Goal: Use online tool/utility: Use online tool/utility

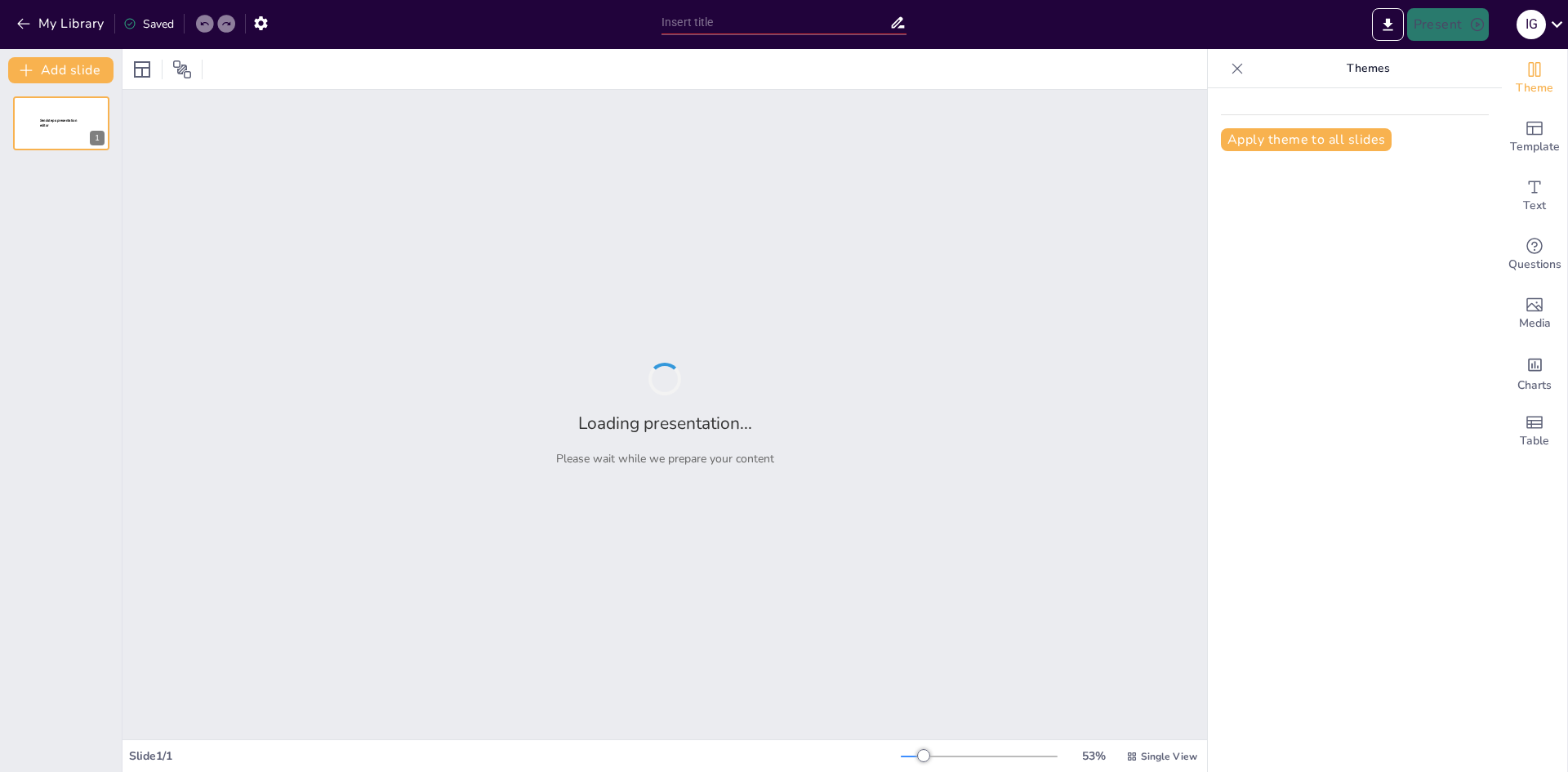
type input "Intervención Integral: Atención y Concentración en el Aula para Niños de 8 a 10…"
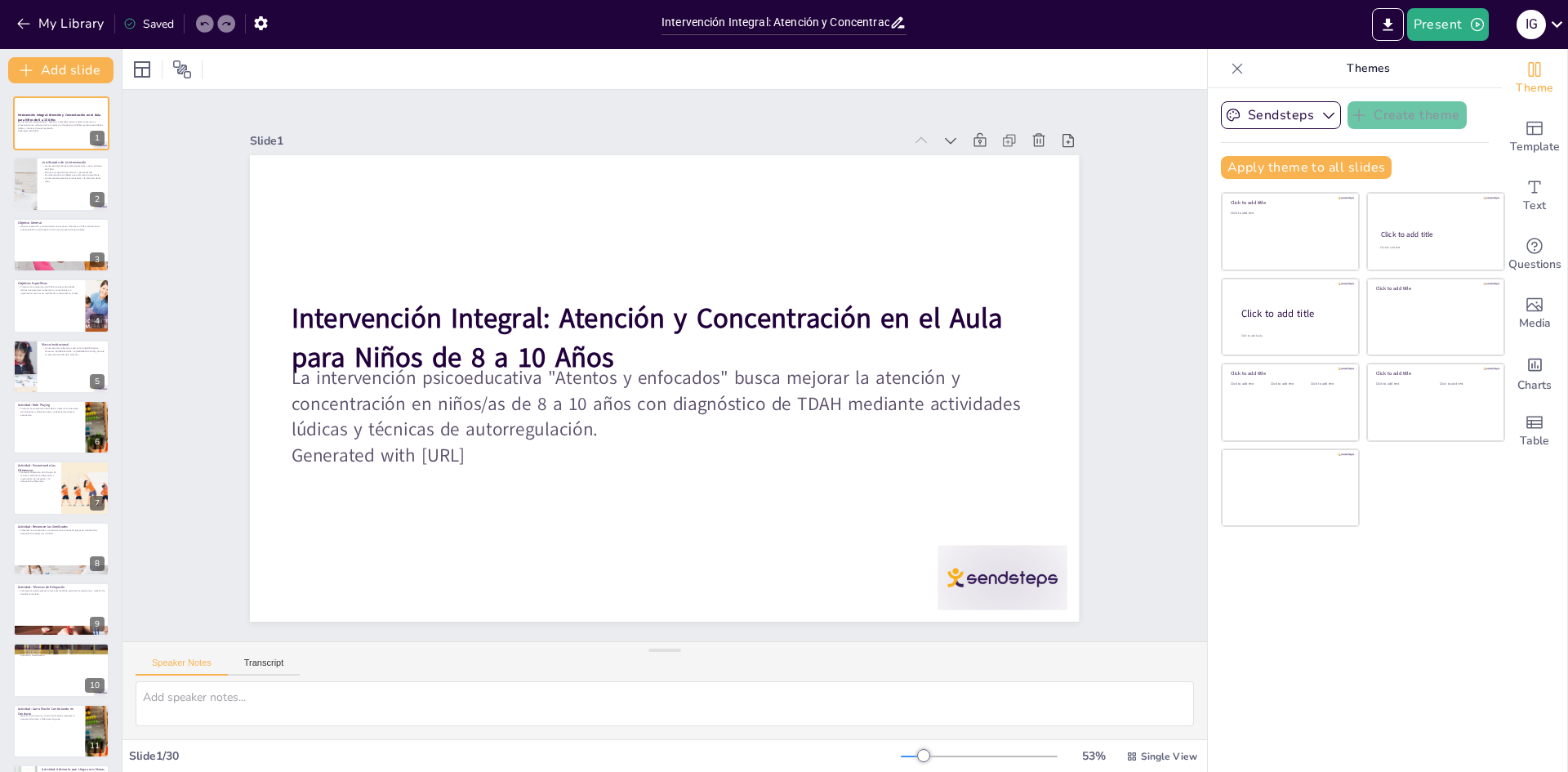
checkbox input "true"
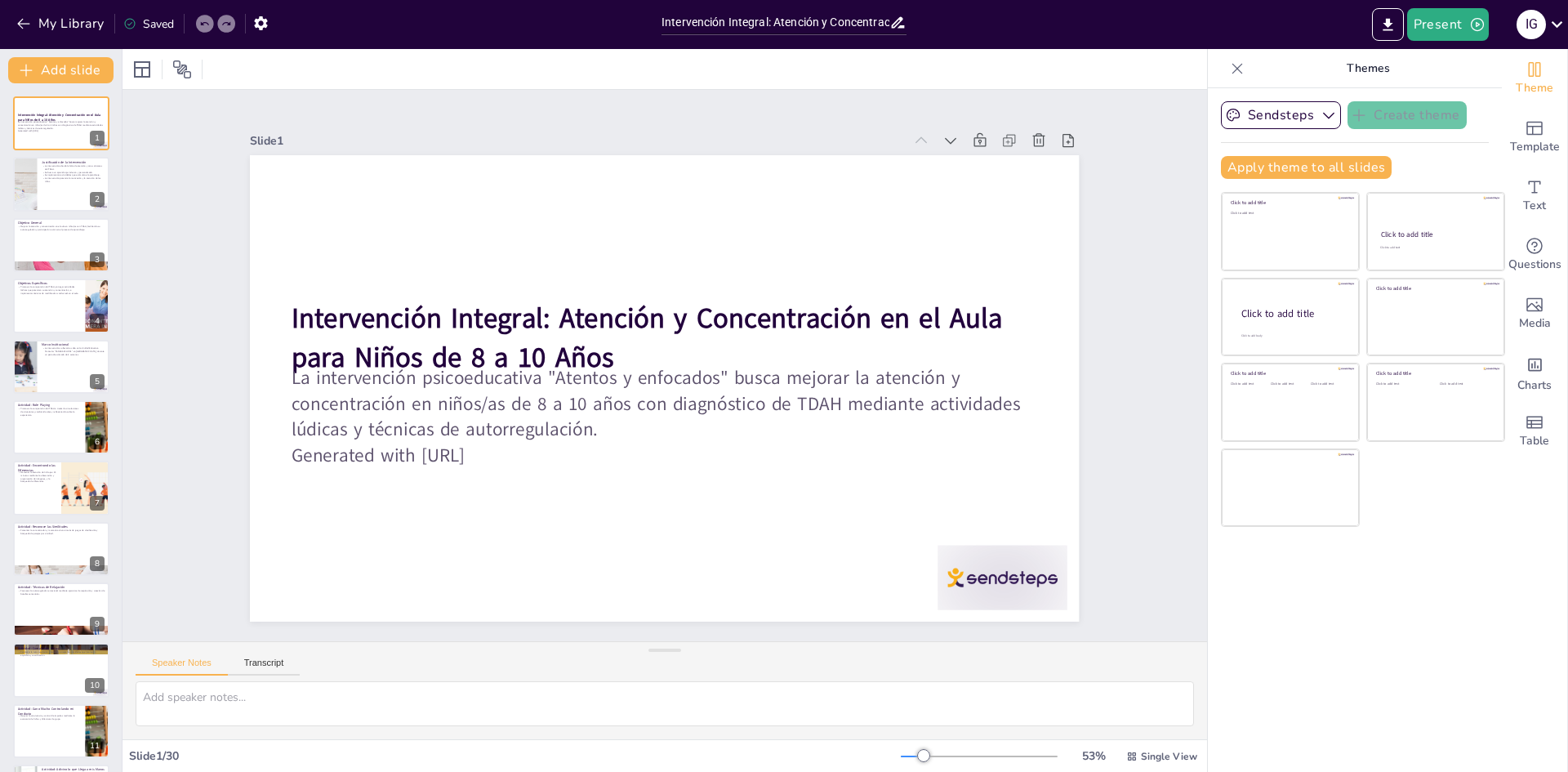
checkbox input "true"
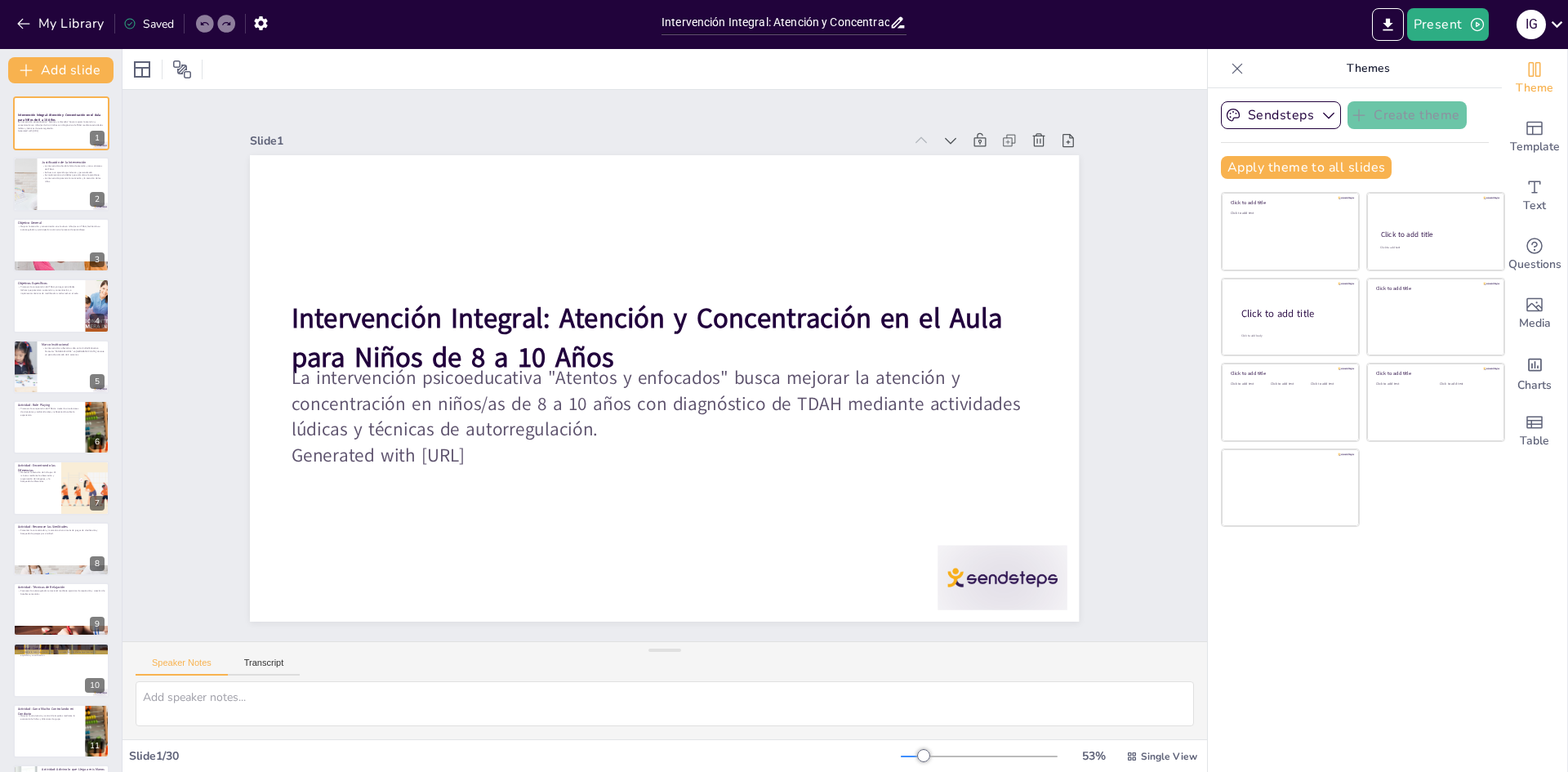
checkbox input "true"
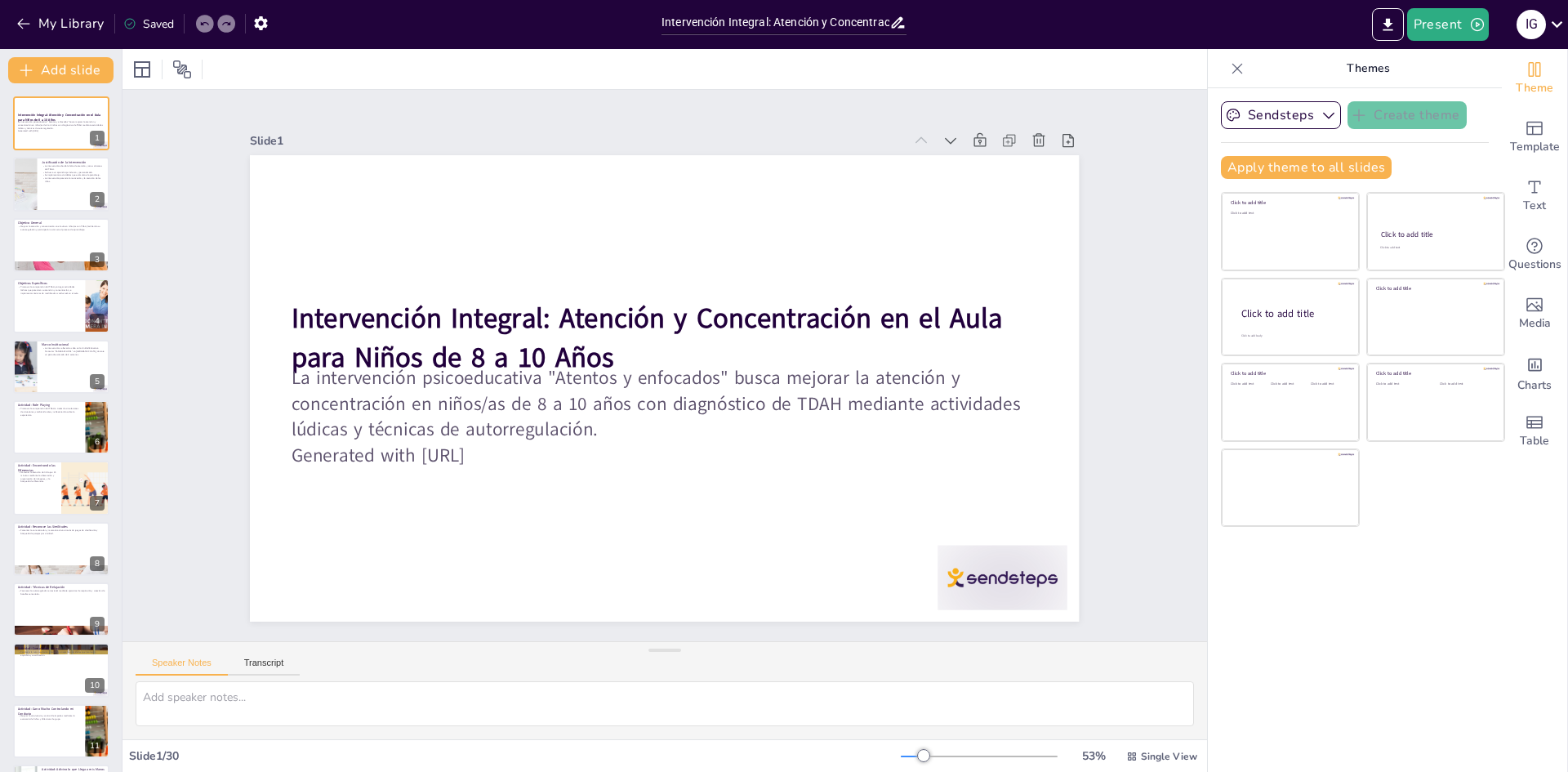
checkbox input "true"
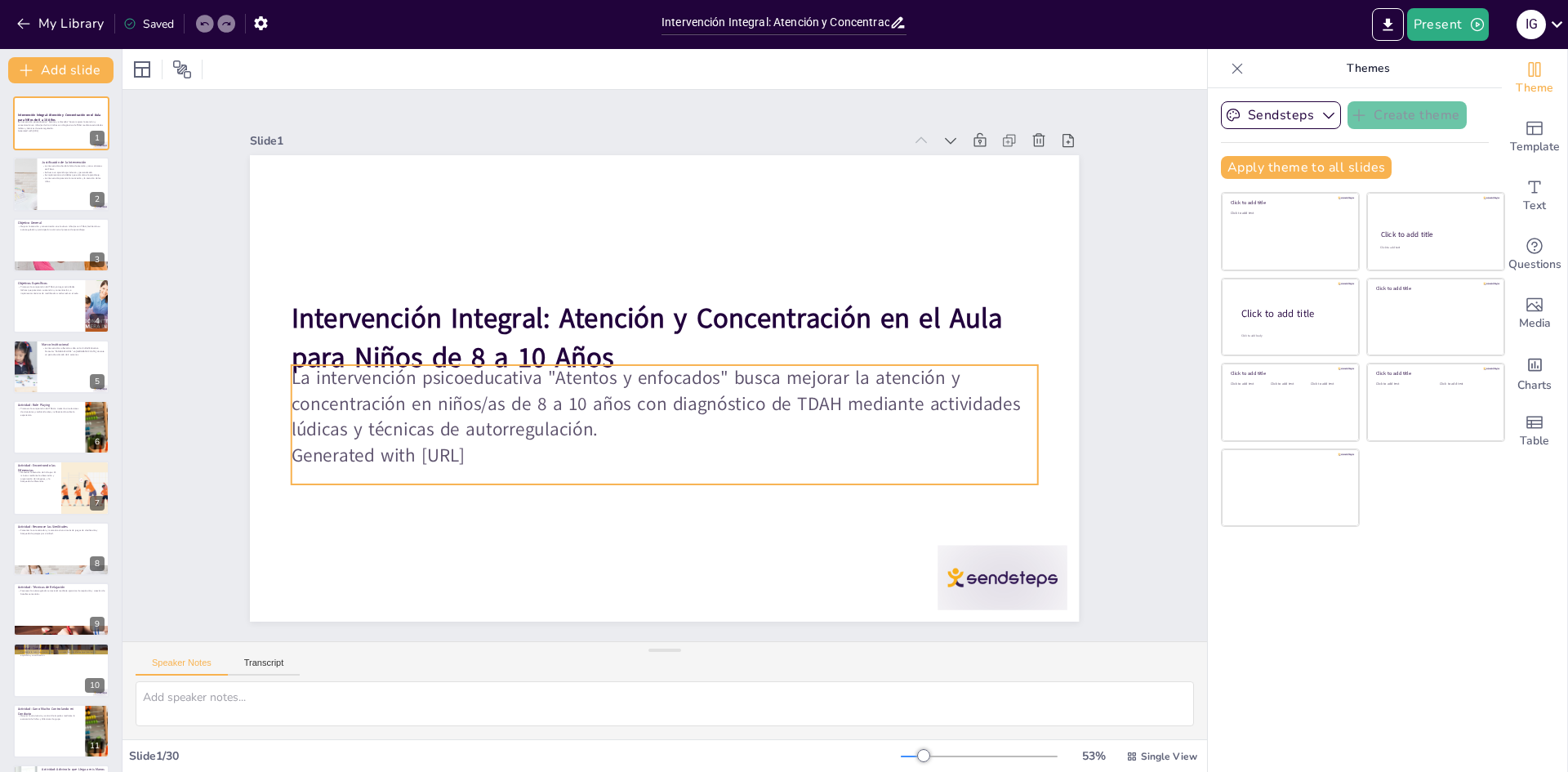
checkbox input "true"
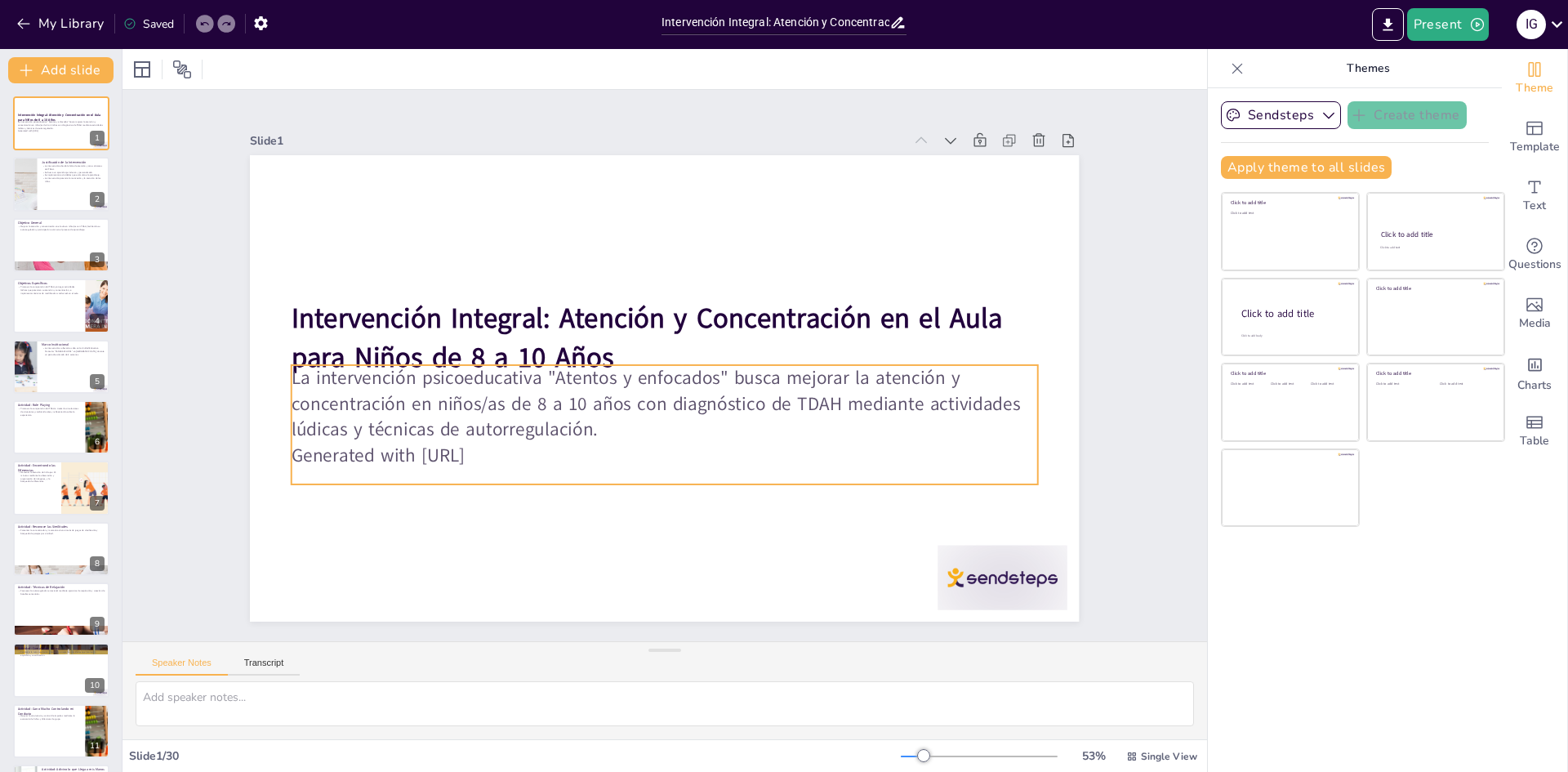
checkbox input "true"
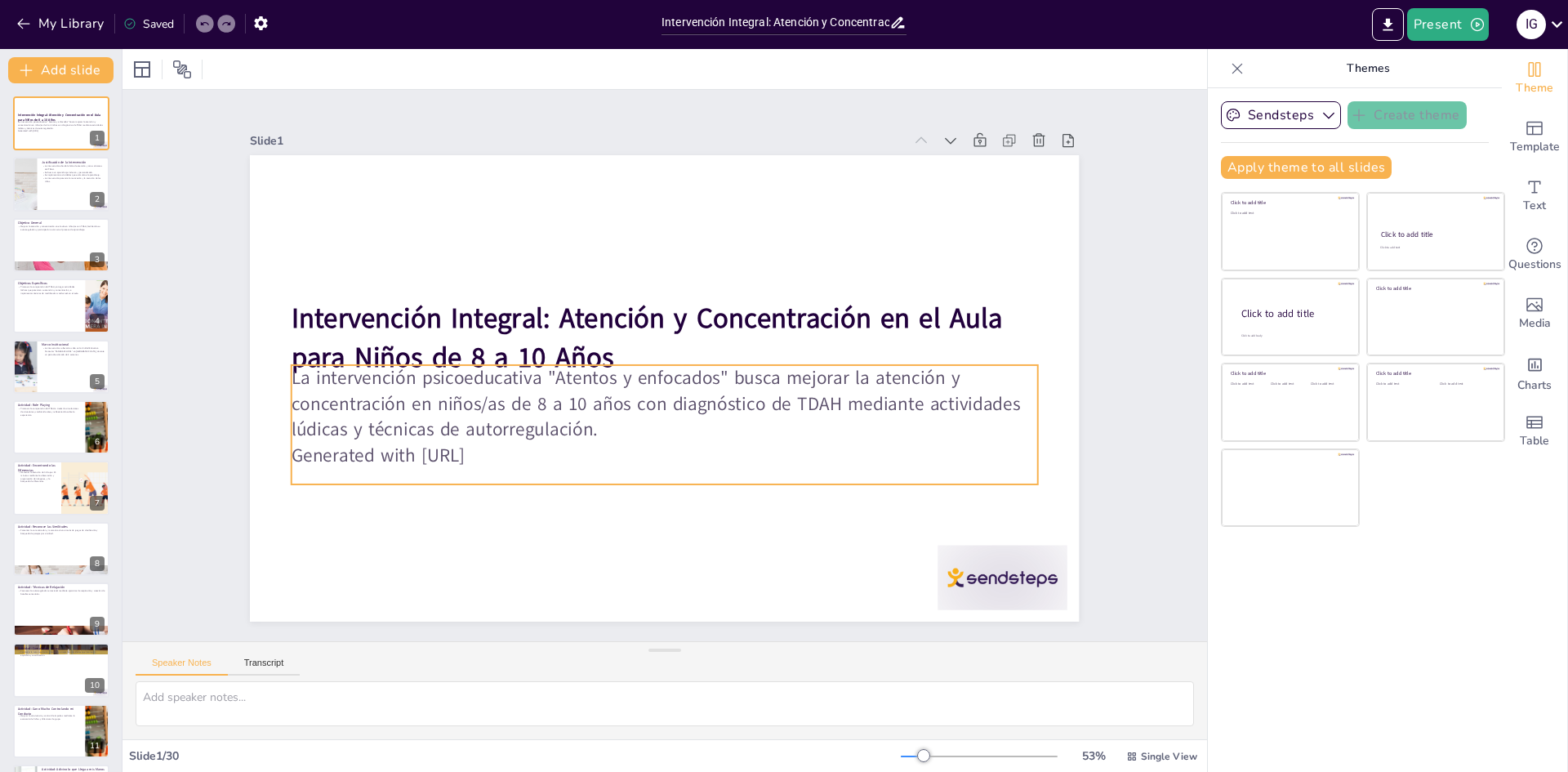
checkbox input "true"
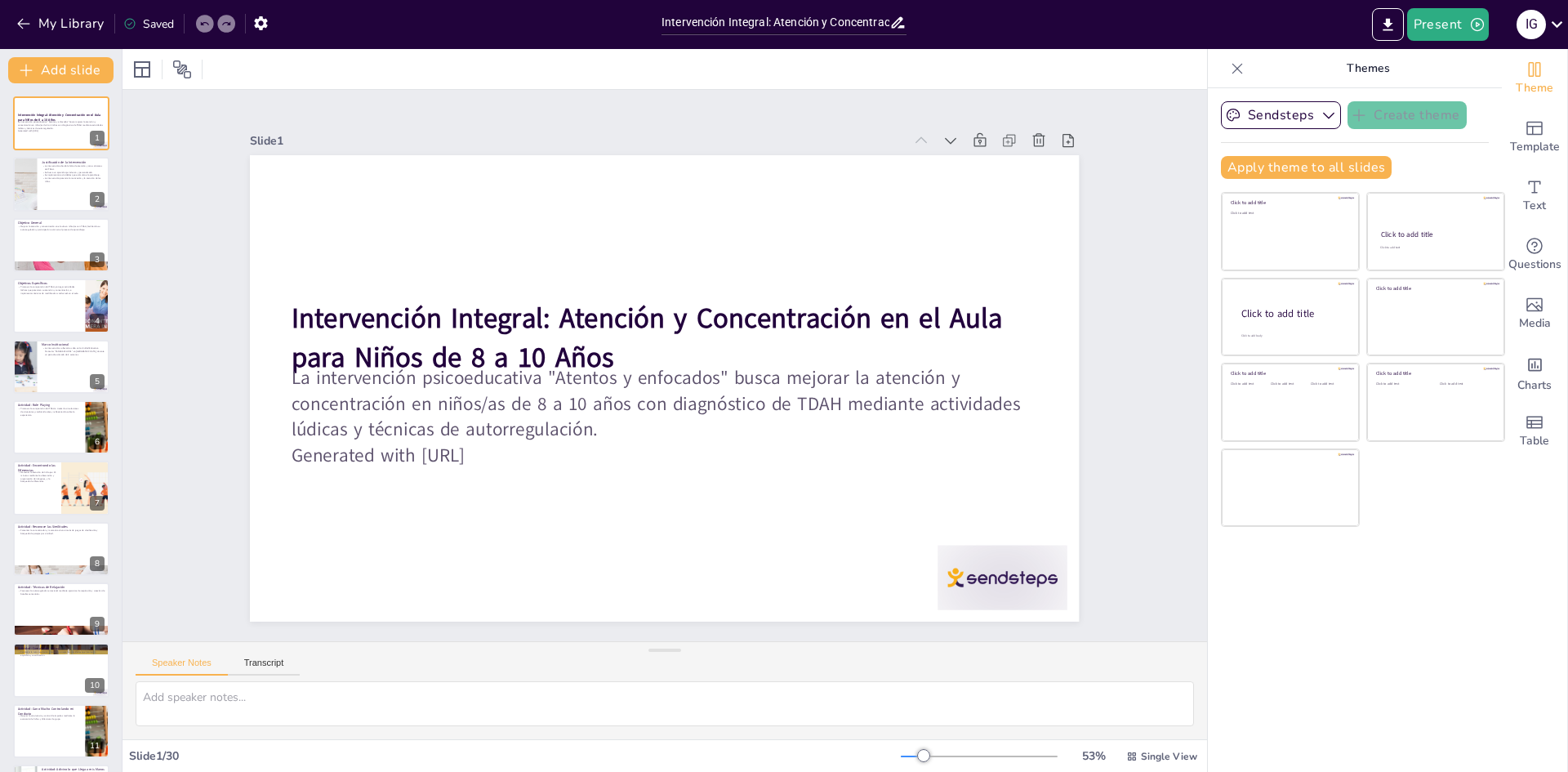
checkbox input "true"
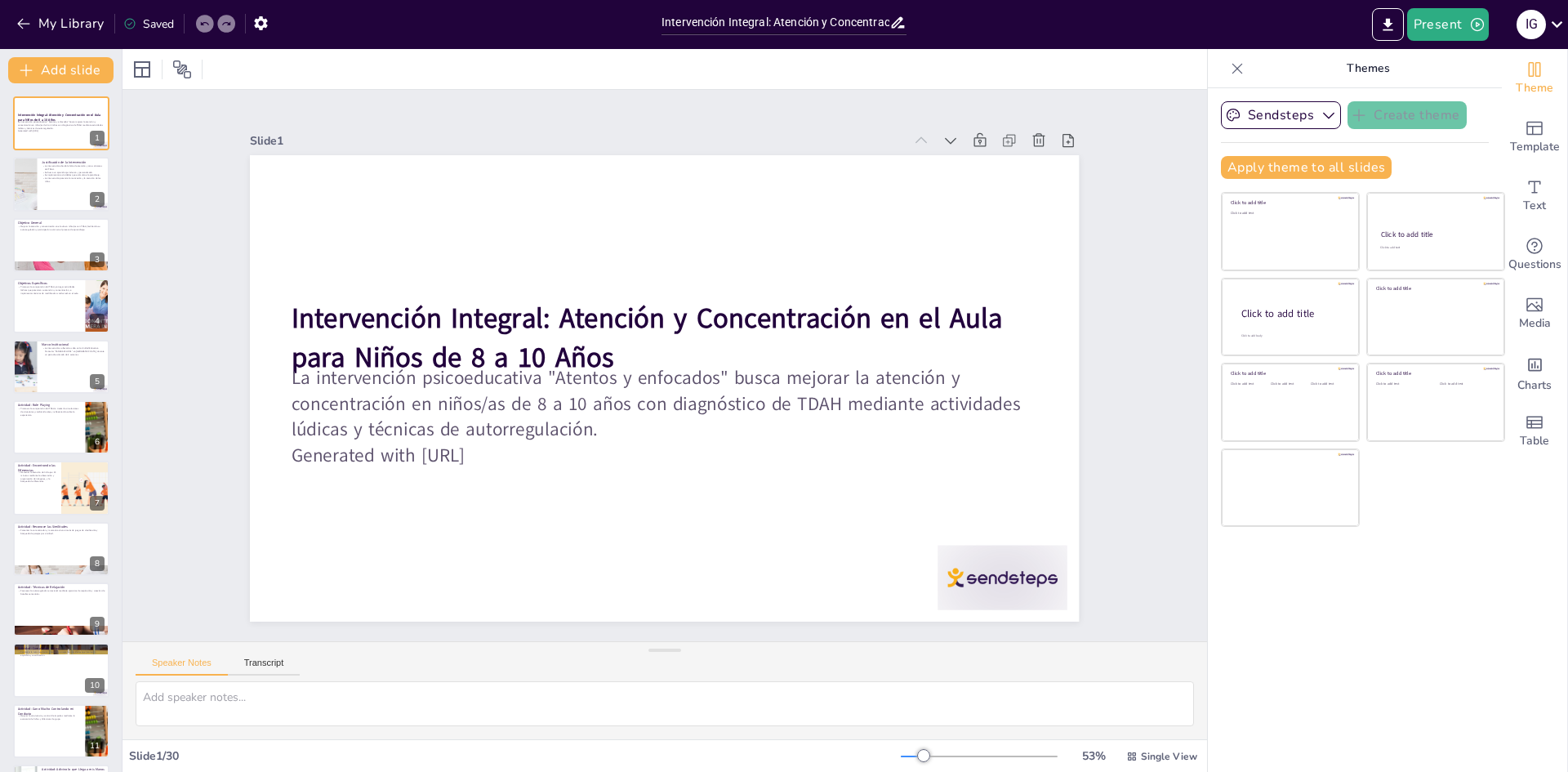
checkbox input "true"
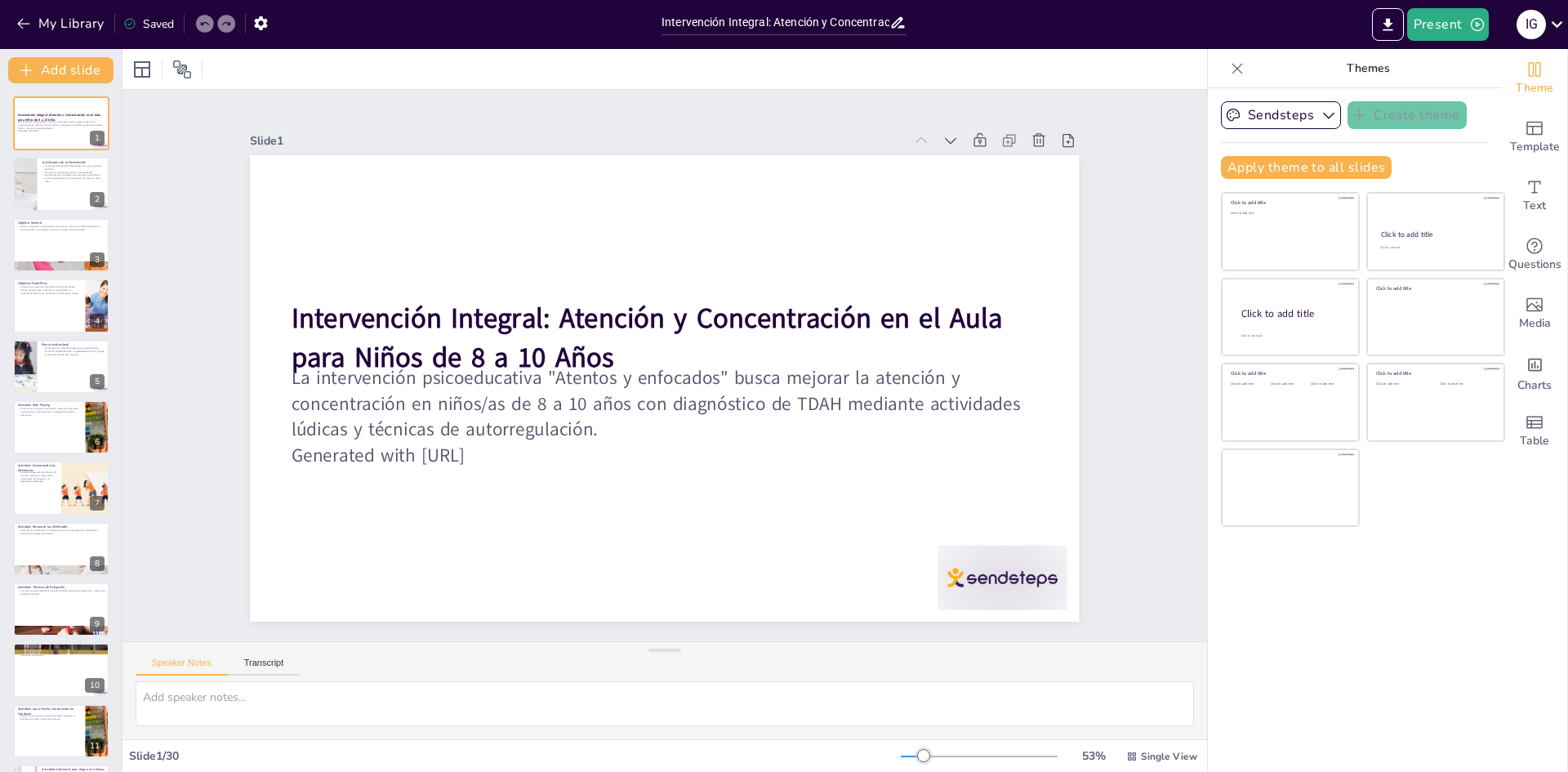
checkbox input "true"
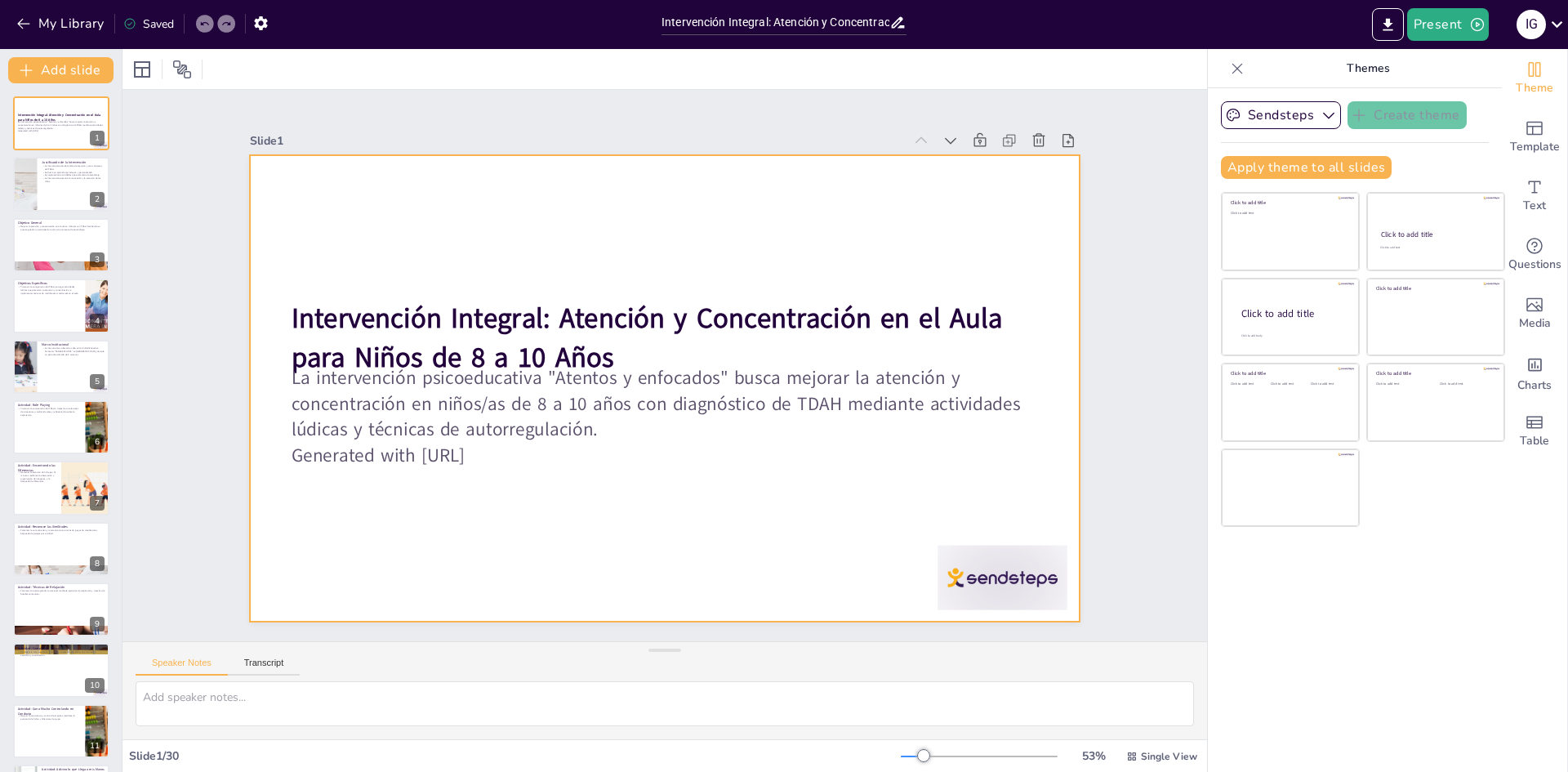
checkbox input "true"
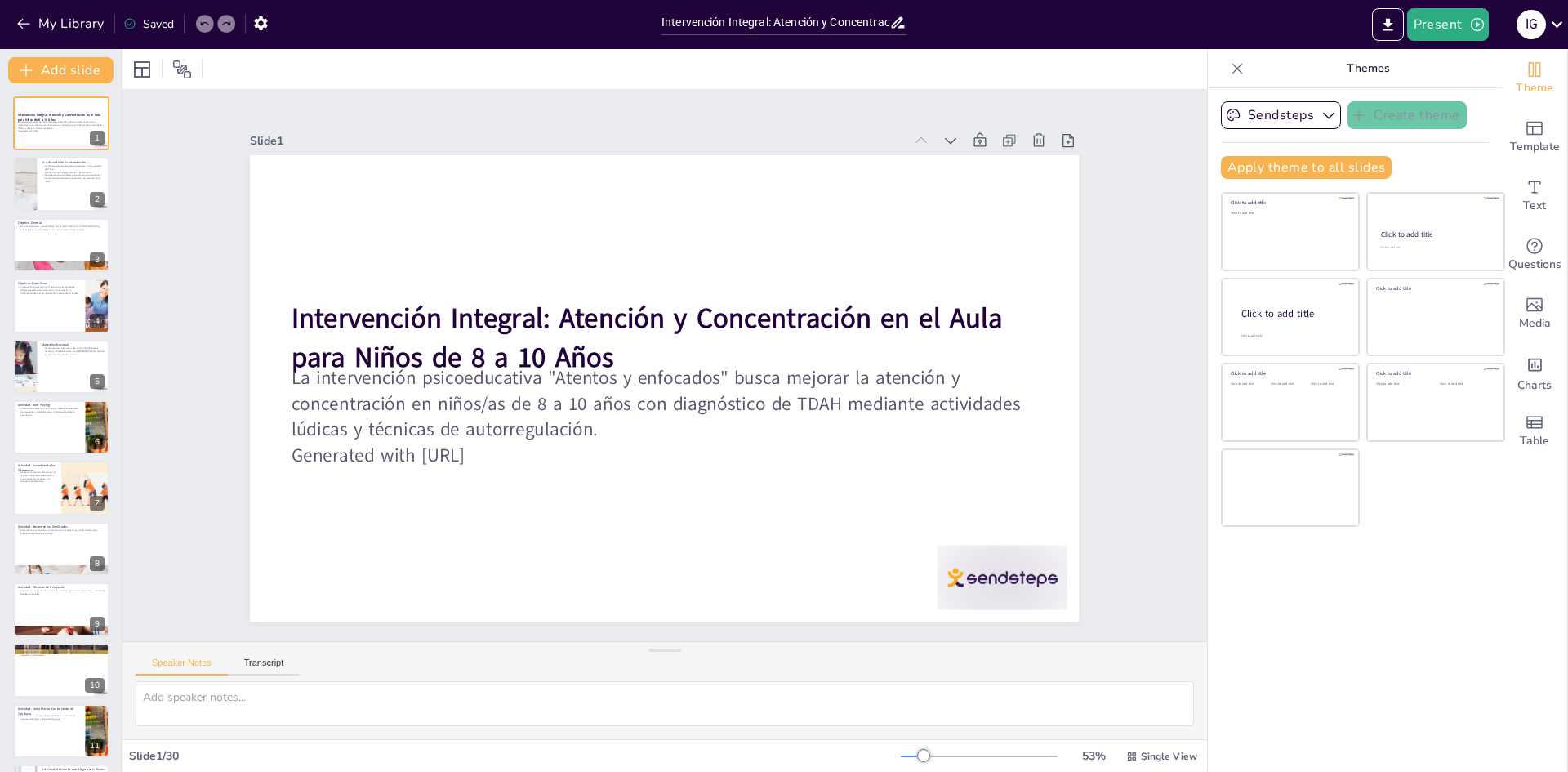
checkbox input "true"
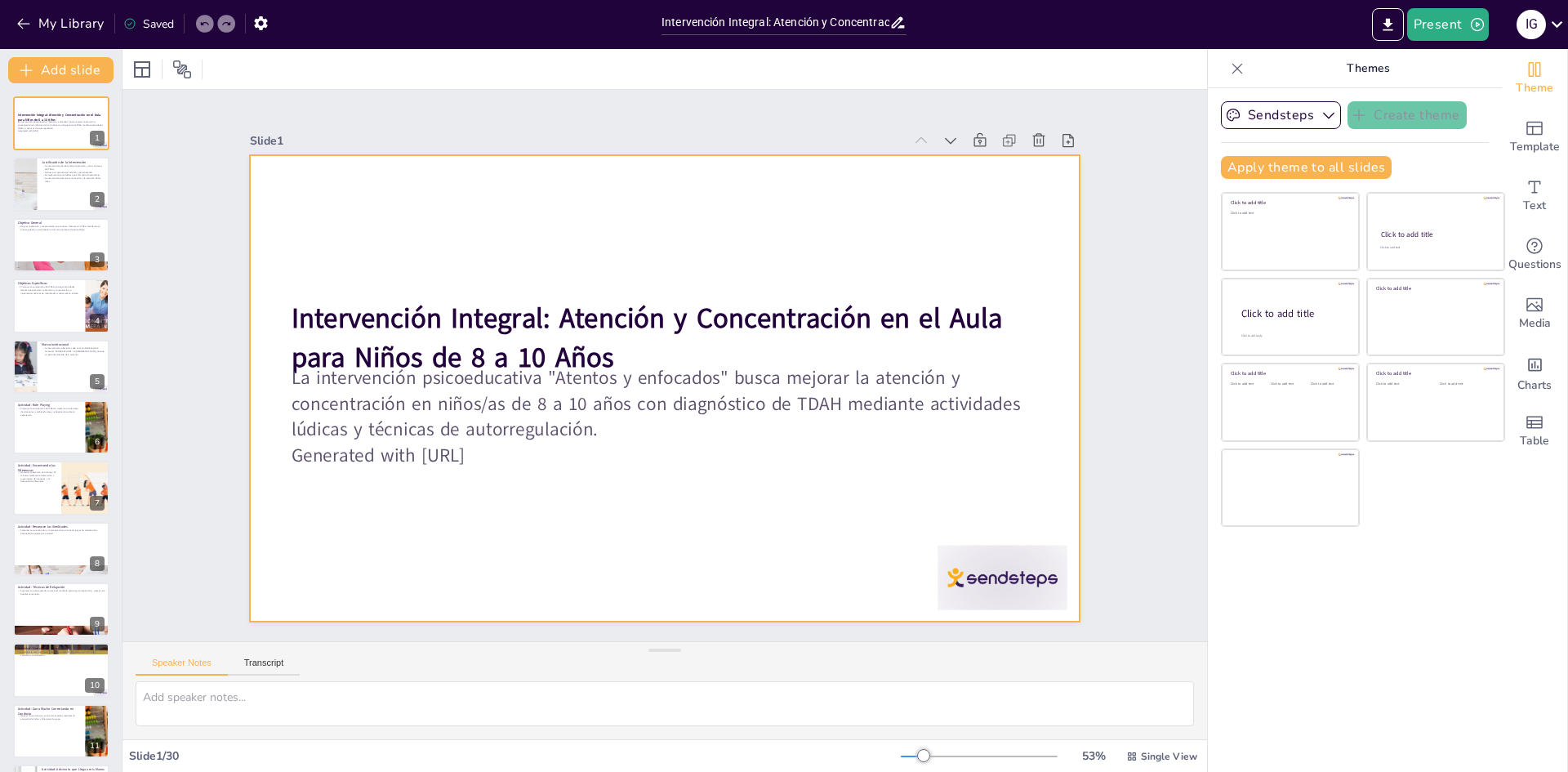
checkbox input "true"
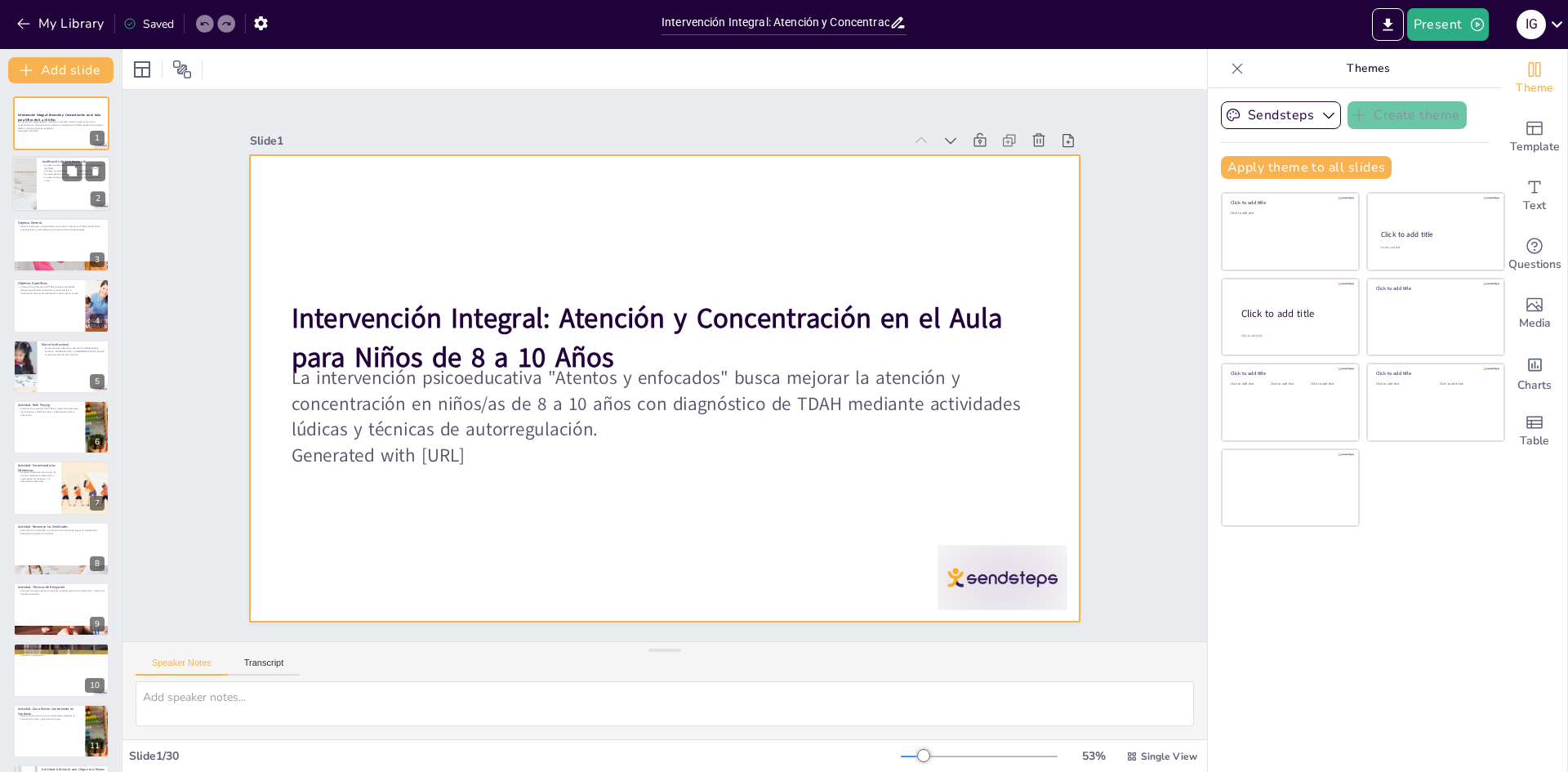
checkbox input "true"
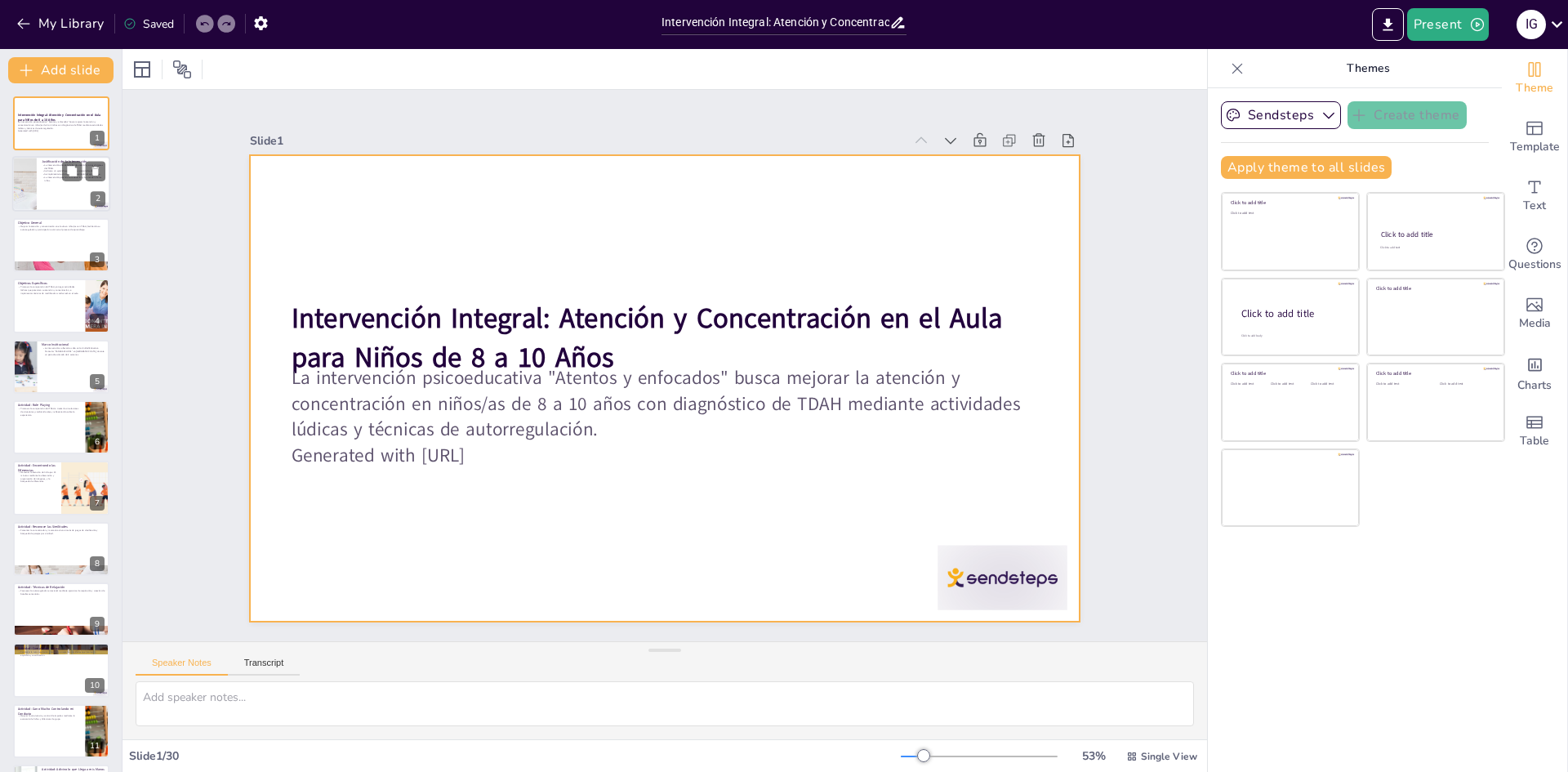
checkbox input "true"
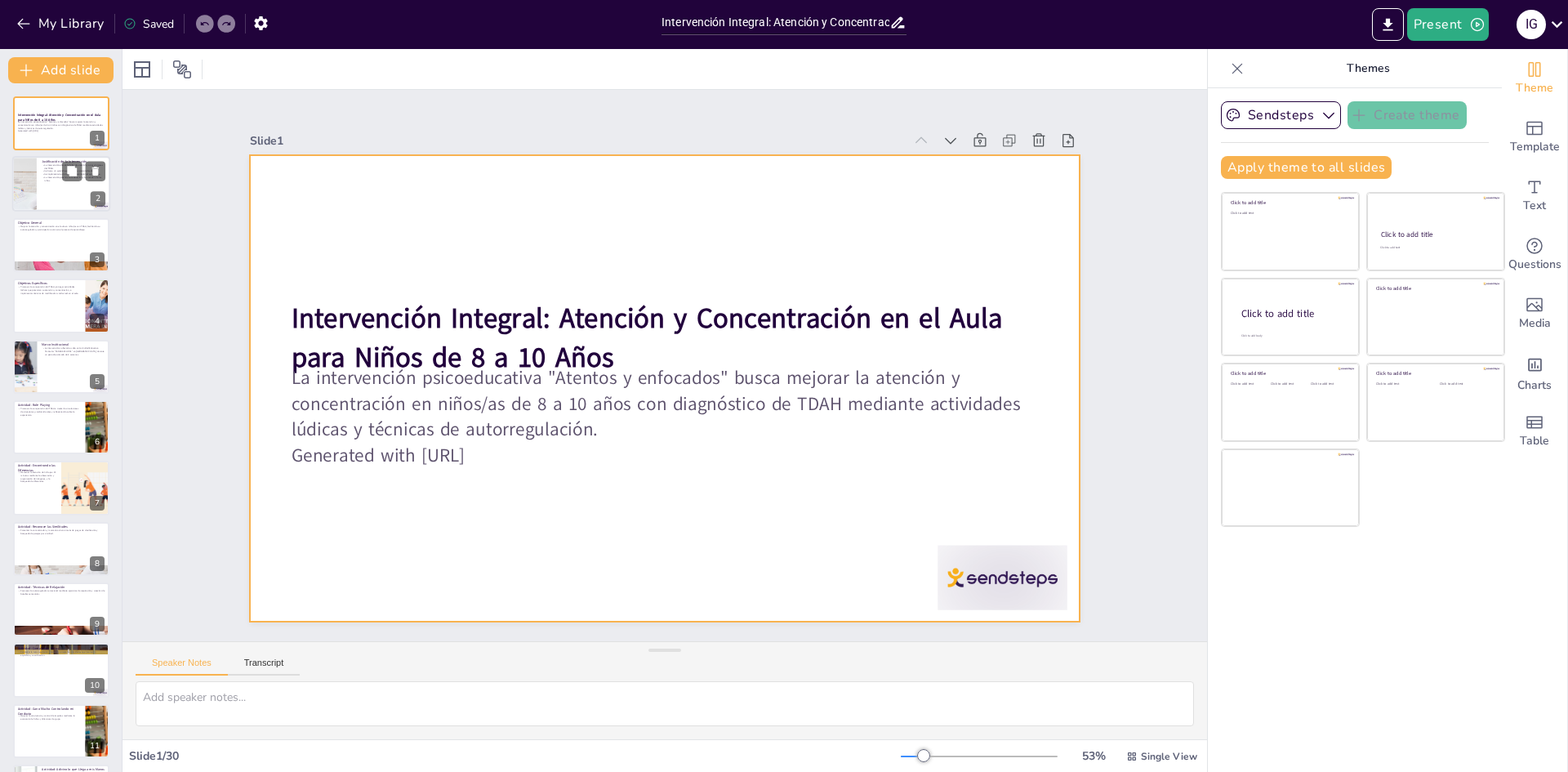
checkbox input "true"
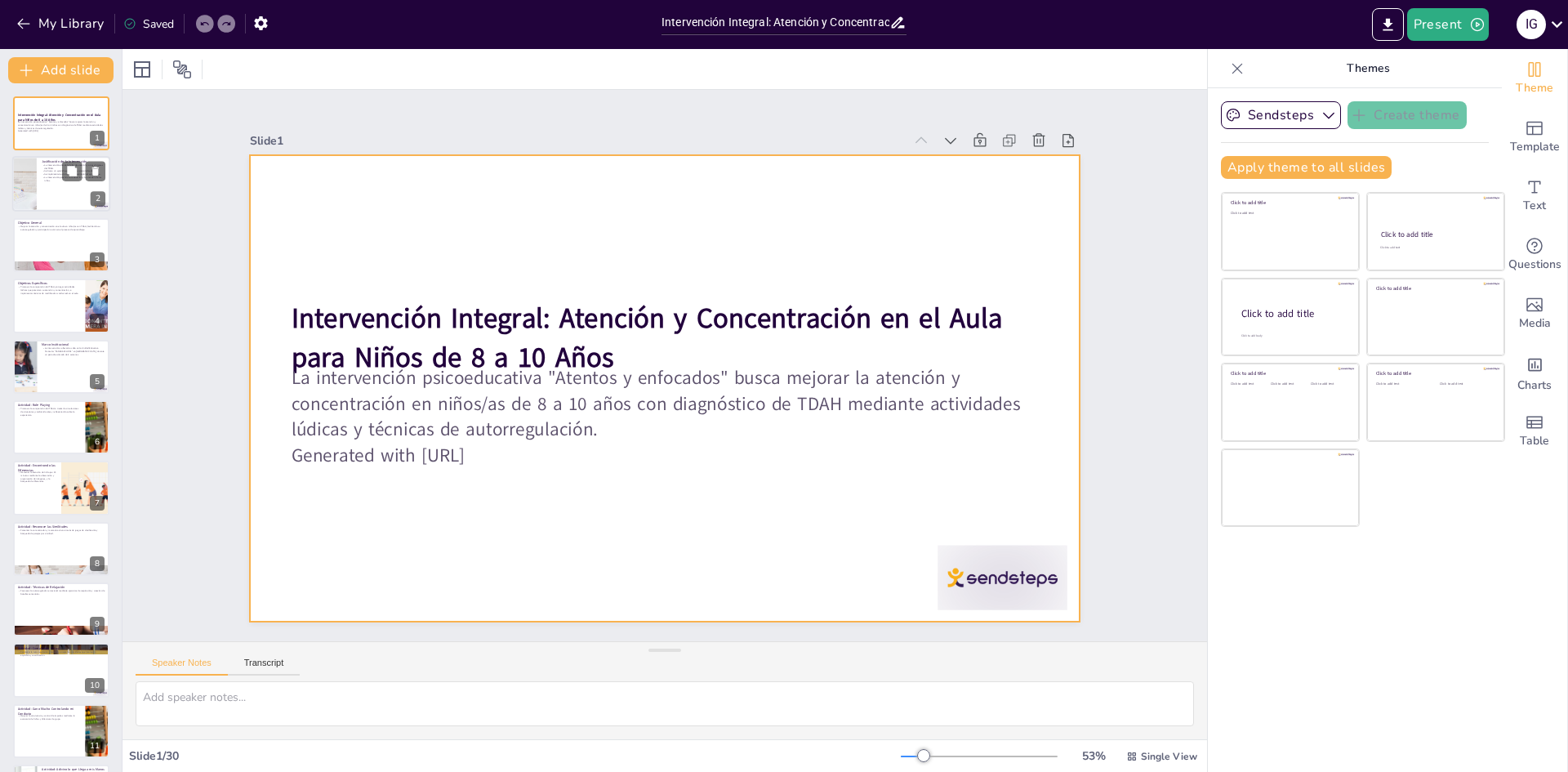
checkbox input "true"
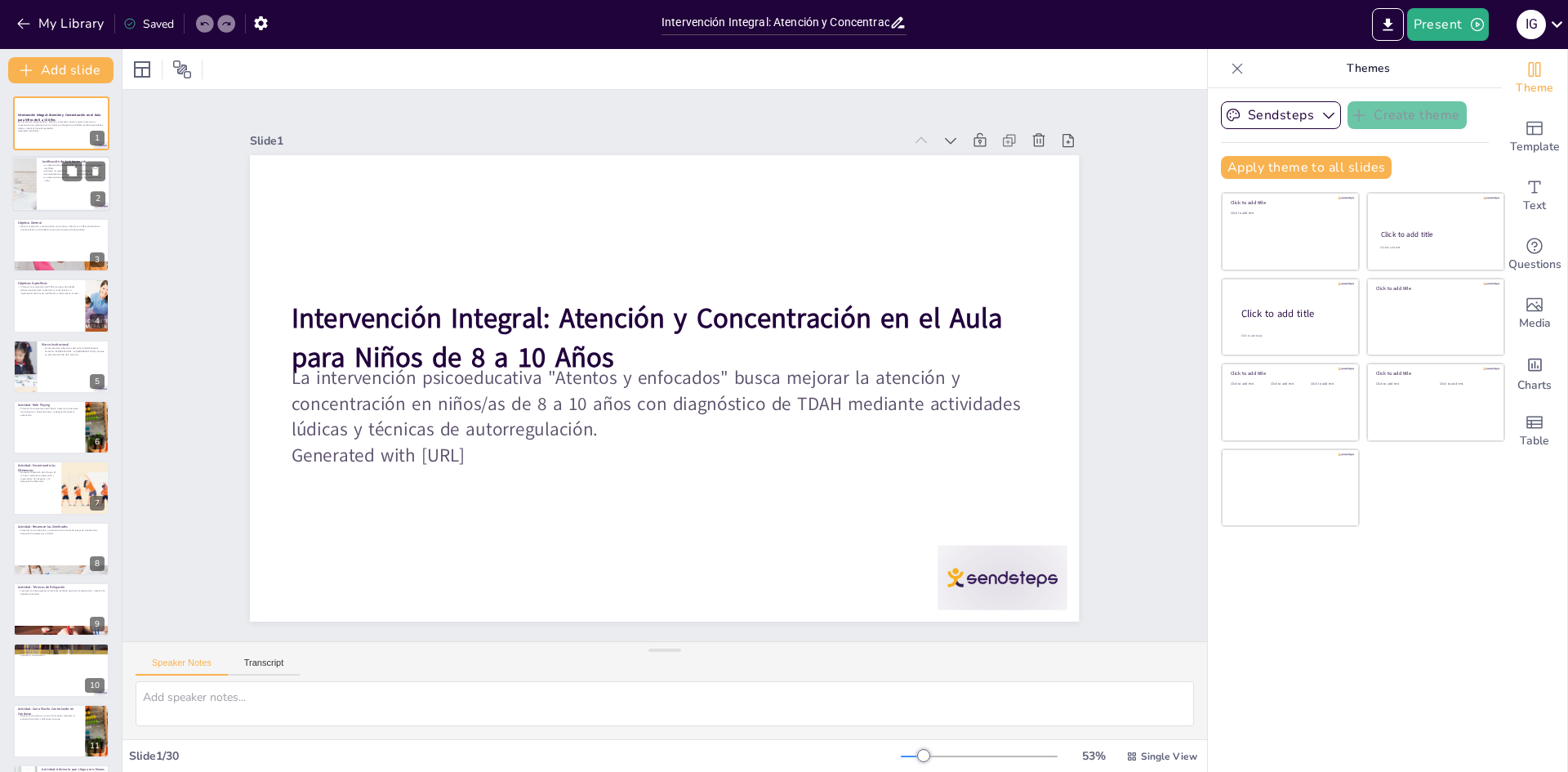
checkbox input "true"
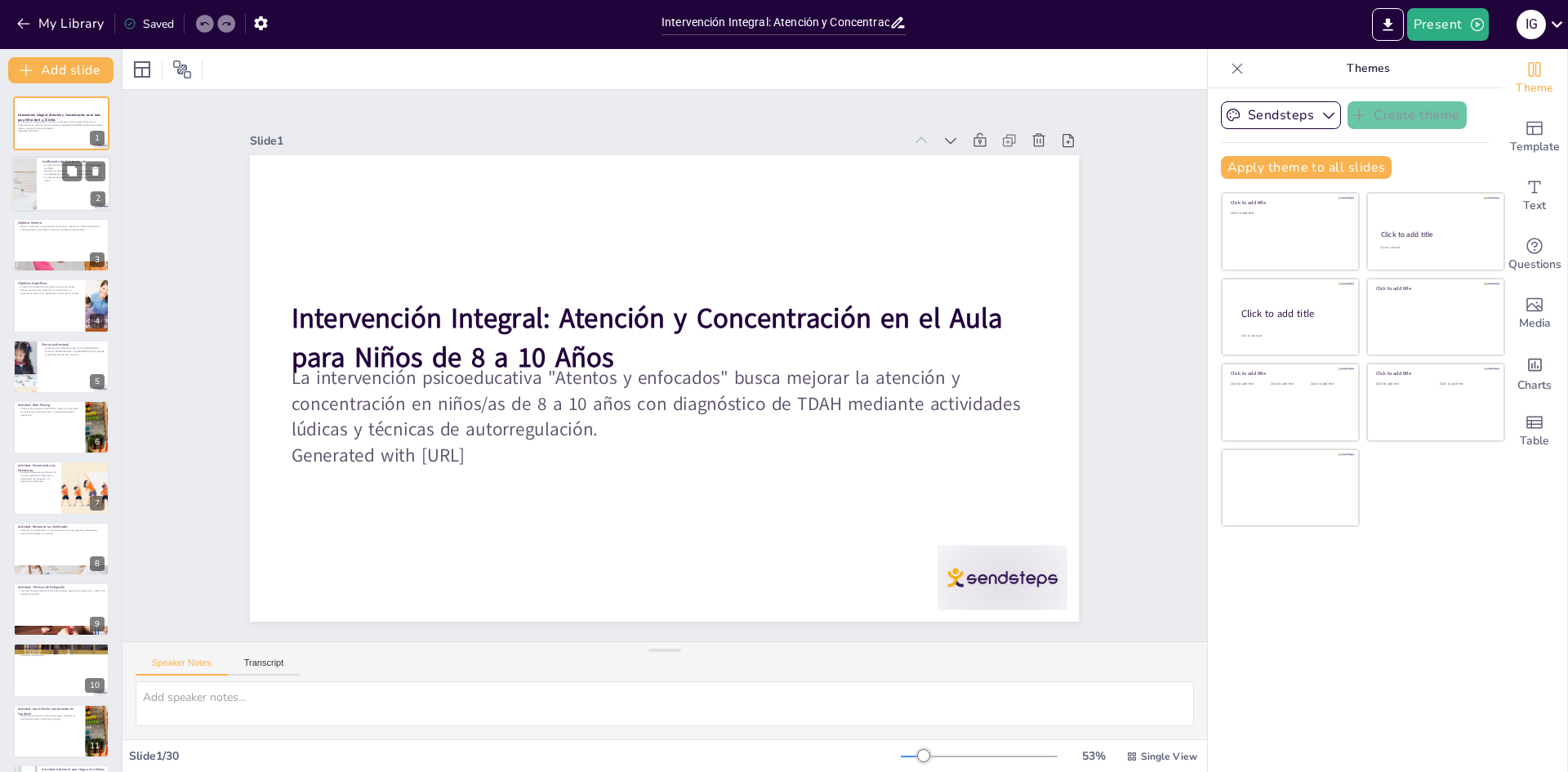
checkbox input "true"
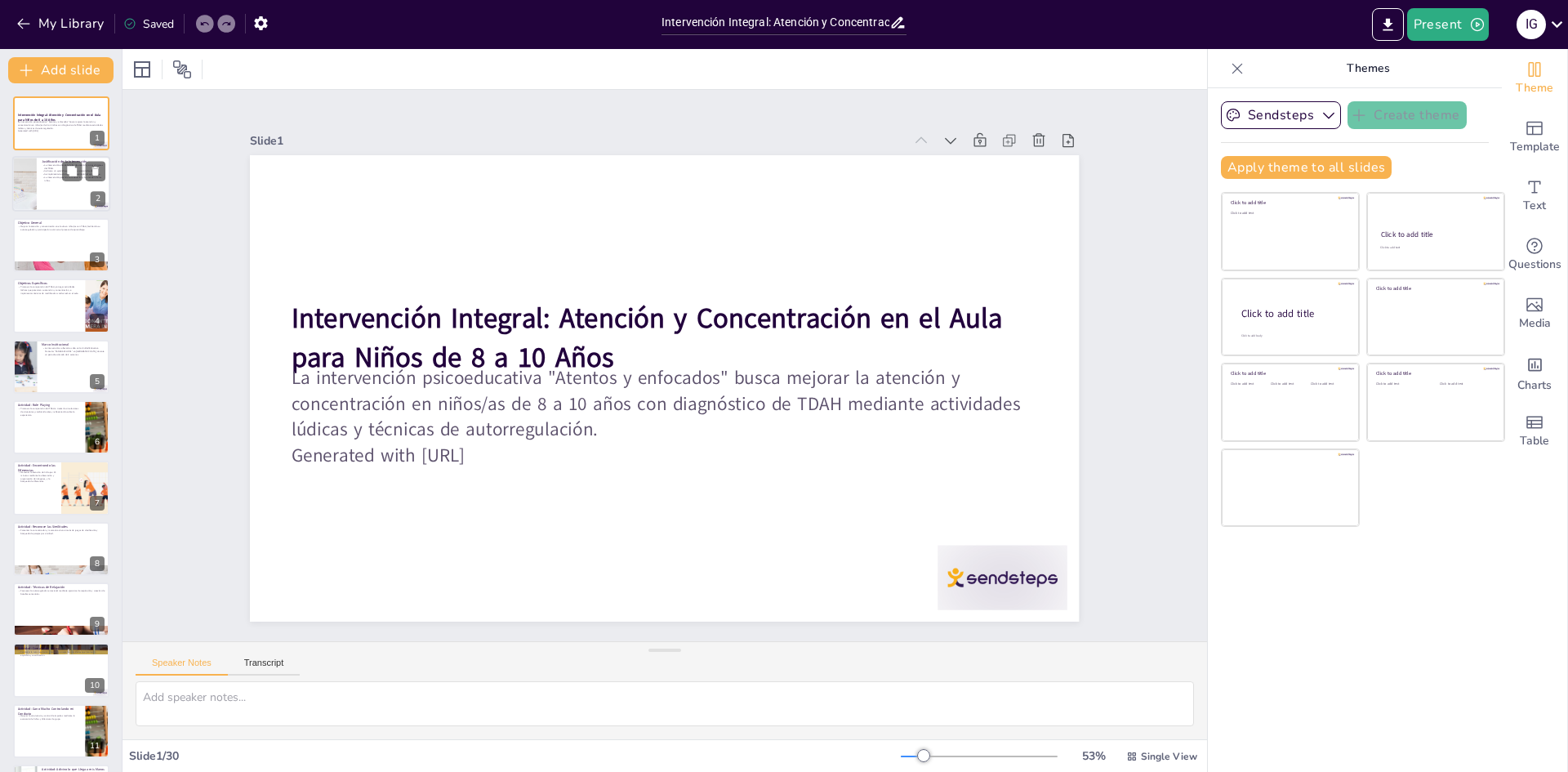
click at [51, 185] on div at bounding box center [62, 185] width 98 height 56
type textarea "La intervención se centra en las características del TDAH, incluyendo la falta …"
checkbox input "true"
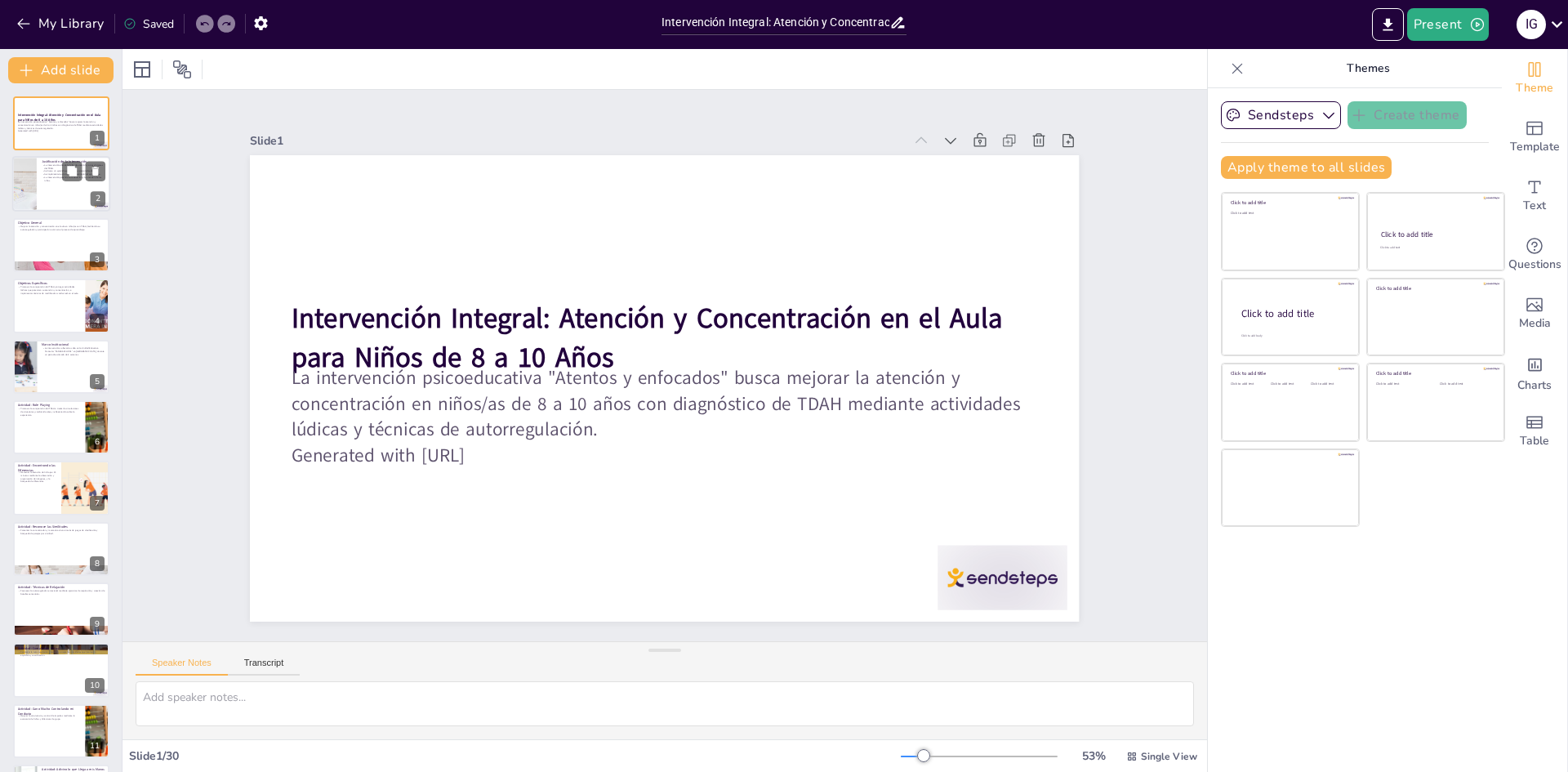
checkbox input "true"
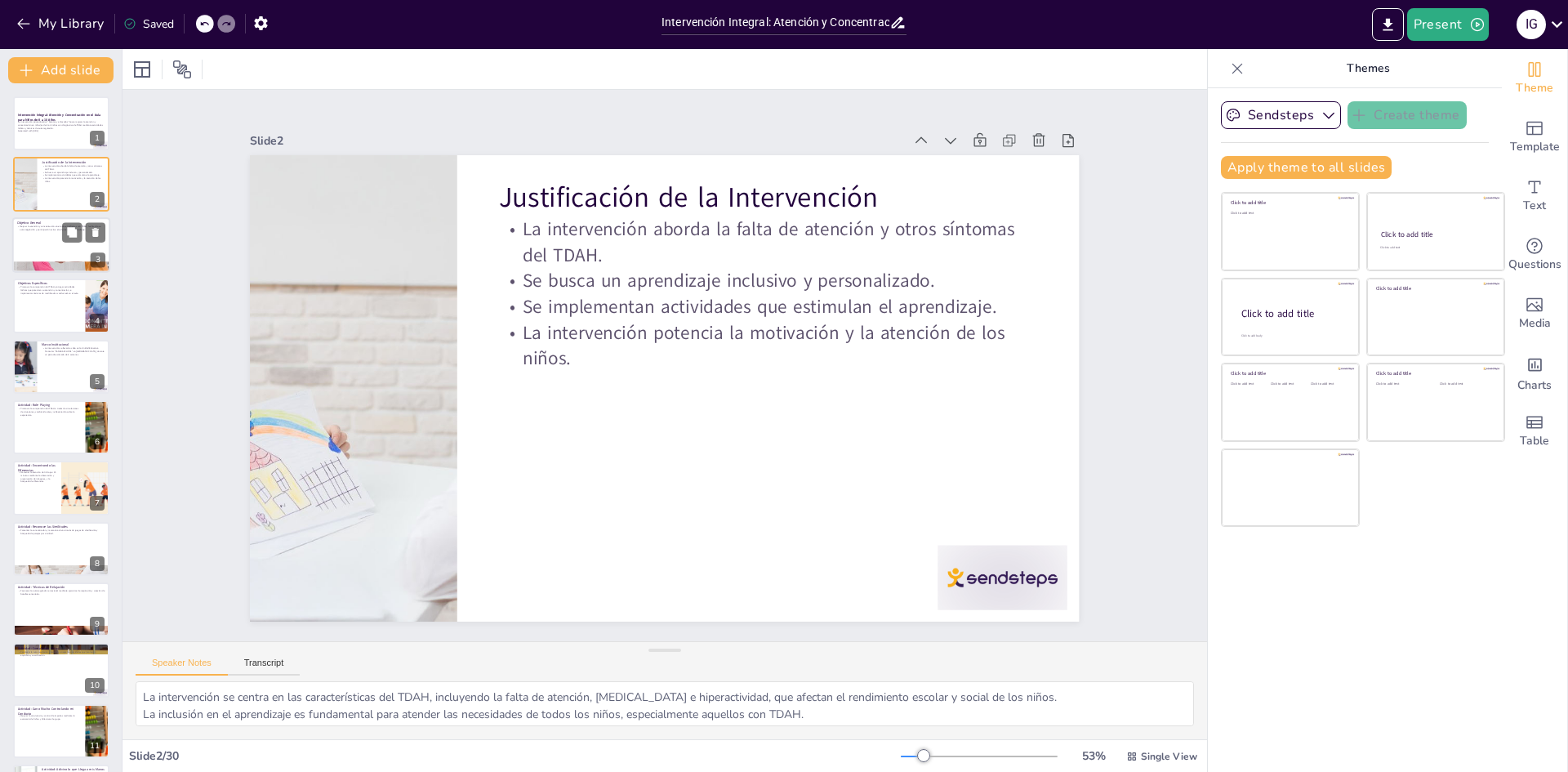
checkbox input "true"
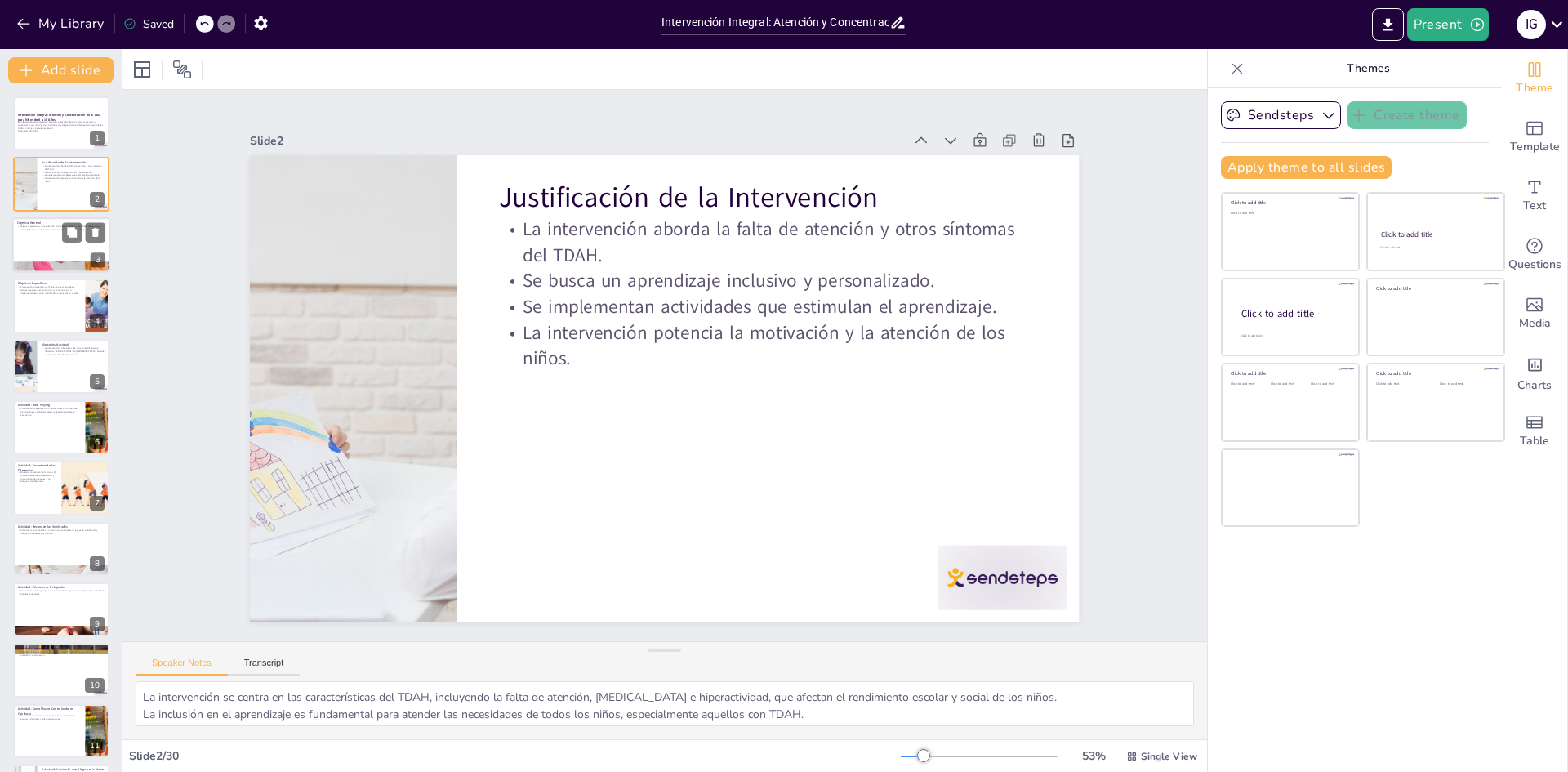
checkbox input "true"
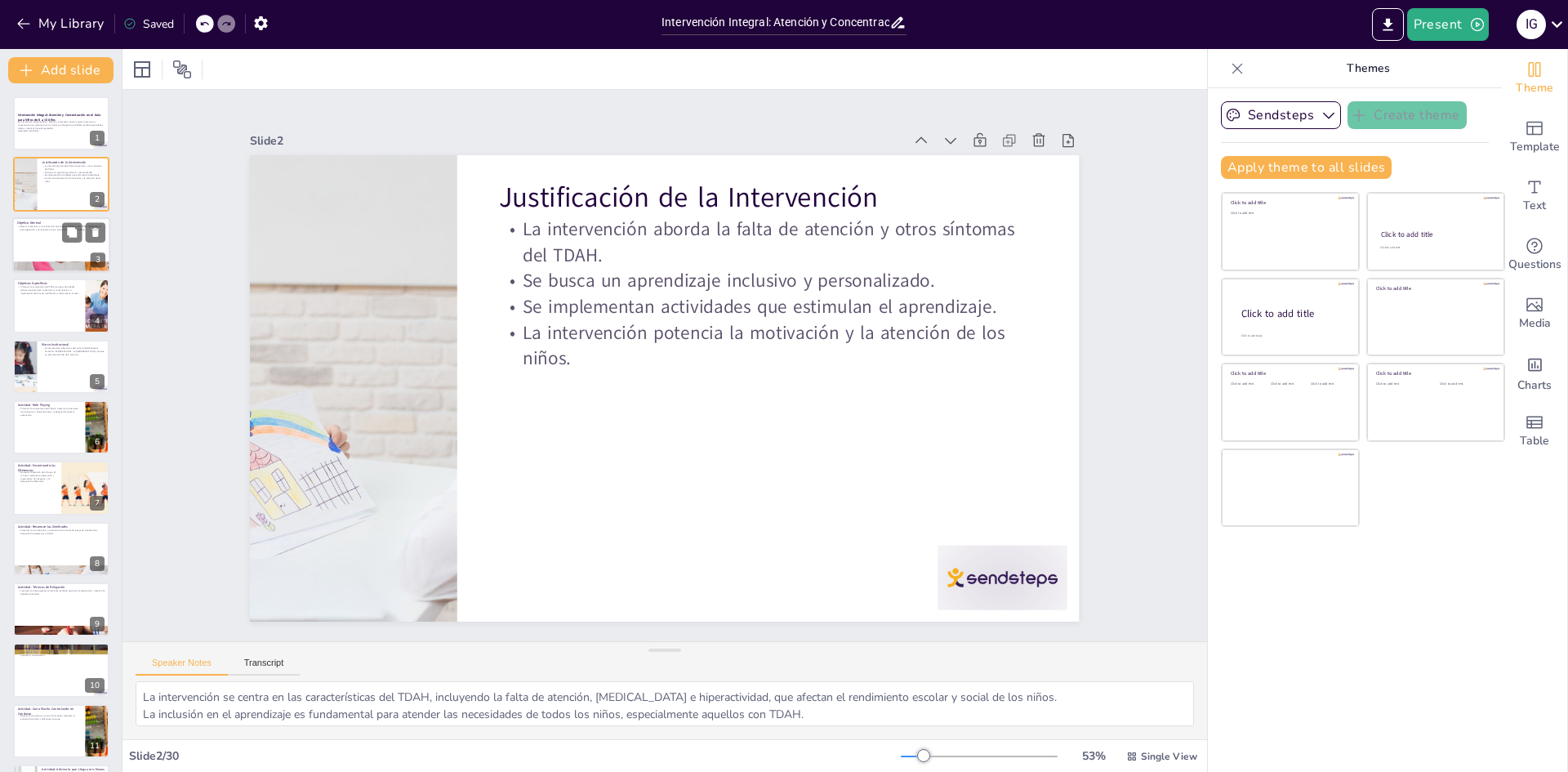
checkbox input "true"
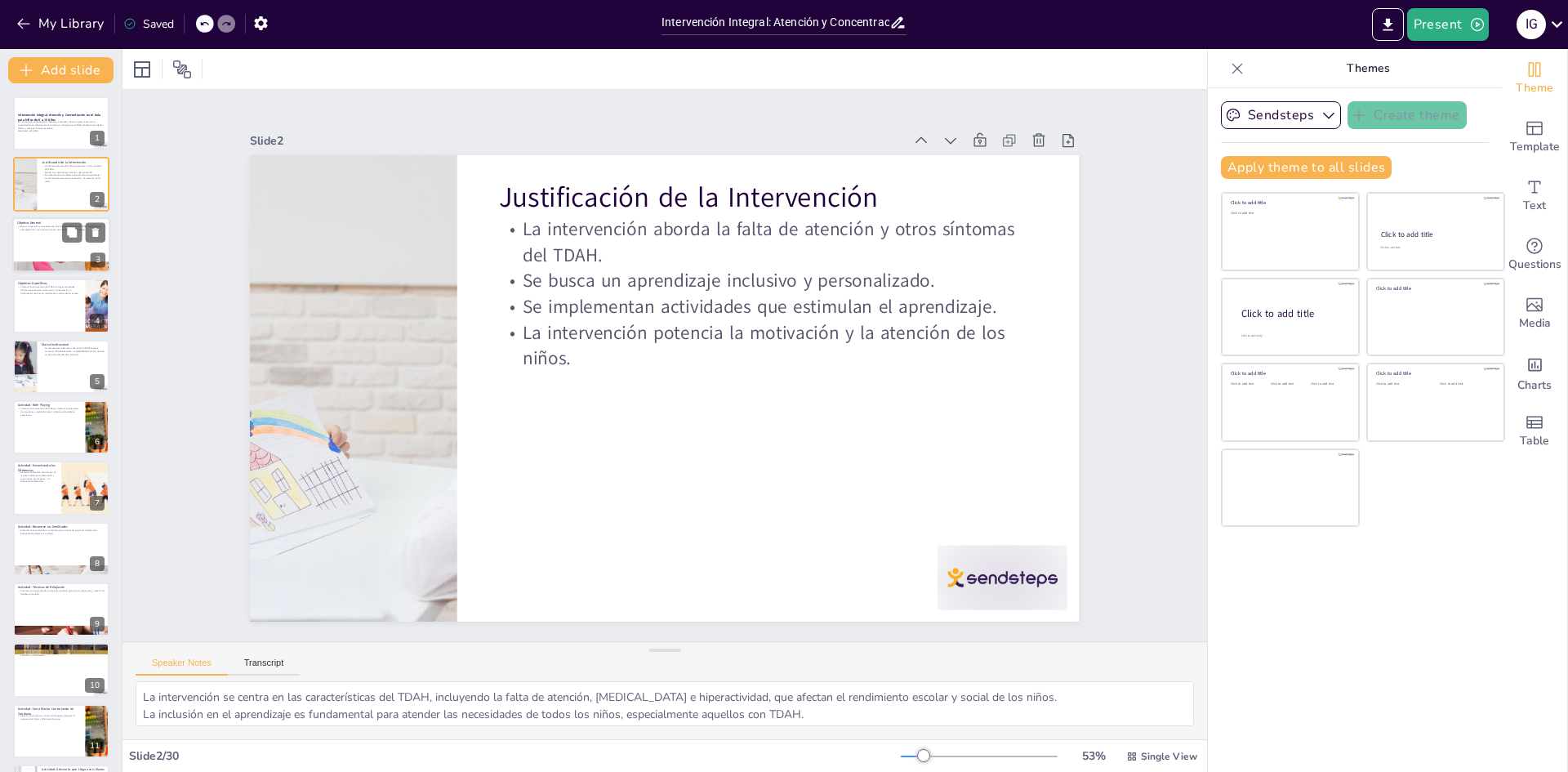
checkbox input "true"
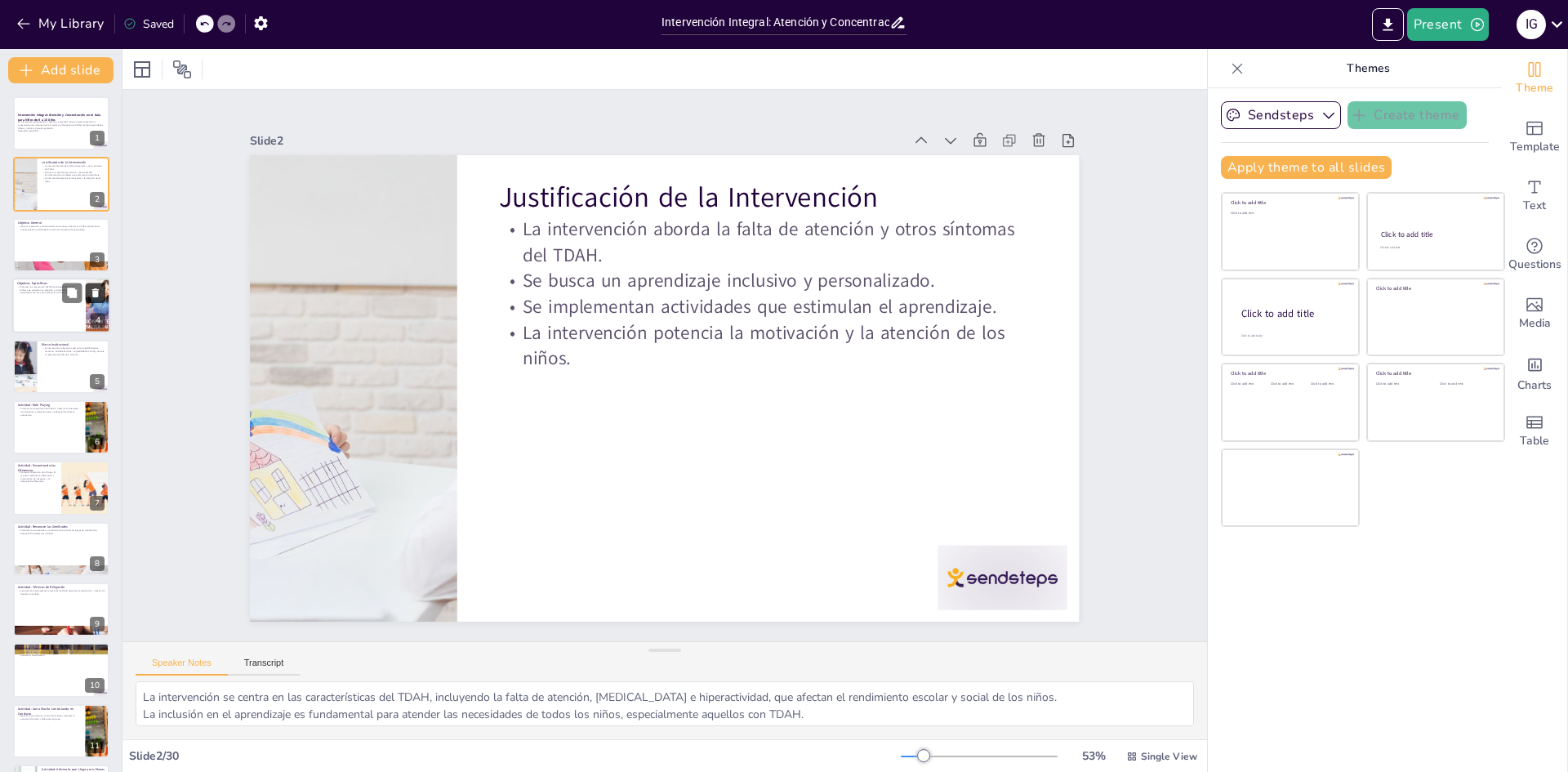
checkbox input "true"
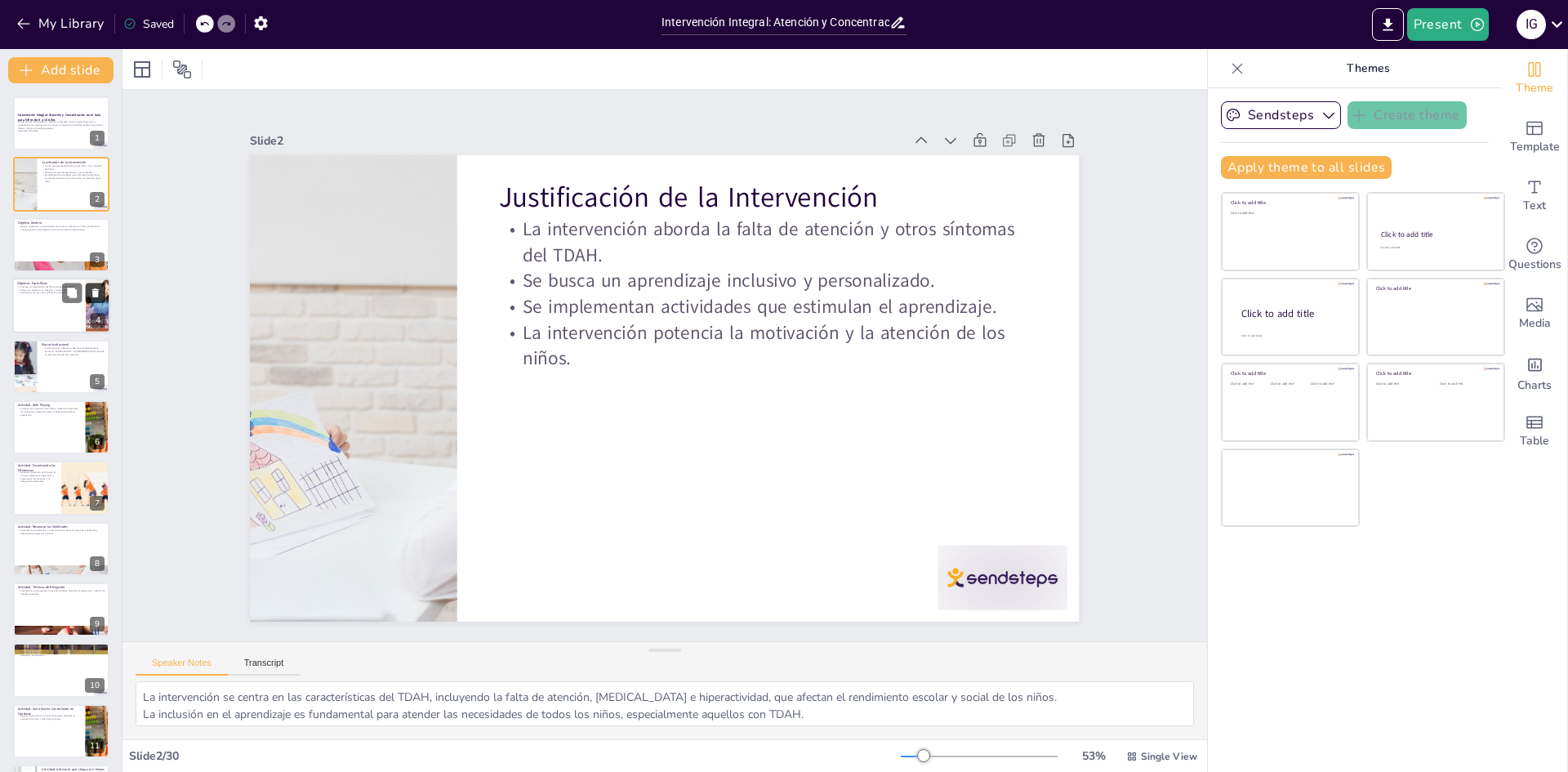
checkbox input "true"
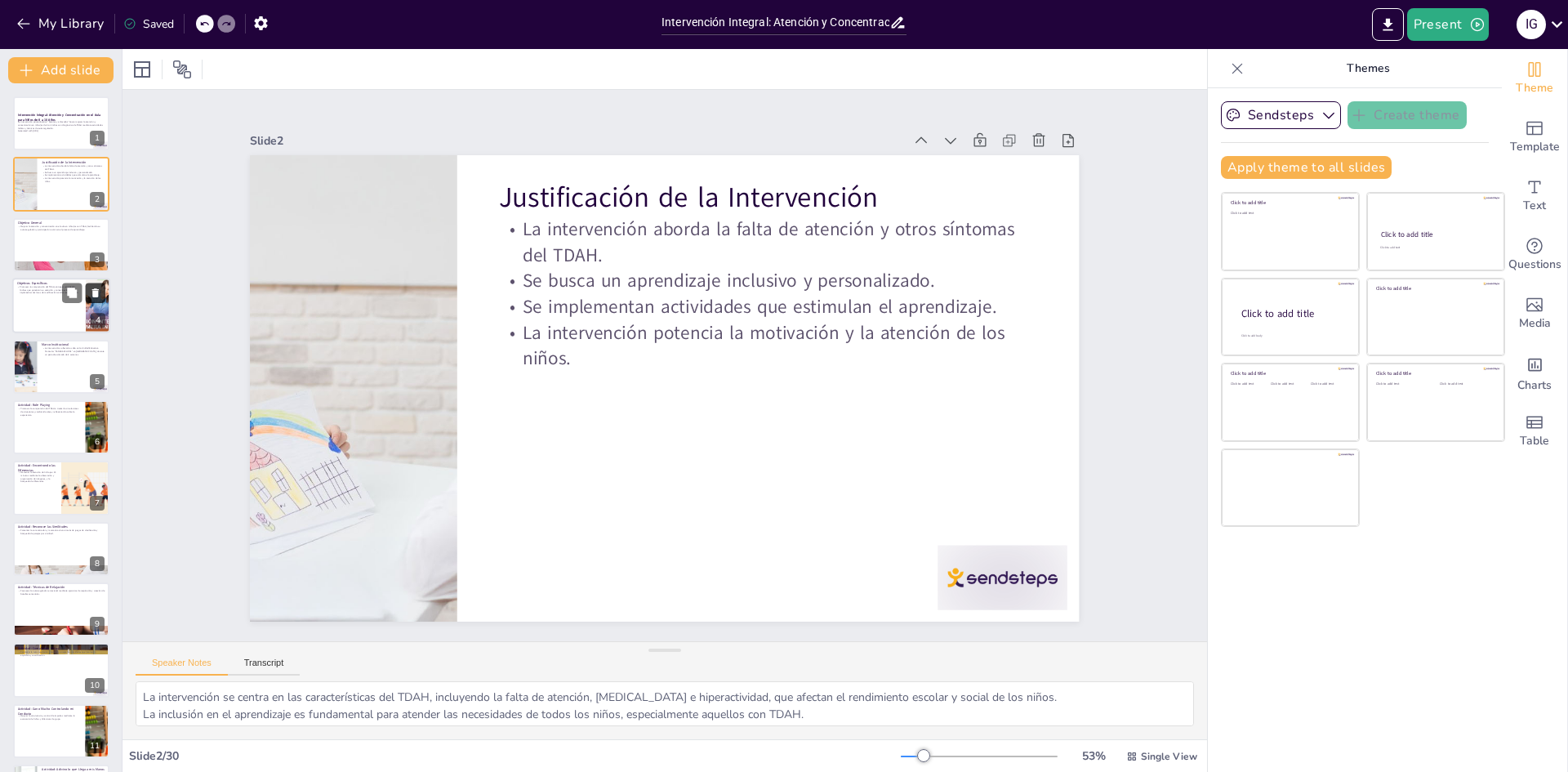
checkbox input "true"
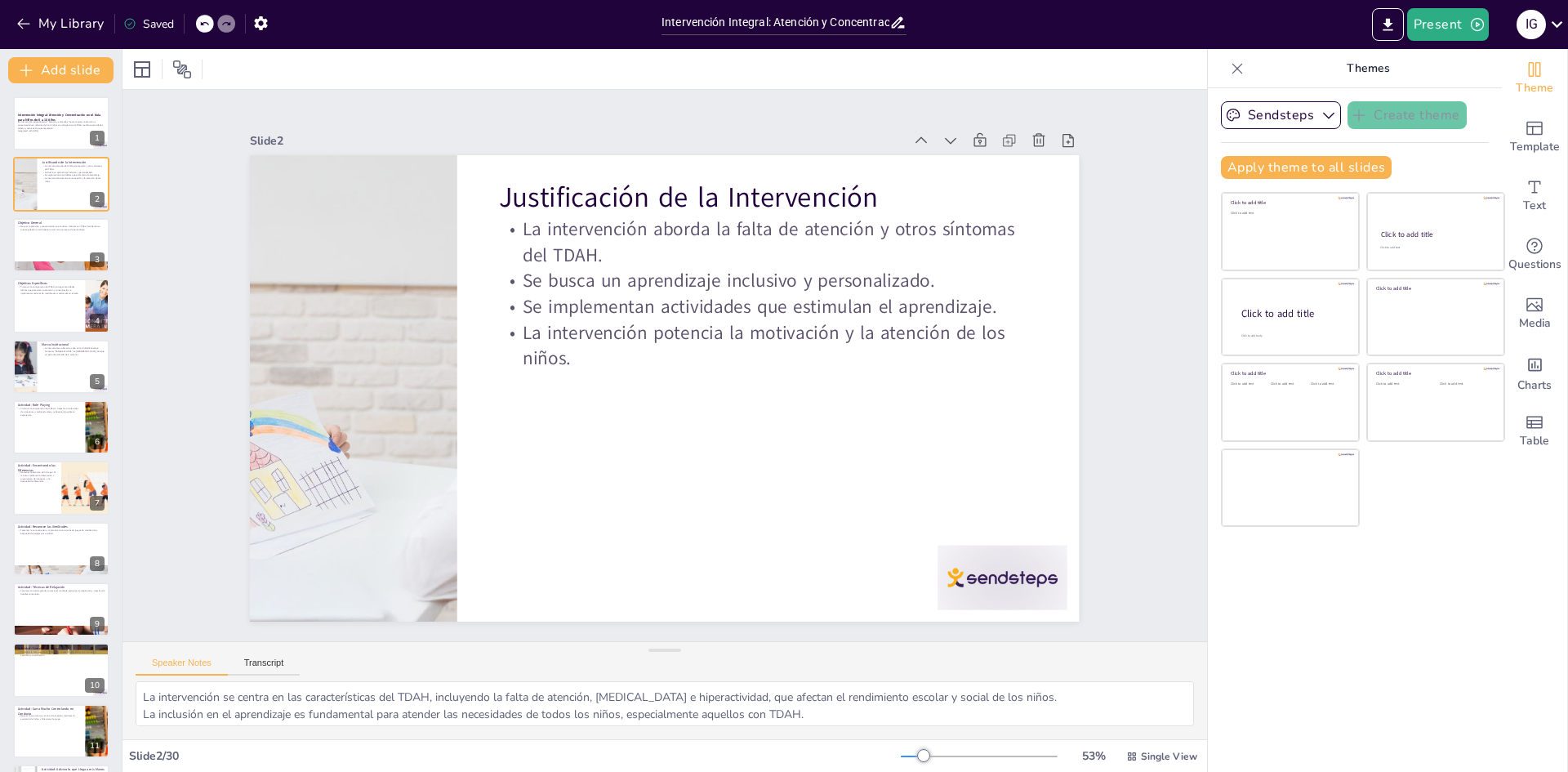
checkbox input "true"
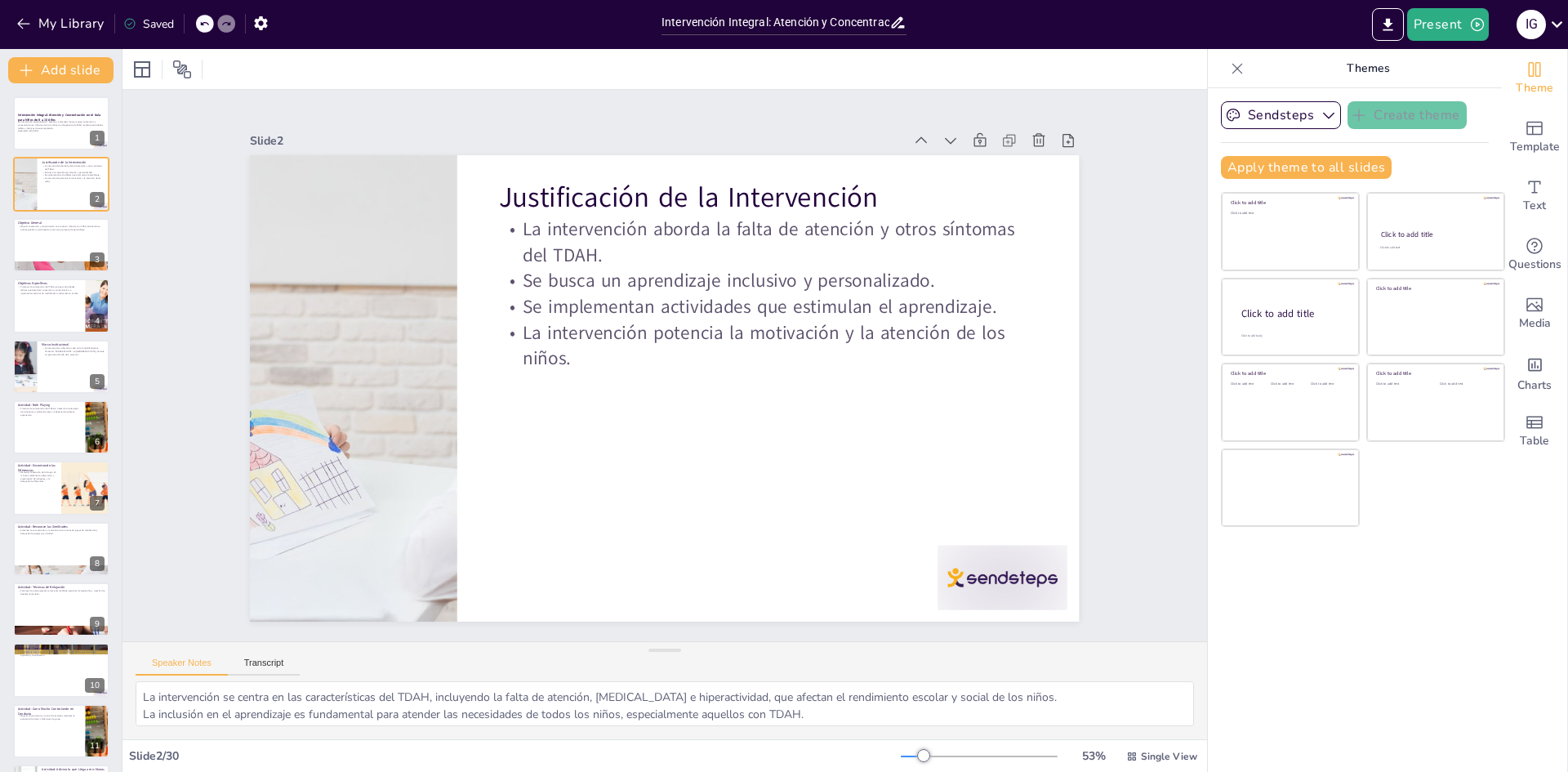
checkbox input "true"
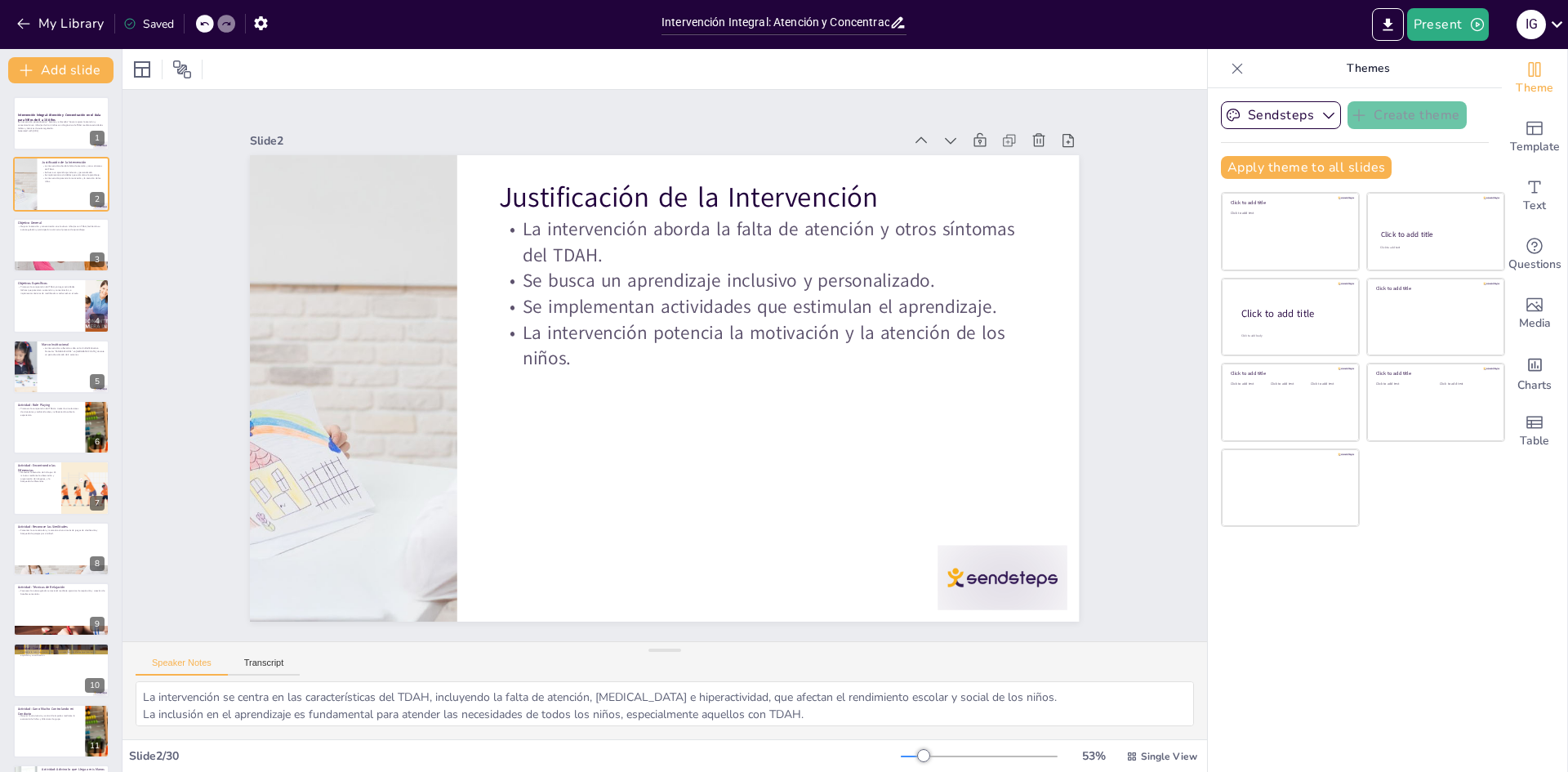
checkbox input "true"
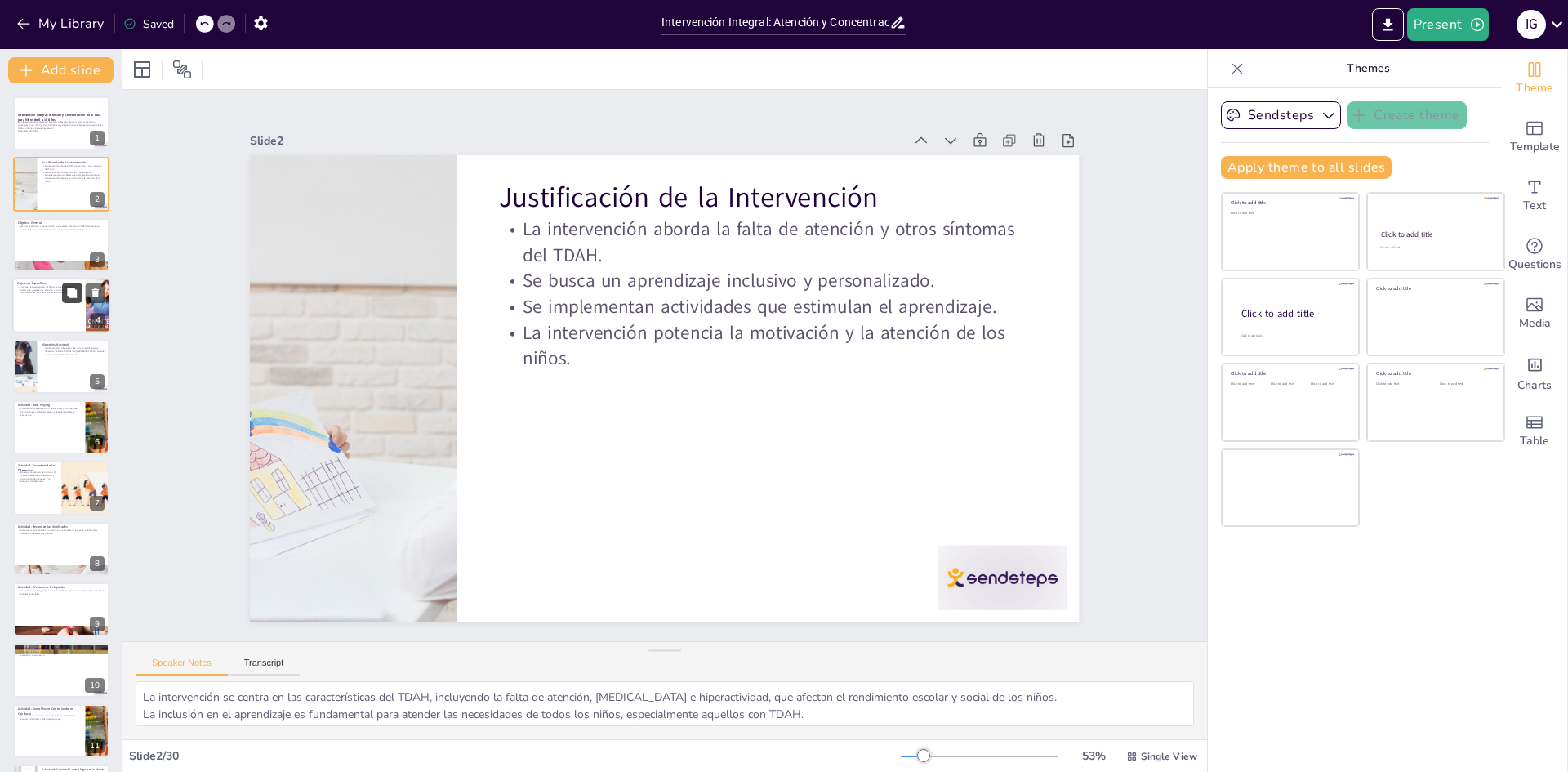
checkbox input "true"
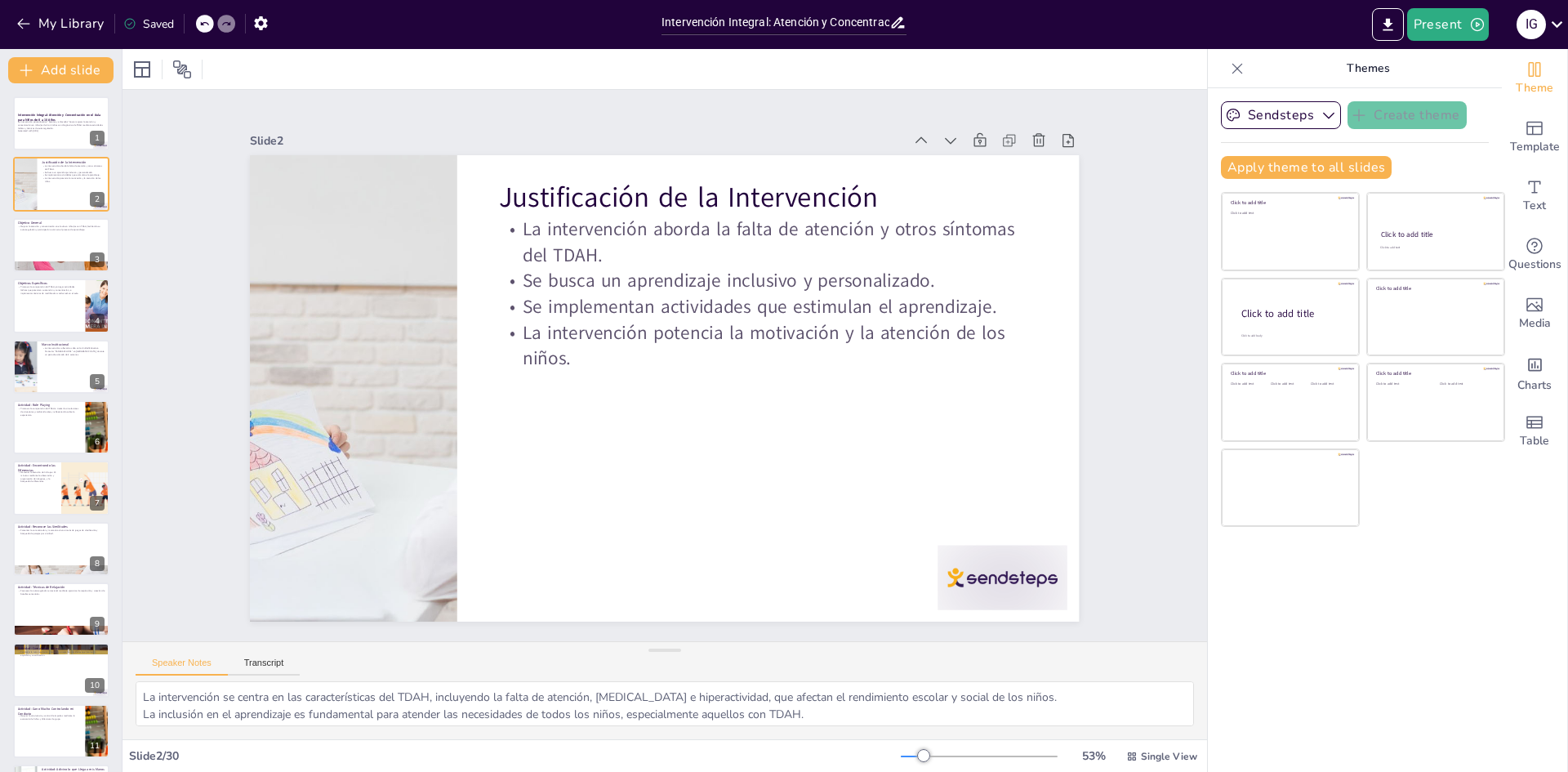
checkbox input "true"
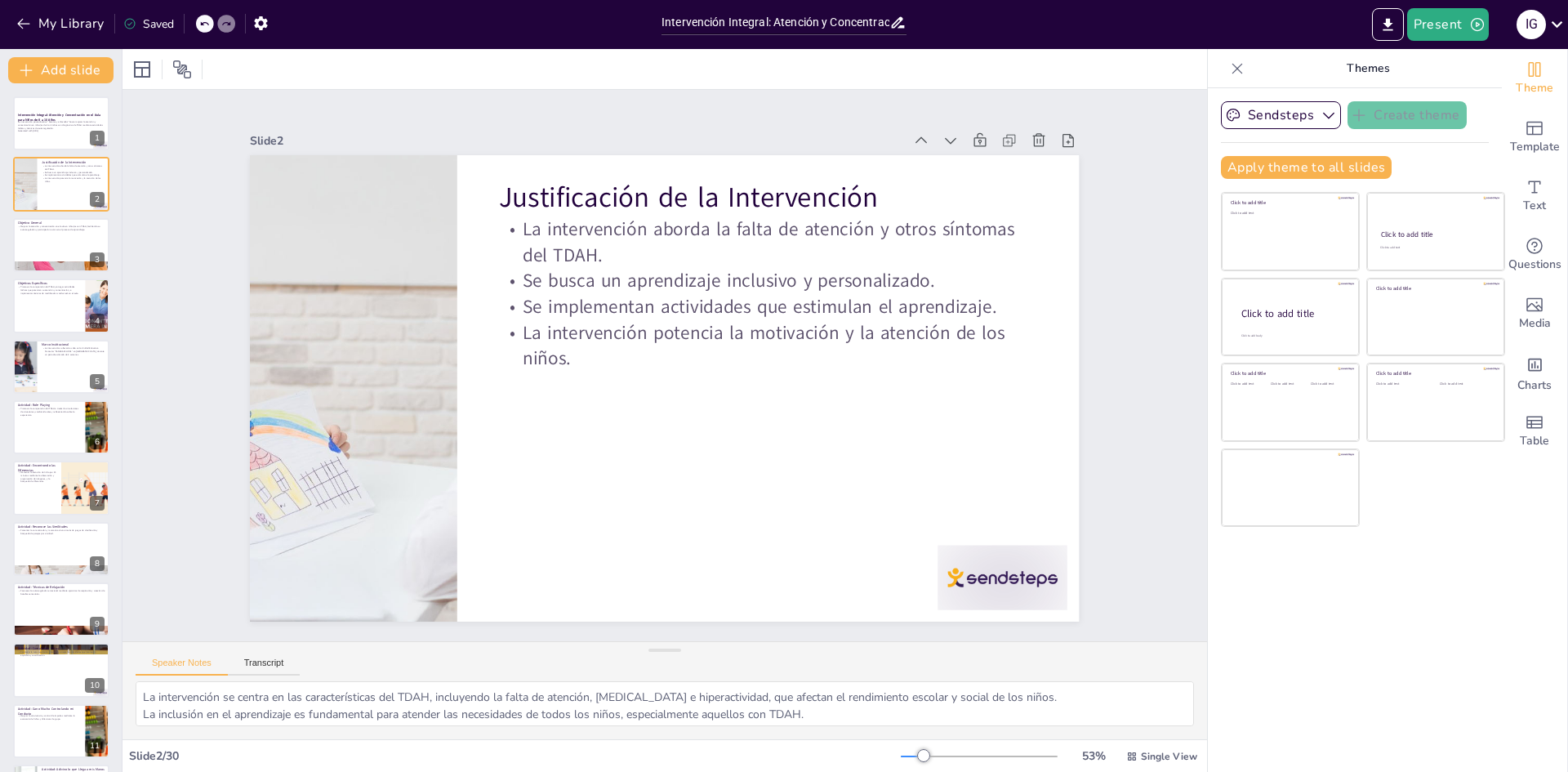
checkbox input "true"
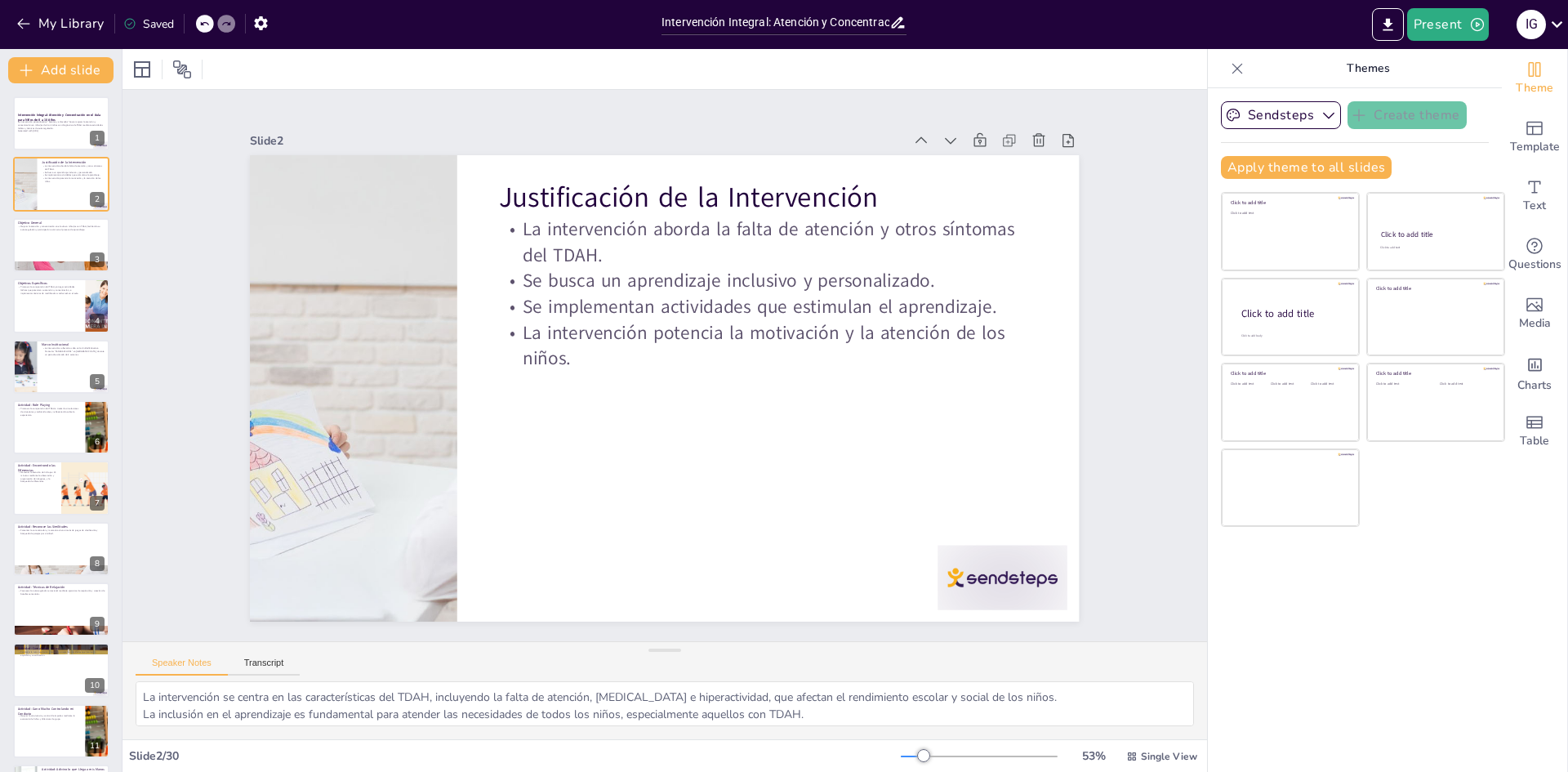
checkbox input "true"
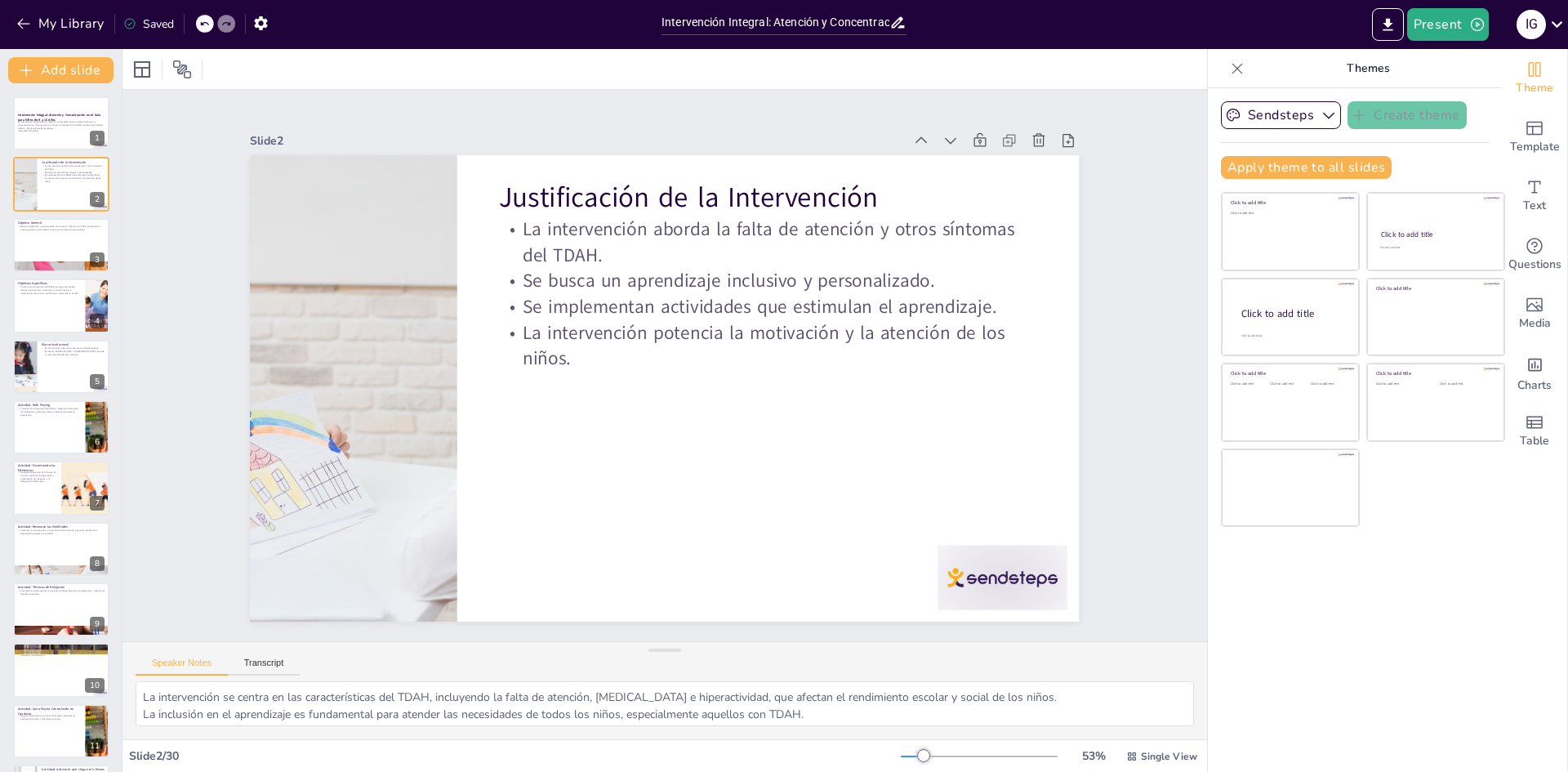
checkbox input "true"
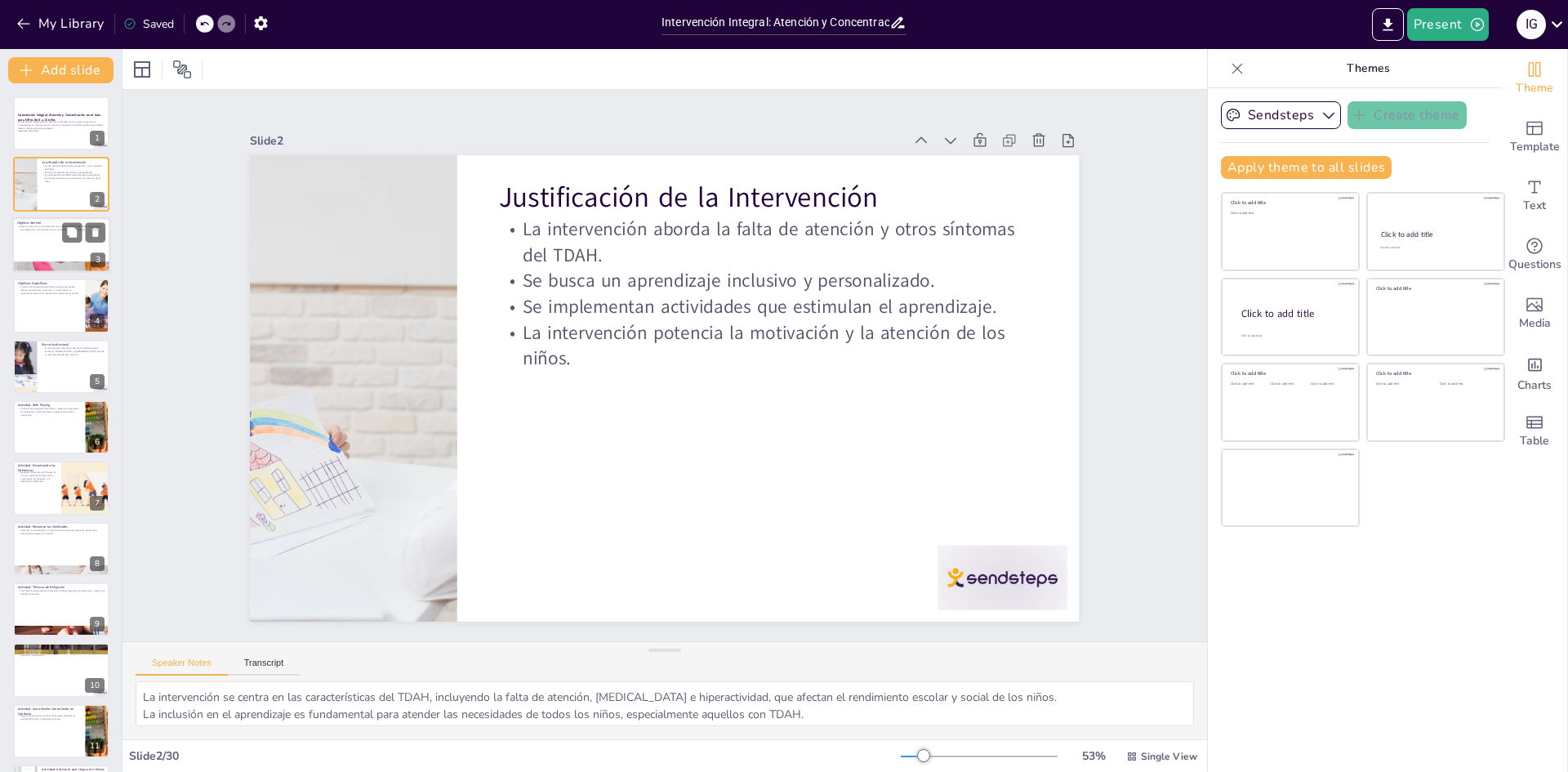
checkbox input "true"
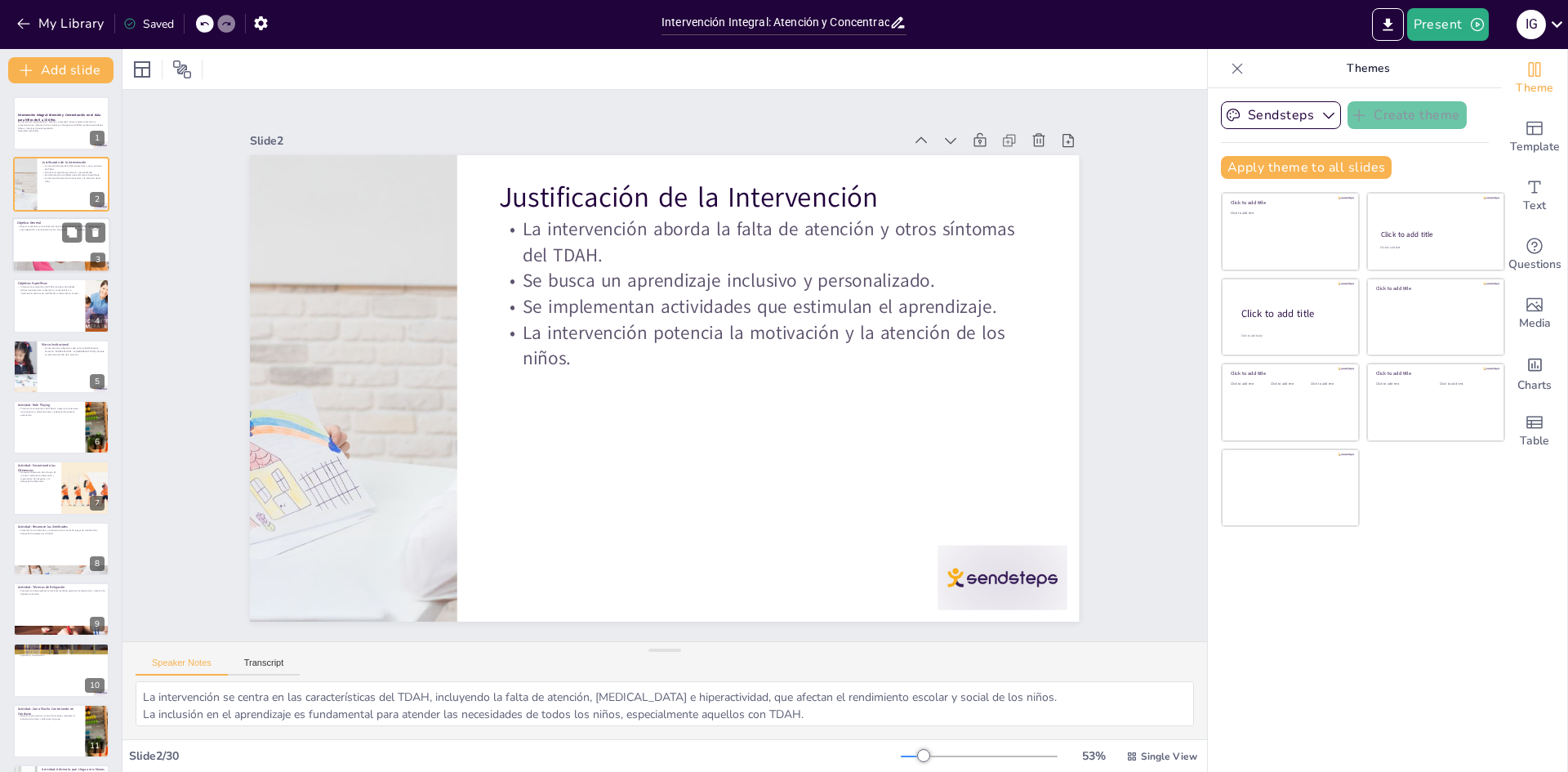
checkbox input "true"
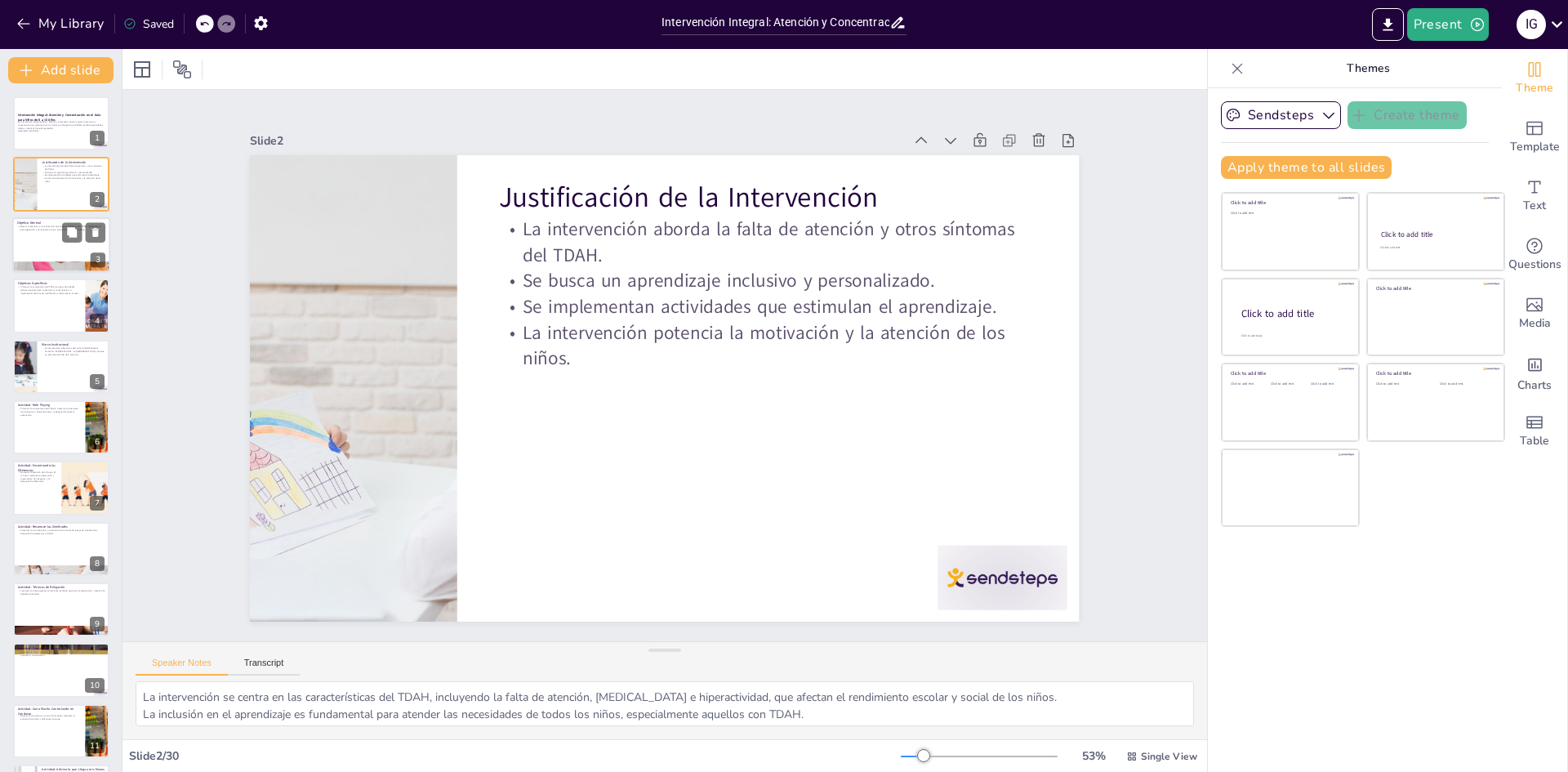
checkbox input "true"
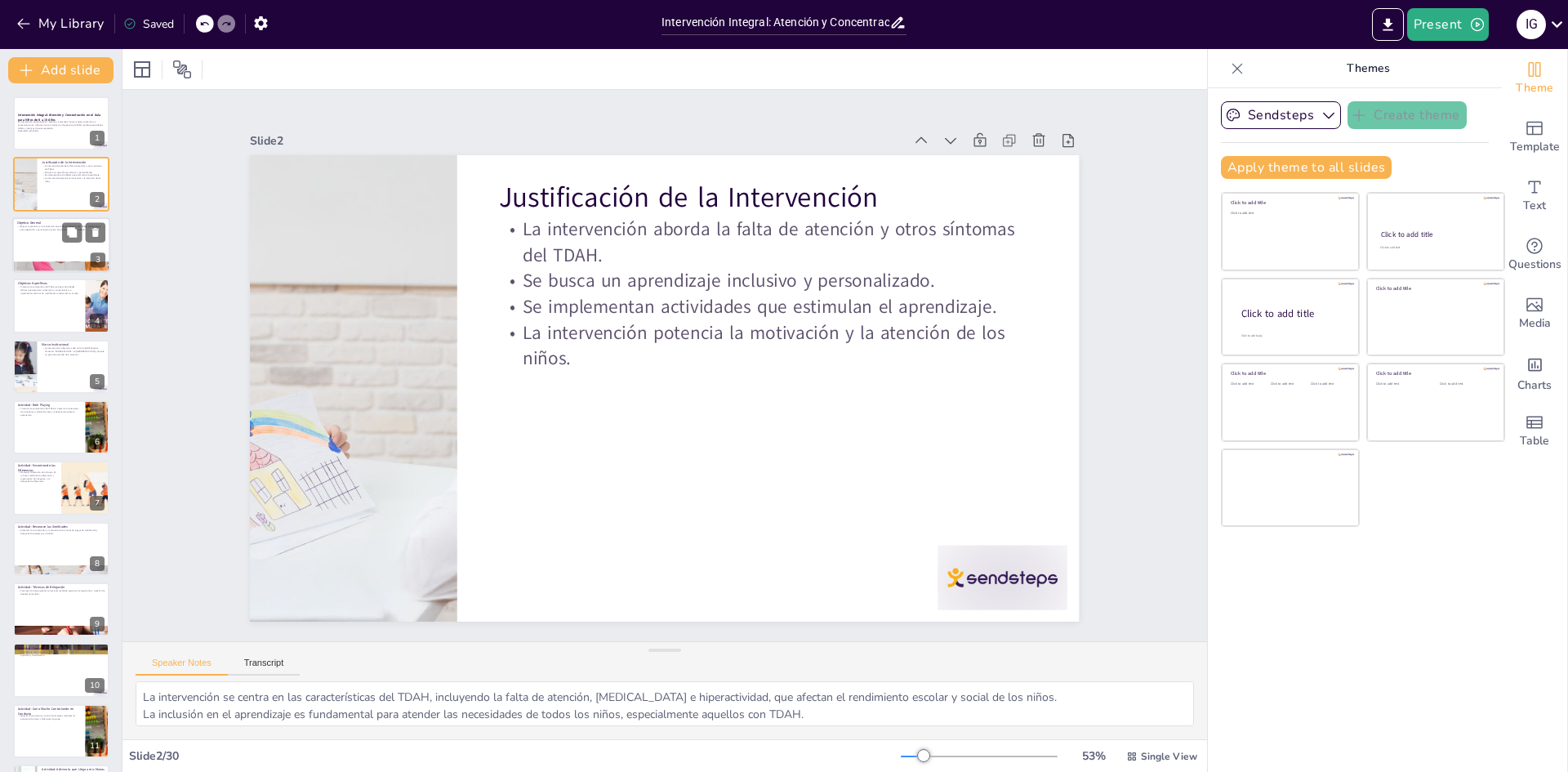
checkbox input "true"
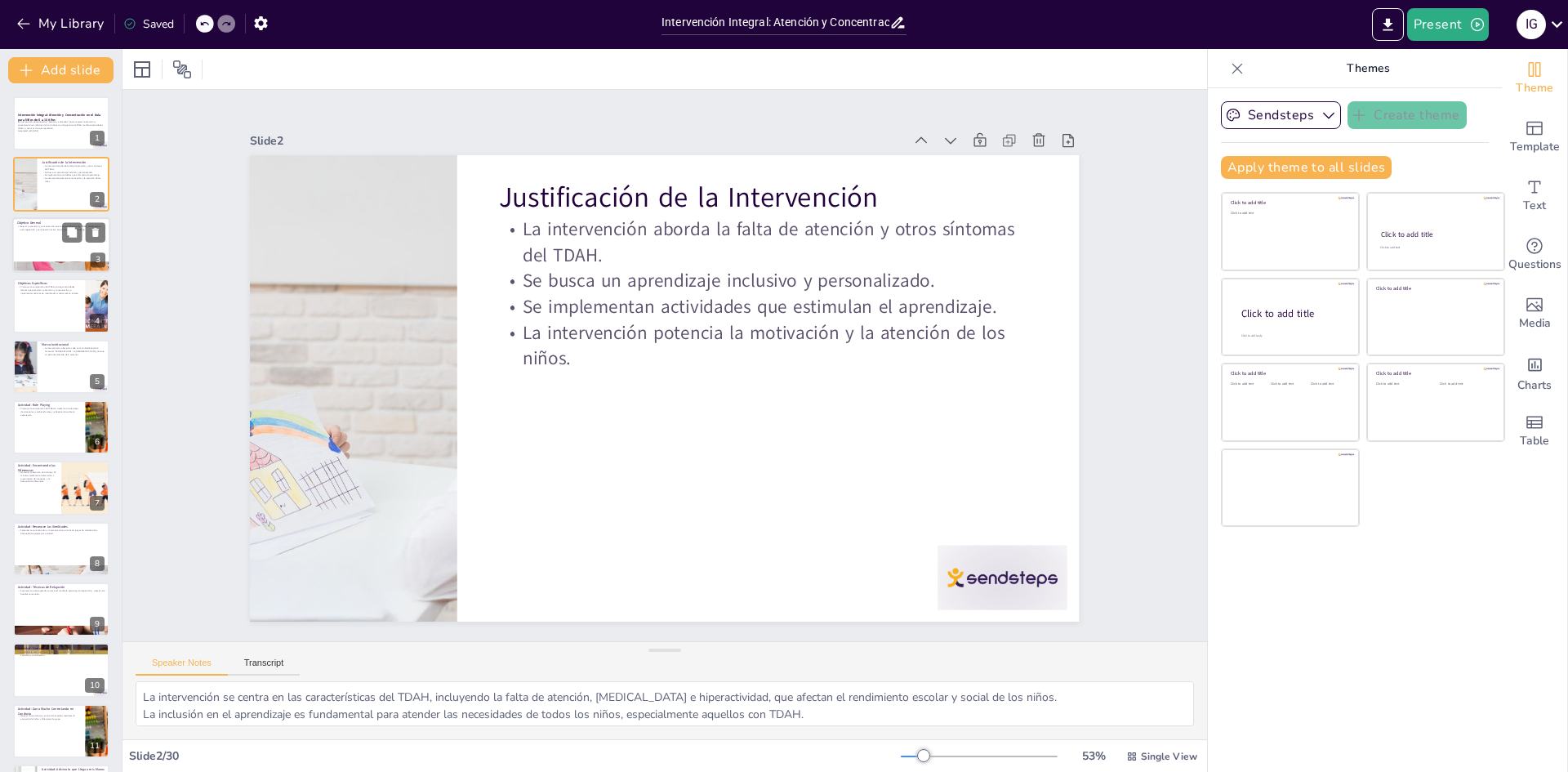
checkbox input "true"
click at [40, 236] on div at bounding box center [62, 245] width 98 height 56
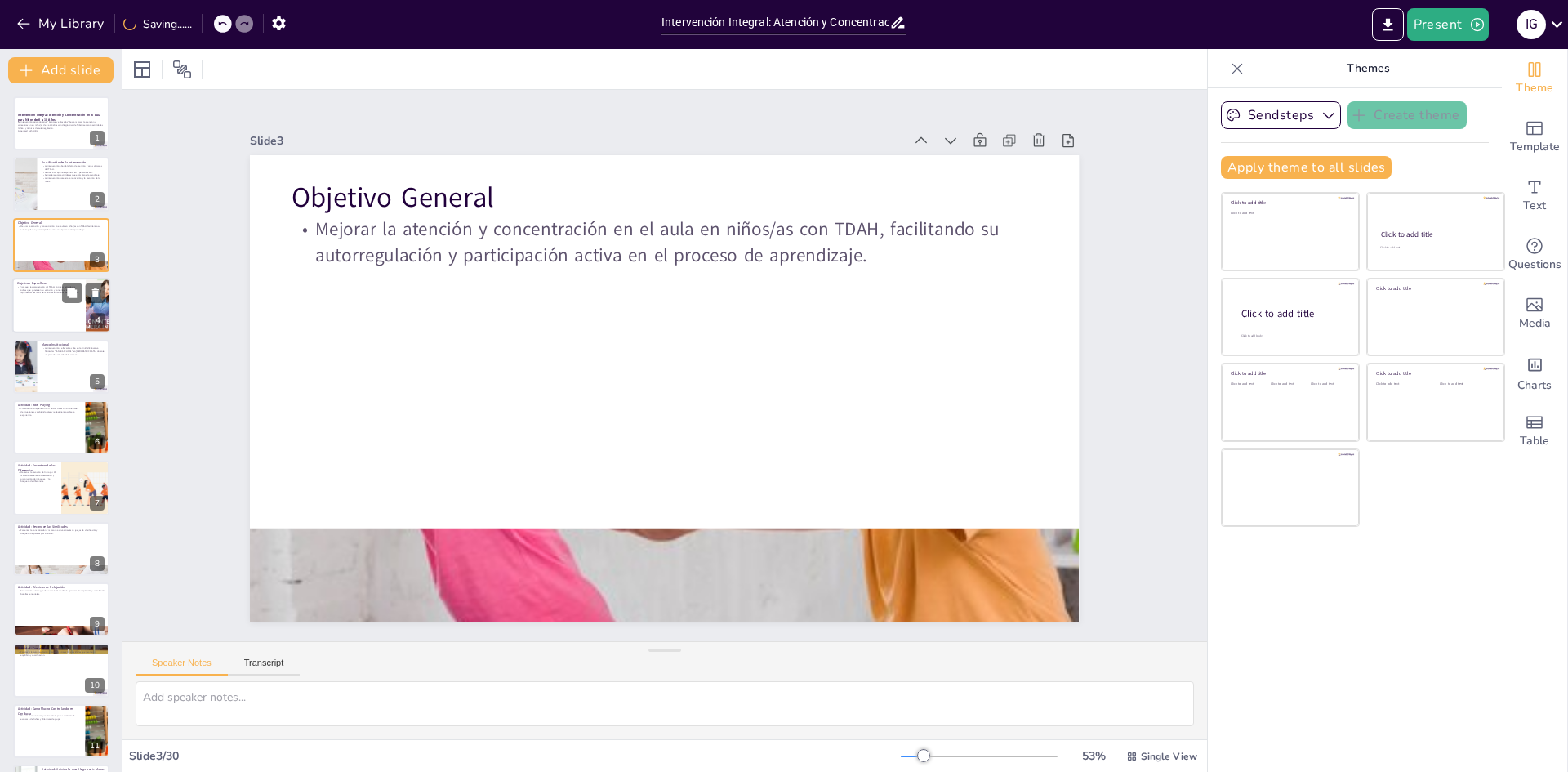
click at [43, 301] on div at bounding box center [62, 306] width 98 height 56
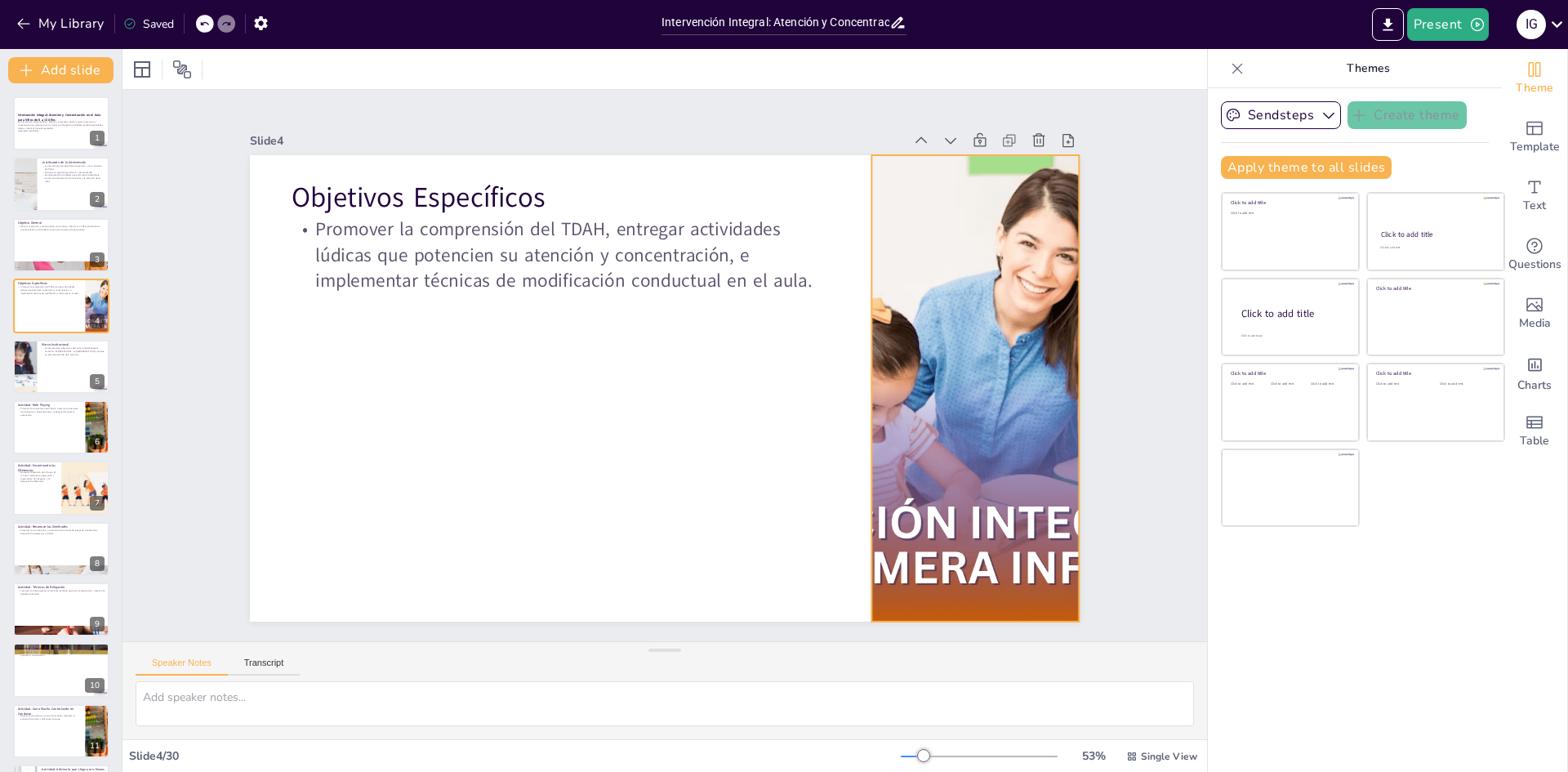
click at [986, 410] on div at bounding box center [971, 420] width 744 height 537
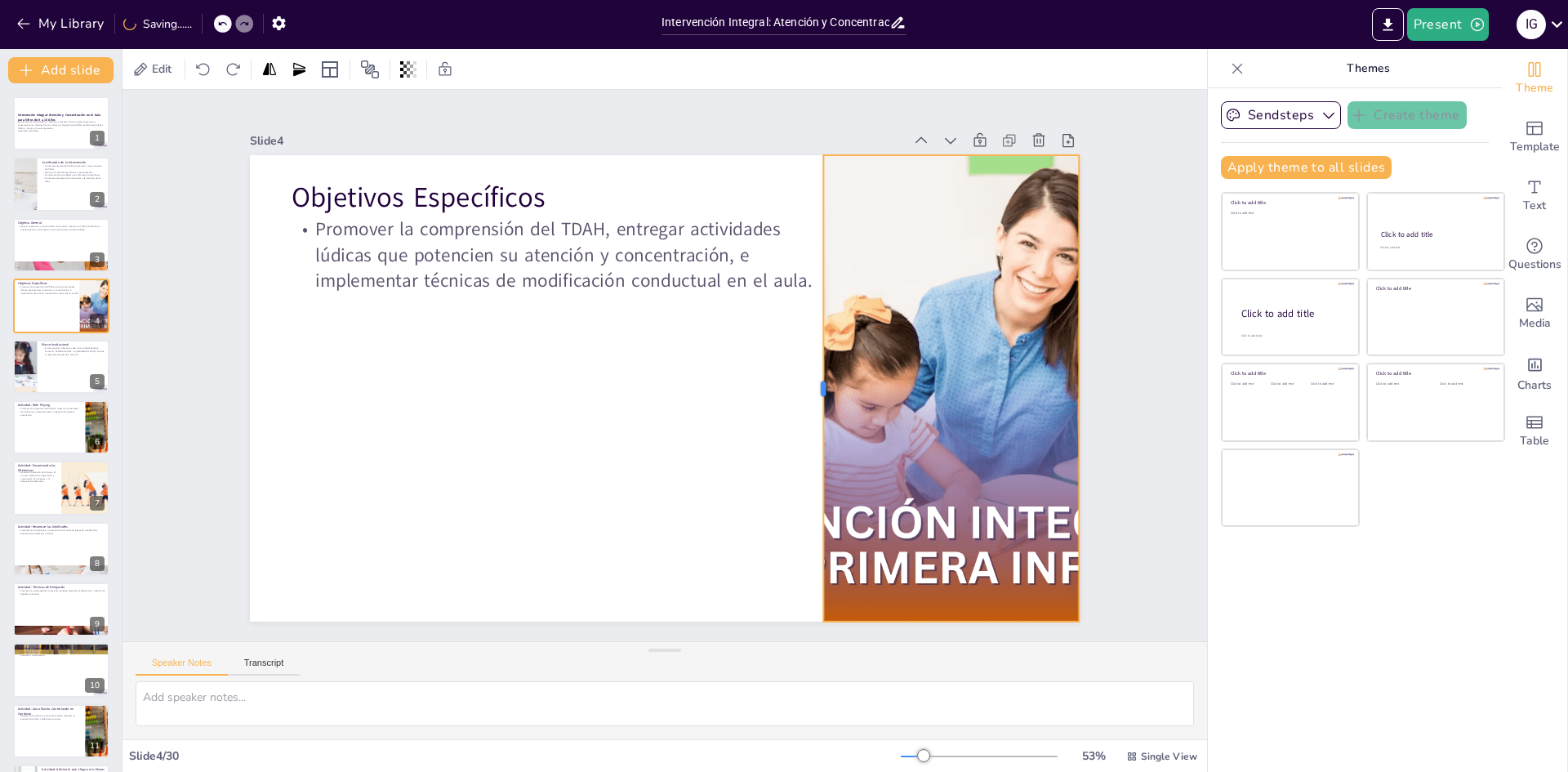
drag, startPoint x: 858, startPoint y: 381, endPoint x: 809, endPoint y: 386, distance: 49.3
click at [809, 386] on div at bounding box center [814, 404] width 62 height 466
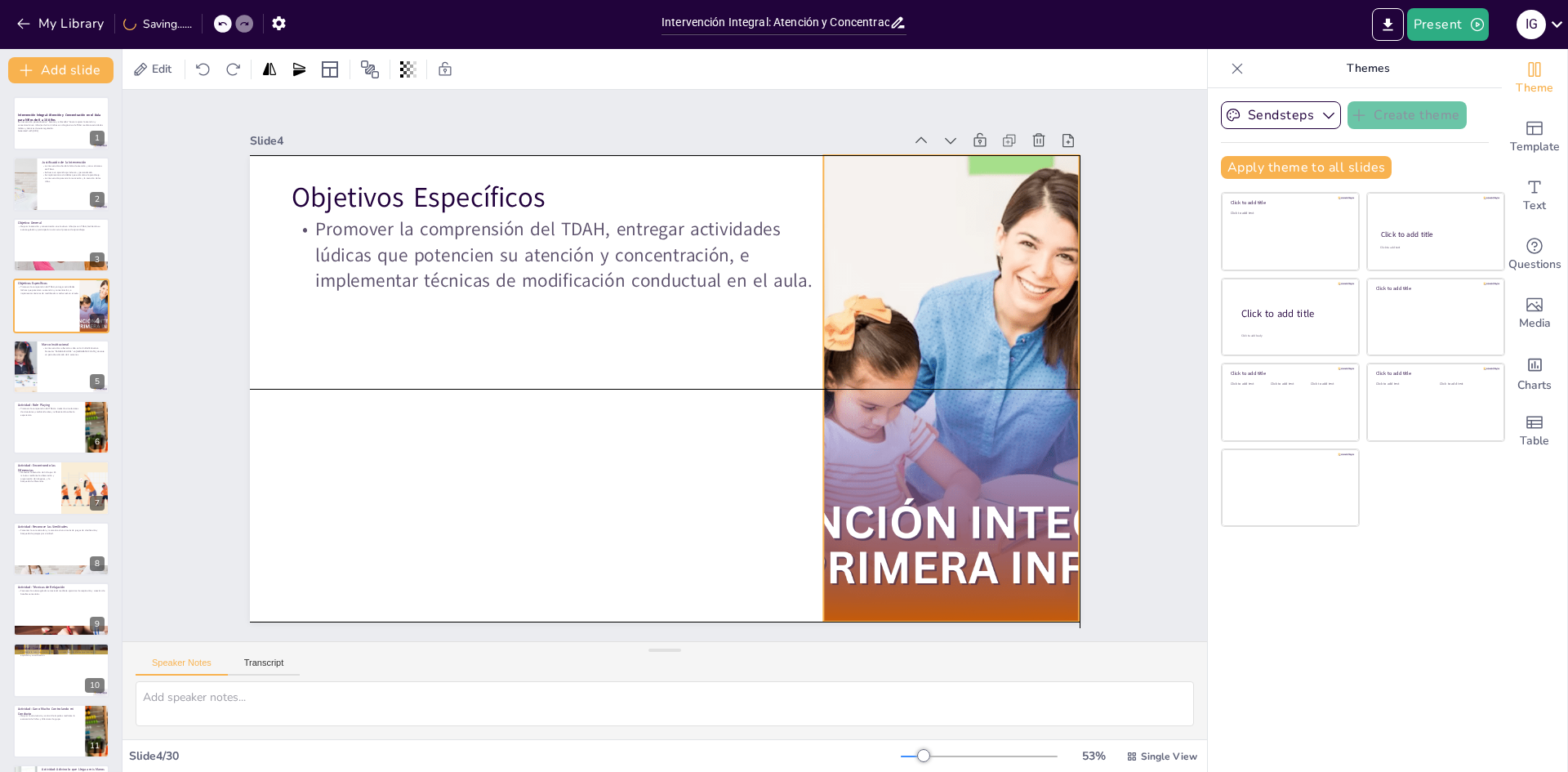
drag, startPoint x: 941, startPoint y: 149, endPoint x: 938, endPoint y: 158, distance: 9.5
click at [938, 158] on div at bounding box center [976, 388] width 700 height 467
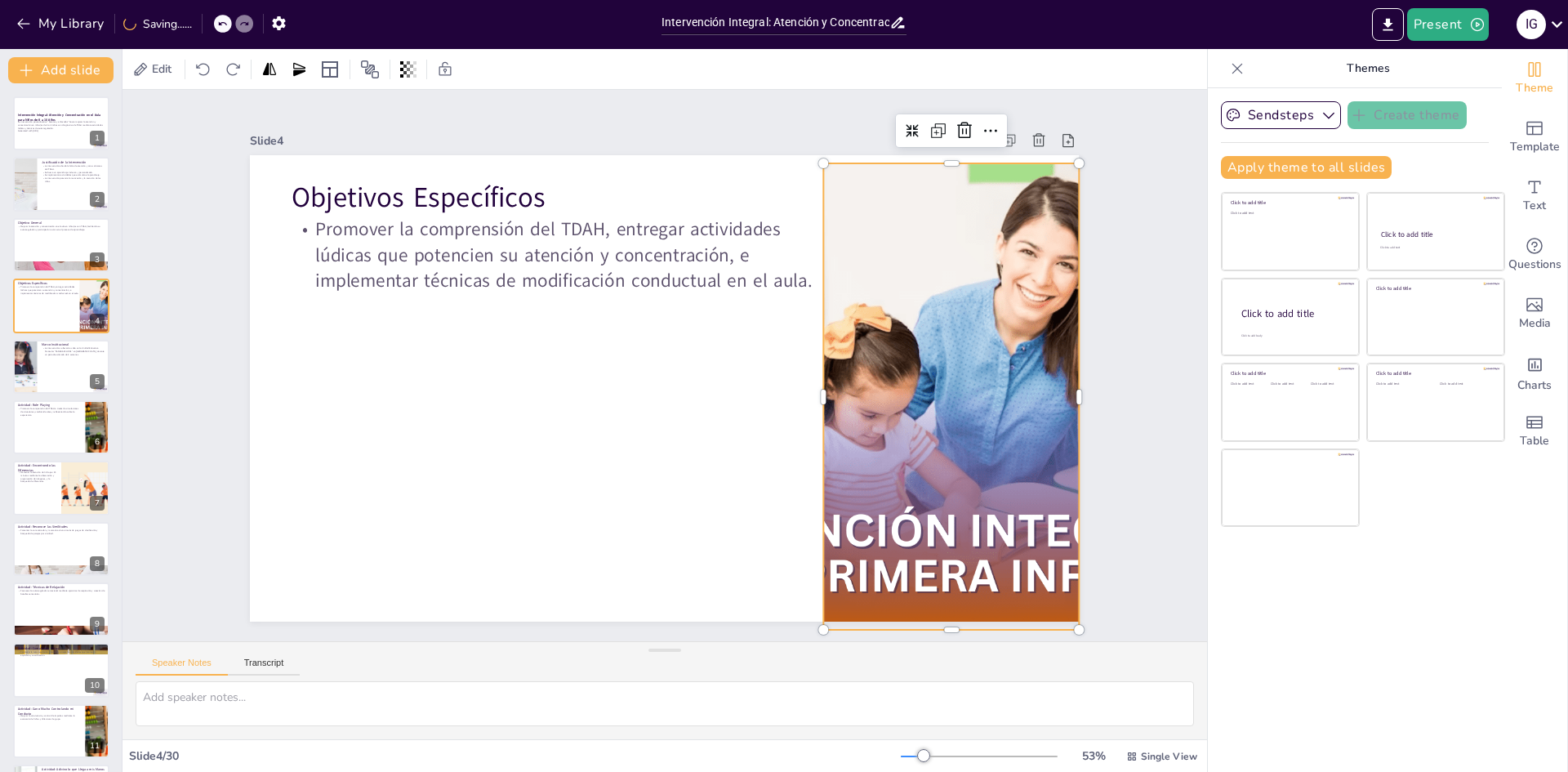
click at [937, 163] on div at bounding box center [976, 396] width 700 height 467
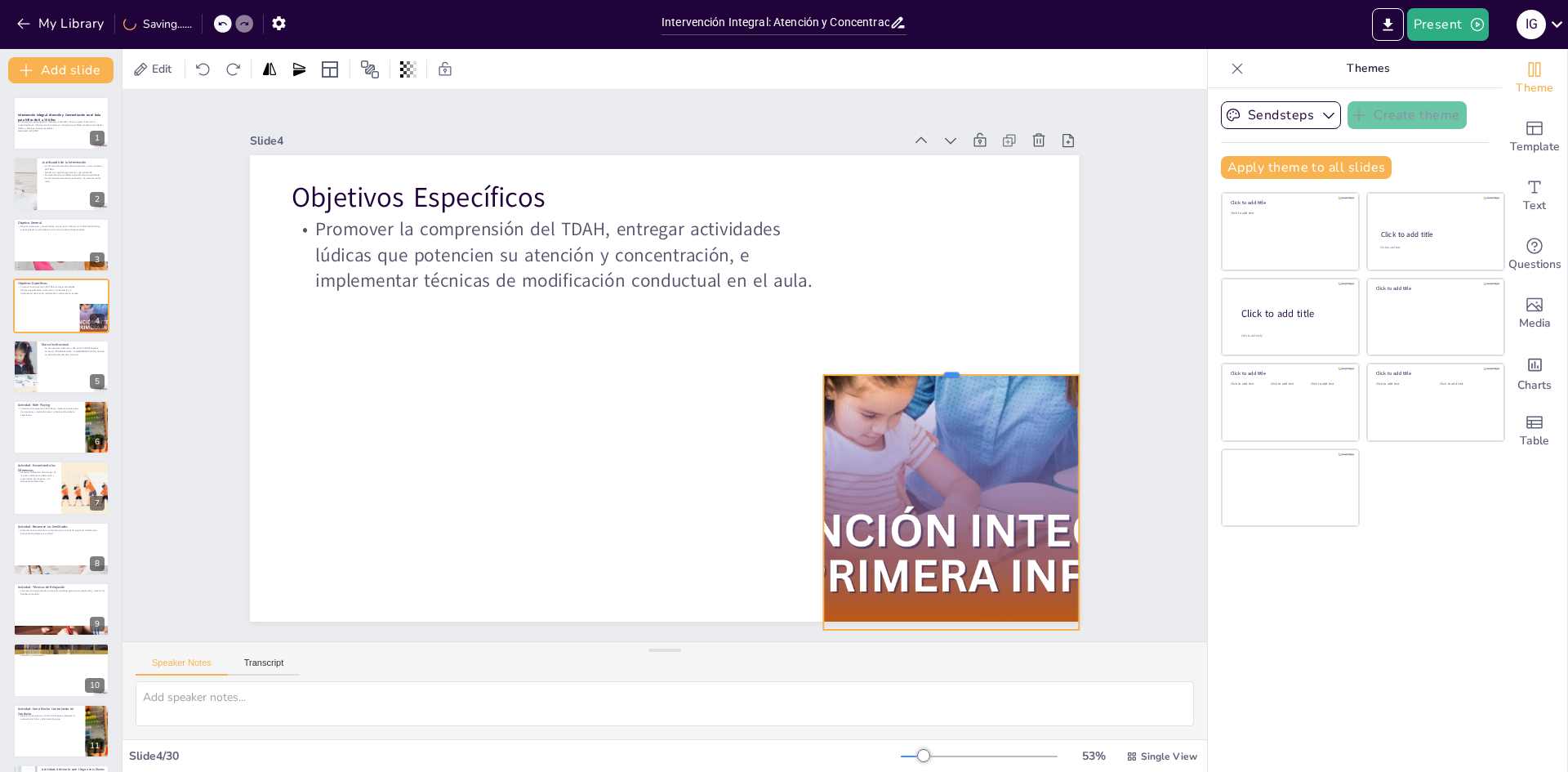
drag, startPoint x: 940, startPoint y: 156, endPoint x: 925, endPoint y: 379, distance: 223.5
click at [925, 379] on div "Objetivos Específicos Promover la comprensión del TDAH, entregar actividades lú…" at bounding box center [662, 387] width 873 height 550
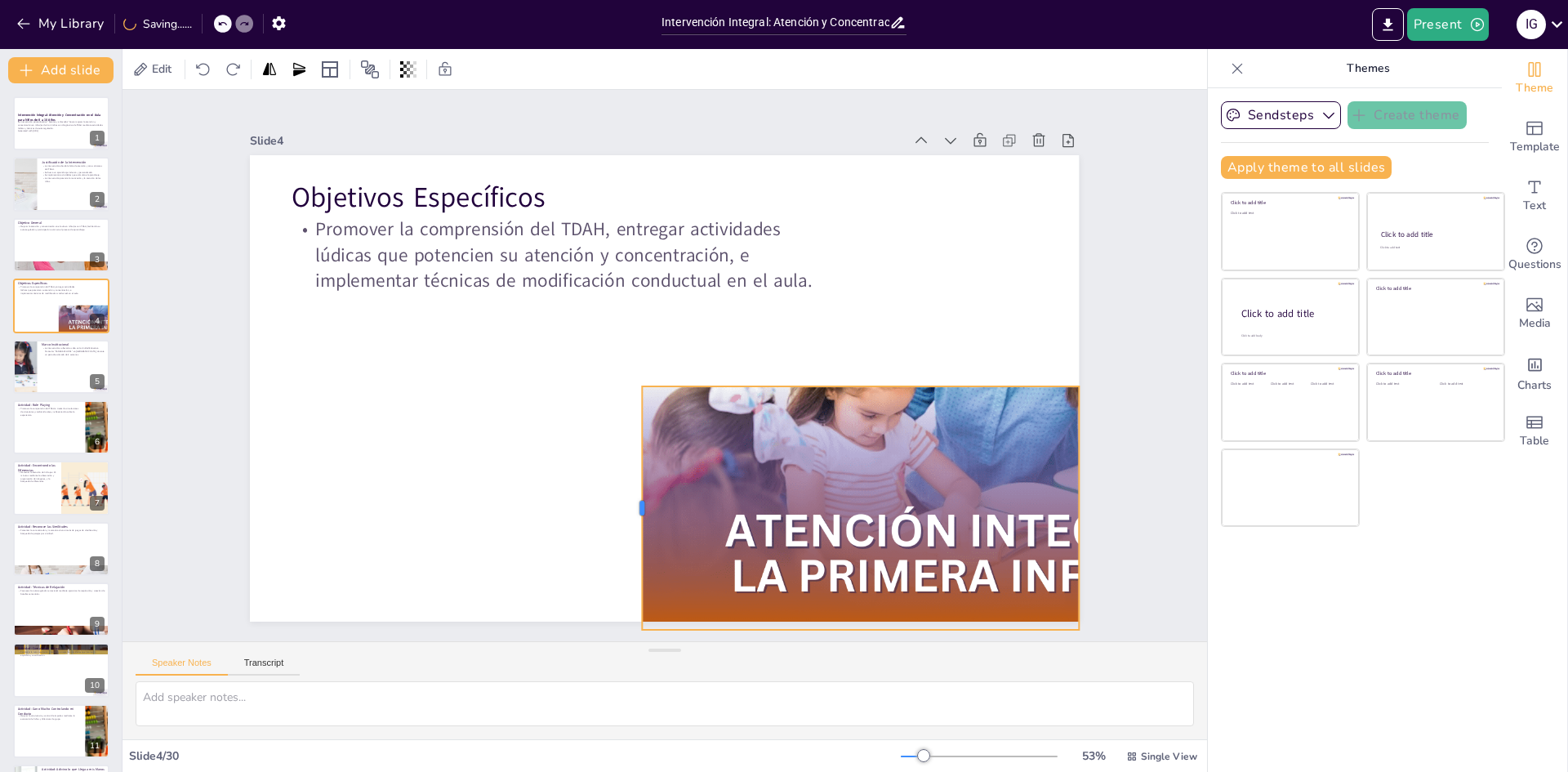
drag, startPoint x: 809, startPoint y: 504, endPoint x: 629, endPoint y: 434, distance: 193.1
click at [629, 434] on div at bounding box center [621, 504] width 39 height 244
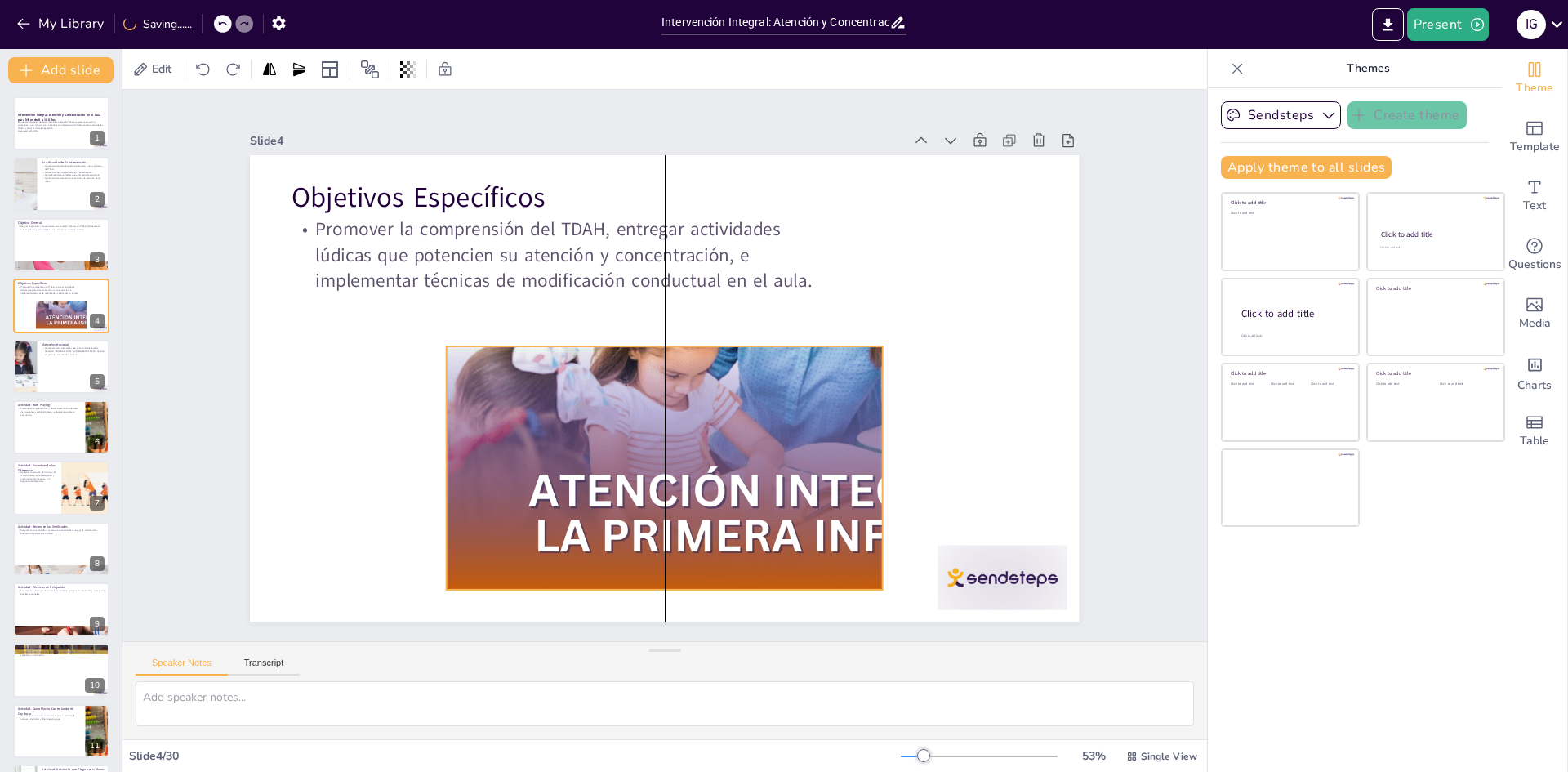
drag, startPoint x: 838, startPoint y: 477, endPoint x: 654, endPoint y: 438, distance: 188.1
click at [654, 438] on div at bounding box center [779, 356] width 700 height 467
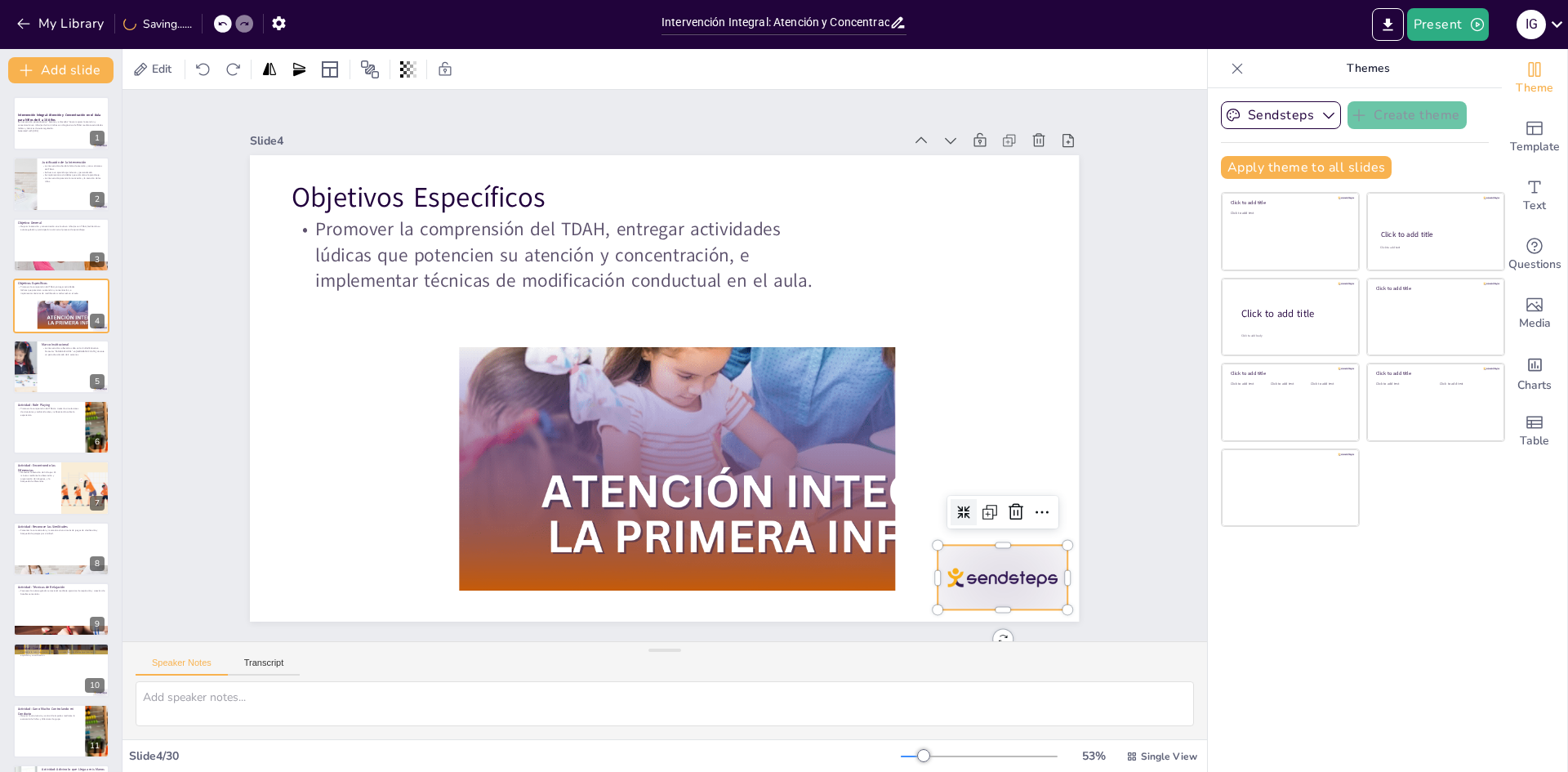
click at [1046, 579] on div at bounding box center [978, 611] width 135 height 78
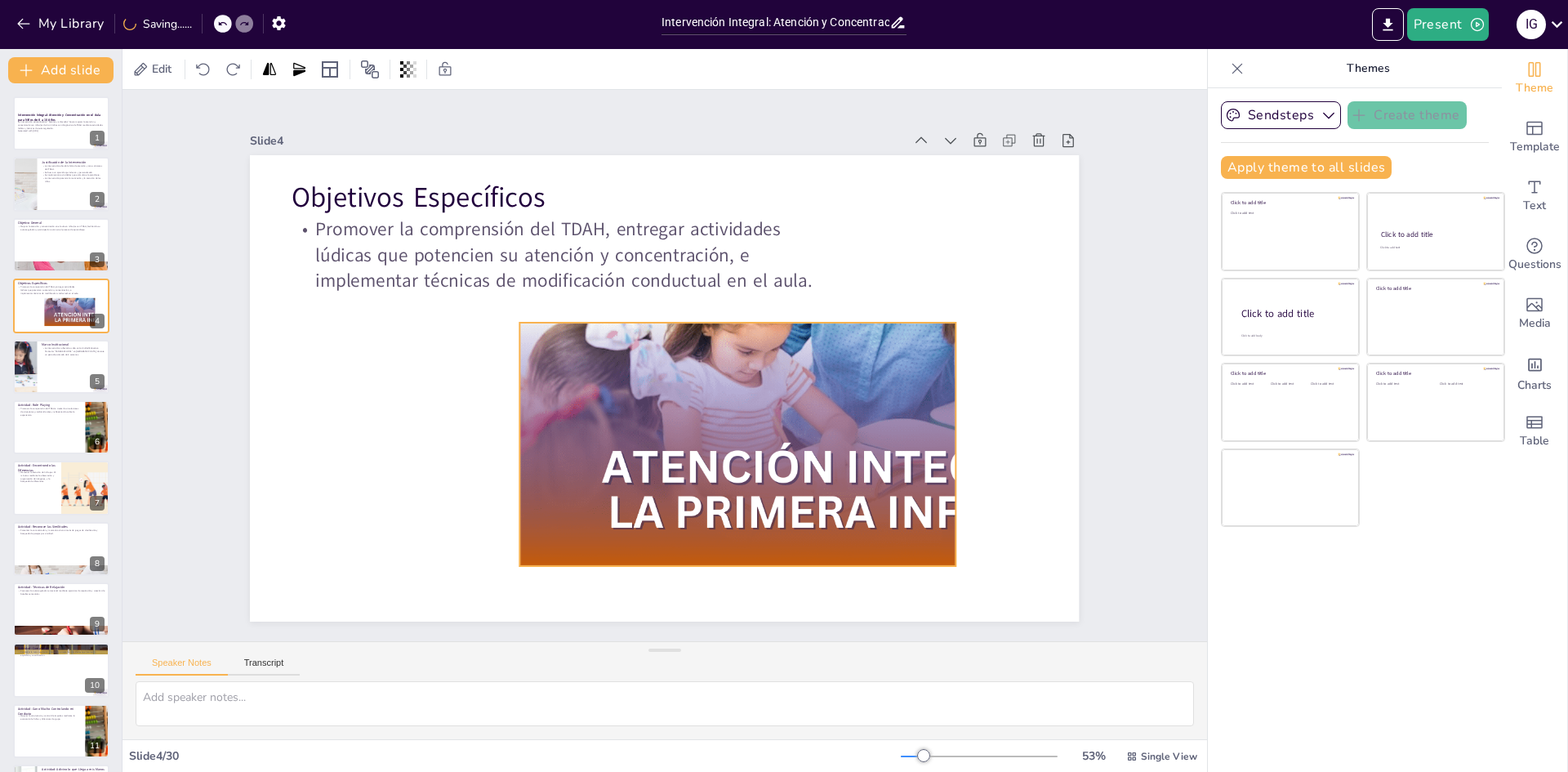
drag, startPoint x: 792, startPoint y: 509, endPoint x: 853, endPoint y: 485, distance: 65.6
click at [853, 485] on div at bounding box center [855, 353] width 744 height 537
click at [937, 441] on div at bounding box center [853, 333] width 700 height 467
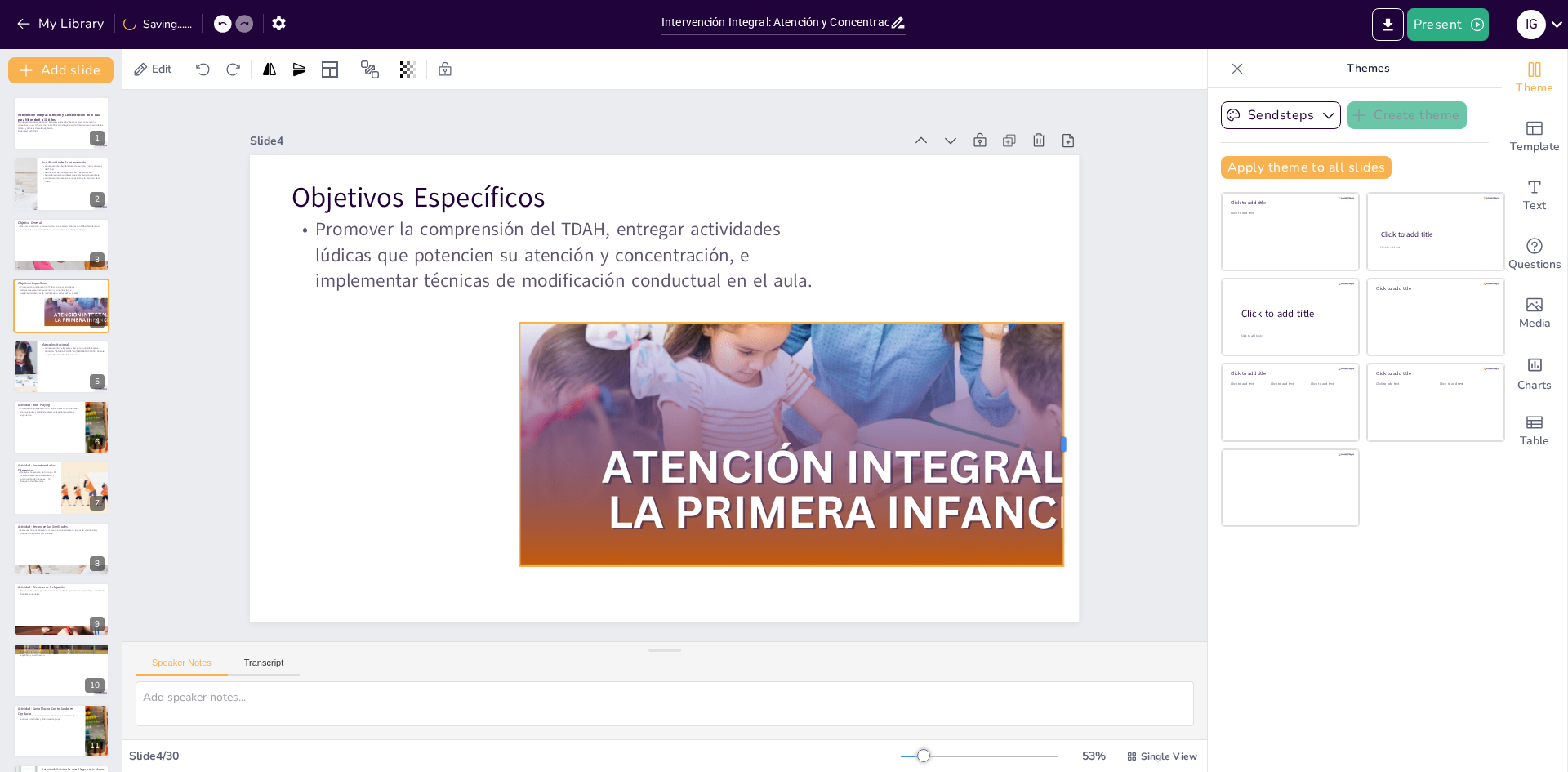
drag, startPoint x: 944, startPoint y: 439, endPoint x: 1052, endPoint y: 446, distance: 108.2
click at [1064, 446] on div at bounding box center [1071, 444] width 13 height 244
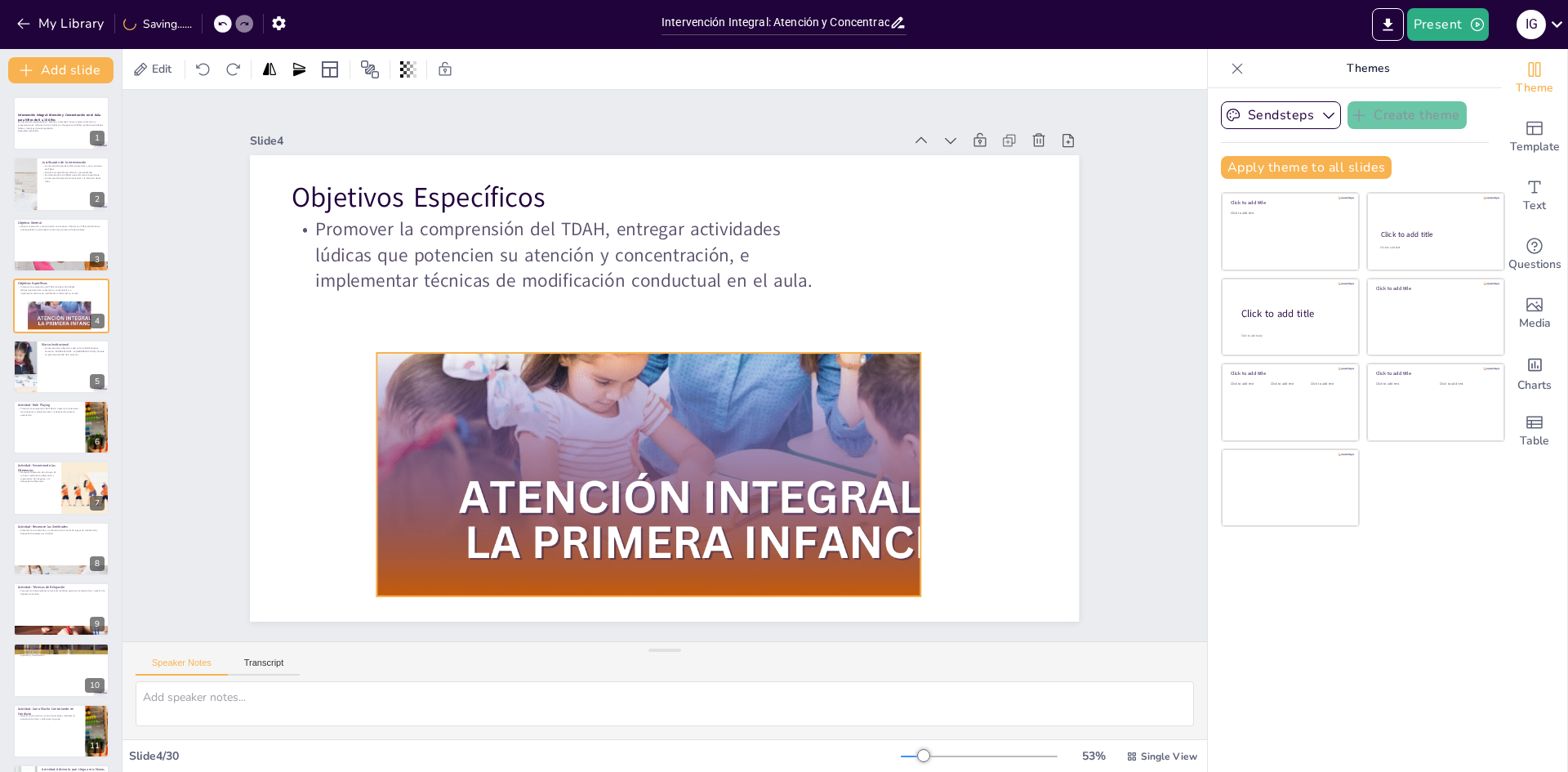
drag, startPoint x: 698, startPoint y: 477, endPoint x: 681, endPoint y: 468, distance: 19.2
click at [681, 468] on div at bounding box center [709, 363] width 700 height 467
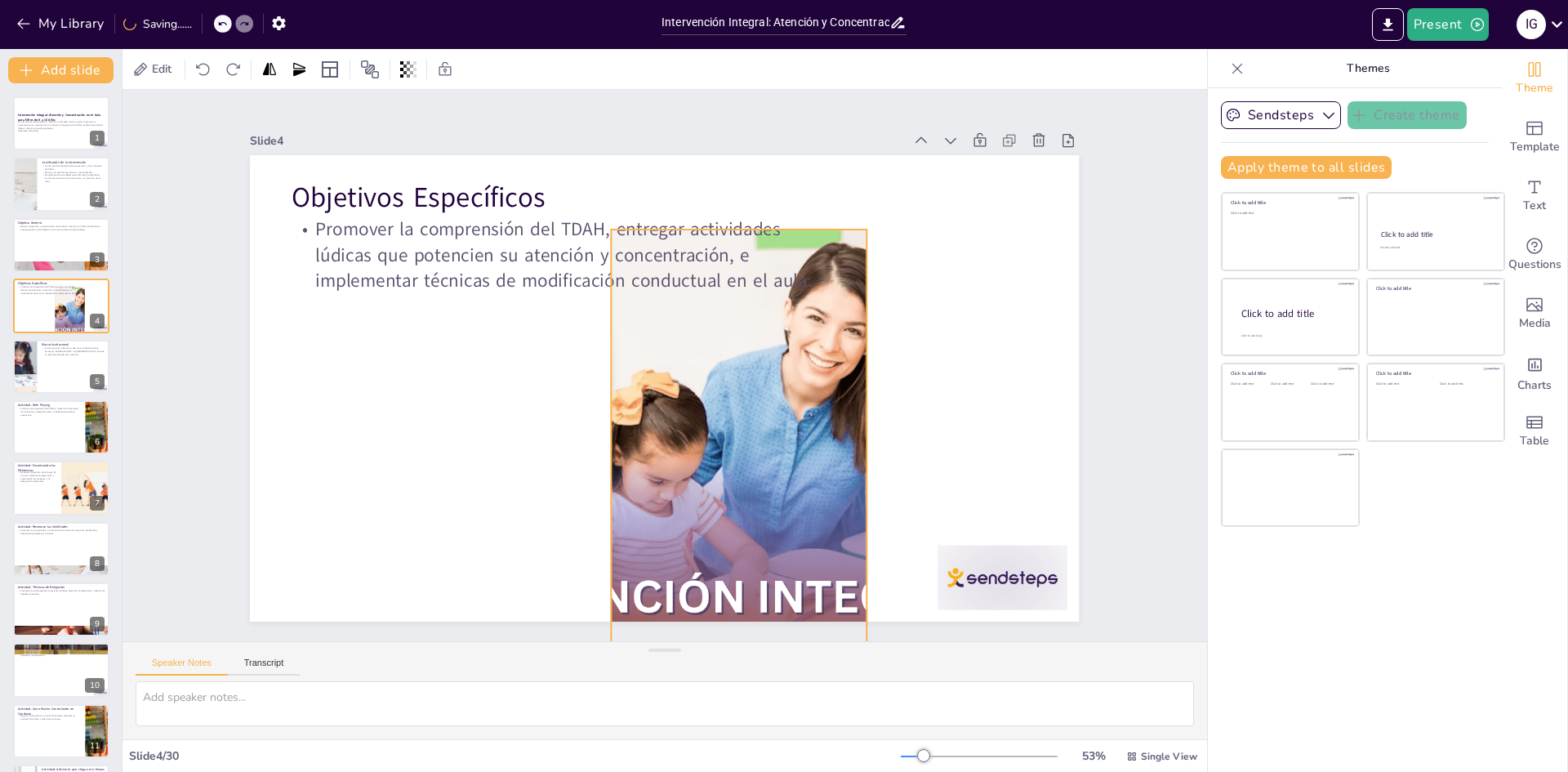
drag, startPoint x: 810, startPoint y: 486, endPoint x: 1064, endPoint y: 476, distance: 254.2
click at [779, 477] on div at bounding box center [763, 463] width 700 height 467
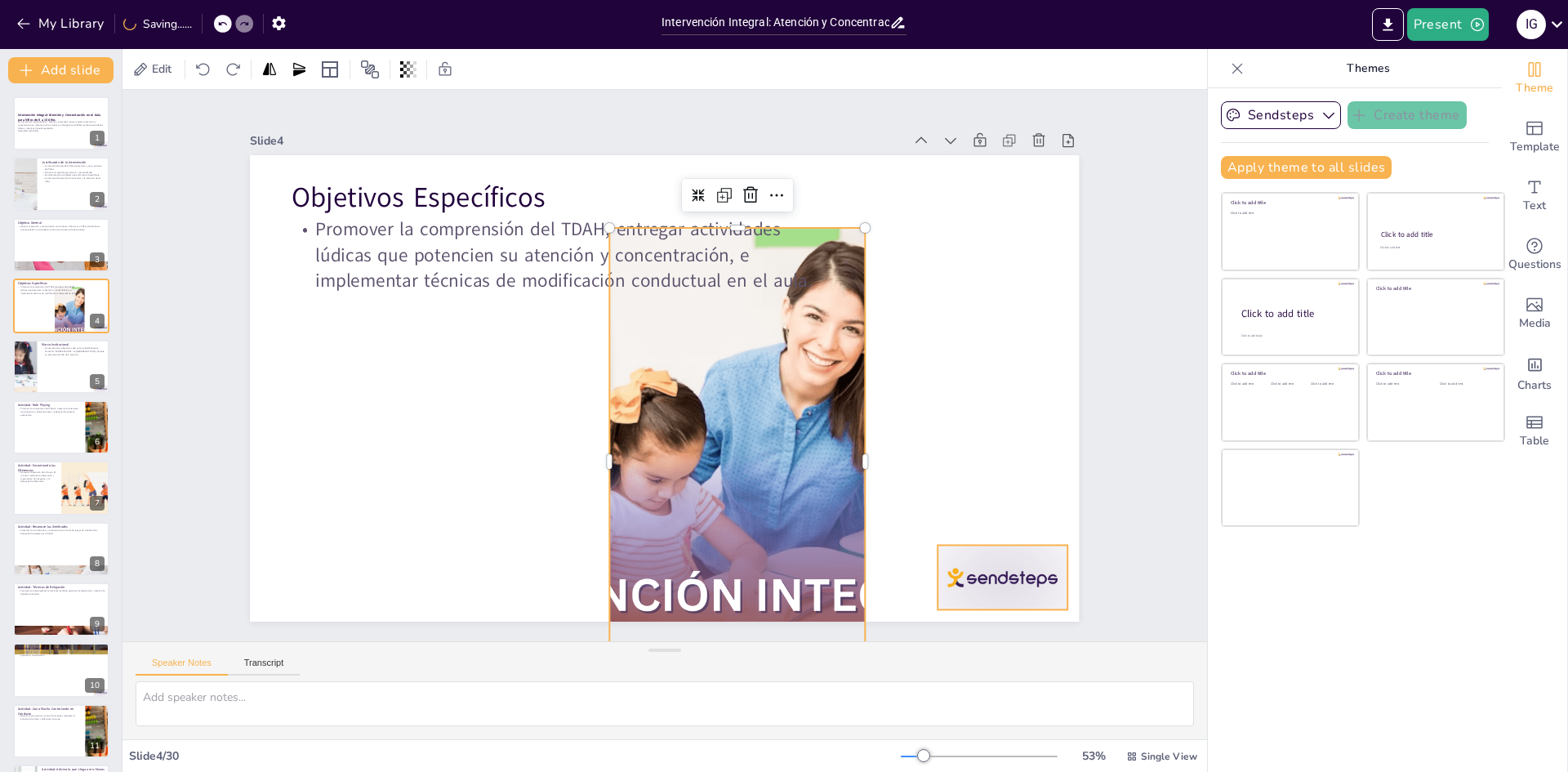
click at [996, 559] on div at bounding box center [1003, 577] width 130 height 65
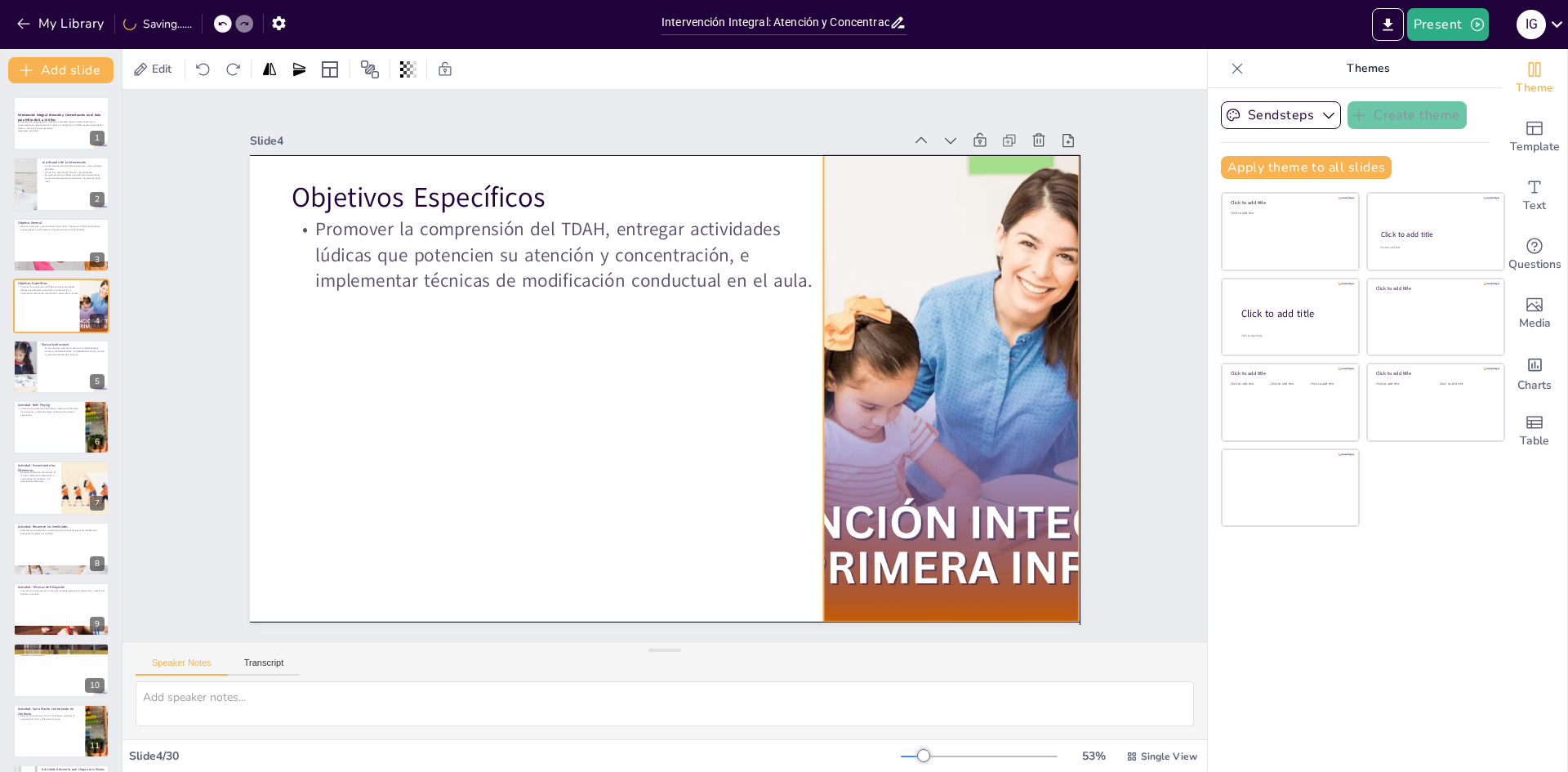
drag, startPoint x: 754, startPoint y: 547, endPoint x: 968, endPoint y: 478, distance: 224.8
click at [968, 478] on div at bounding box center [971, 420] width 744 height 537
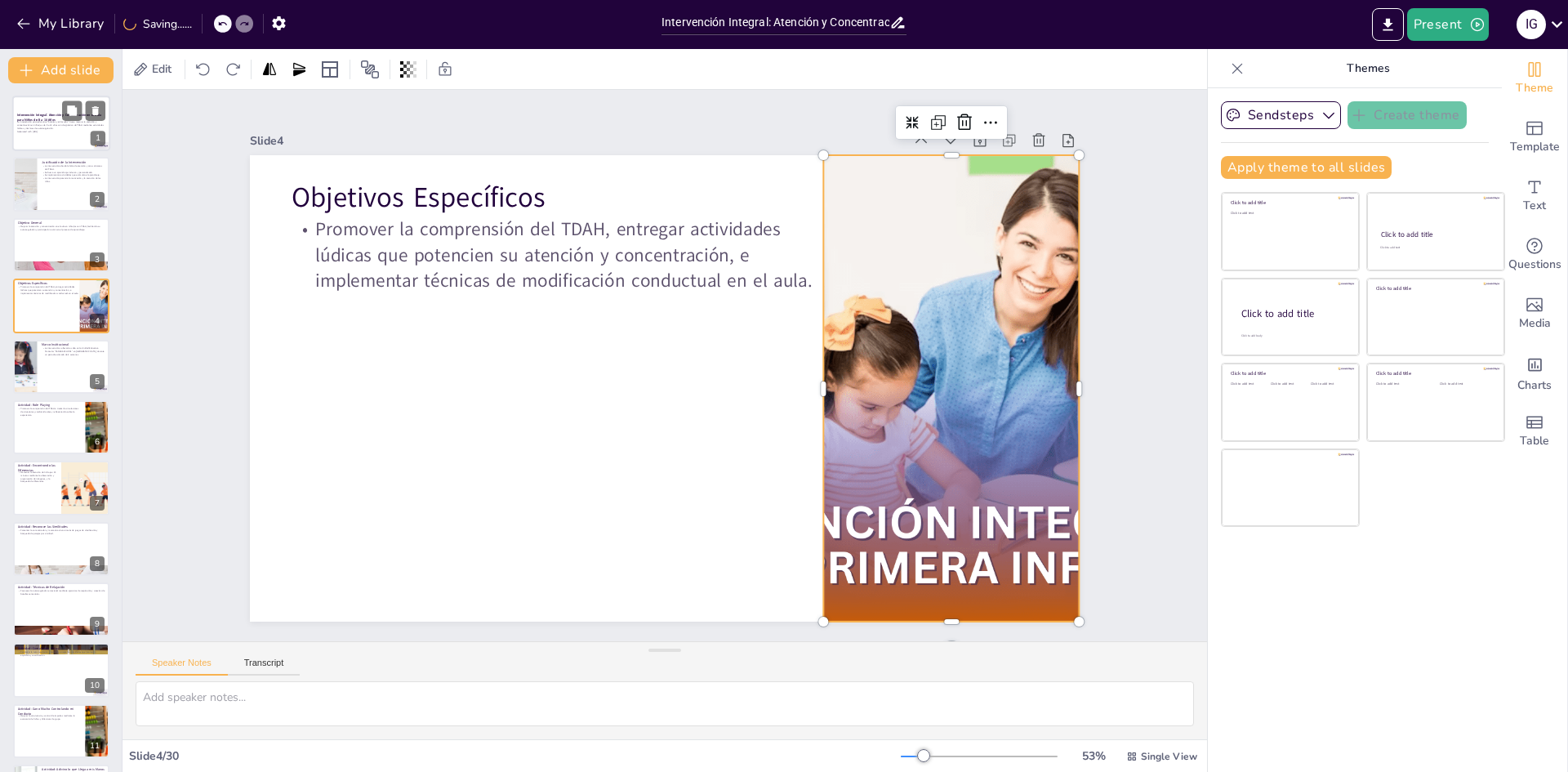
click at [42, 121] on p "La intervención psicoeducativa "Atentos y enfocados" busca mejorar la atención …" at bounding box center [62, 125] width 89 height 9
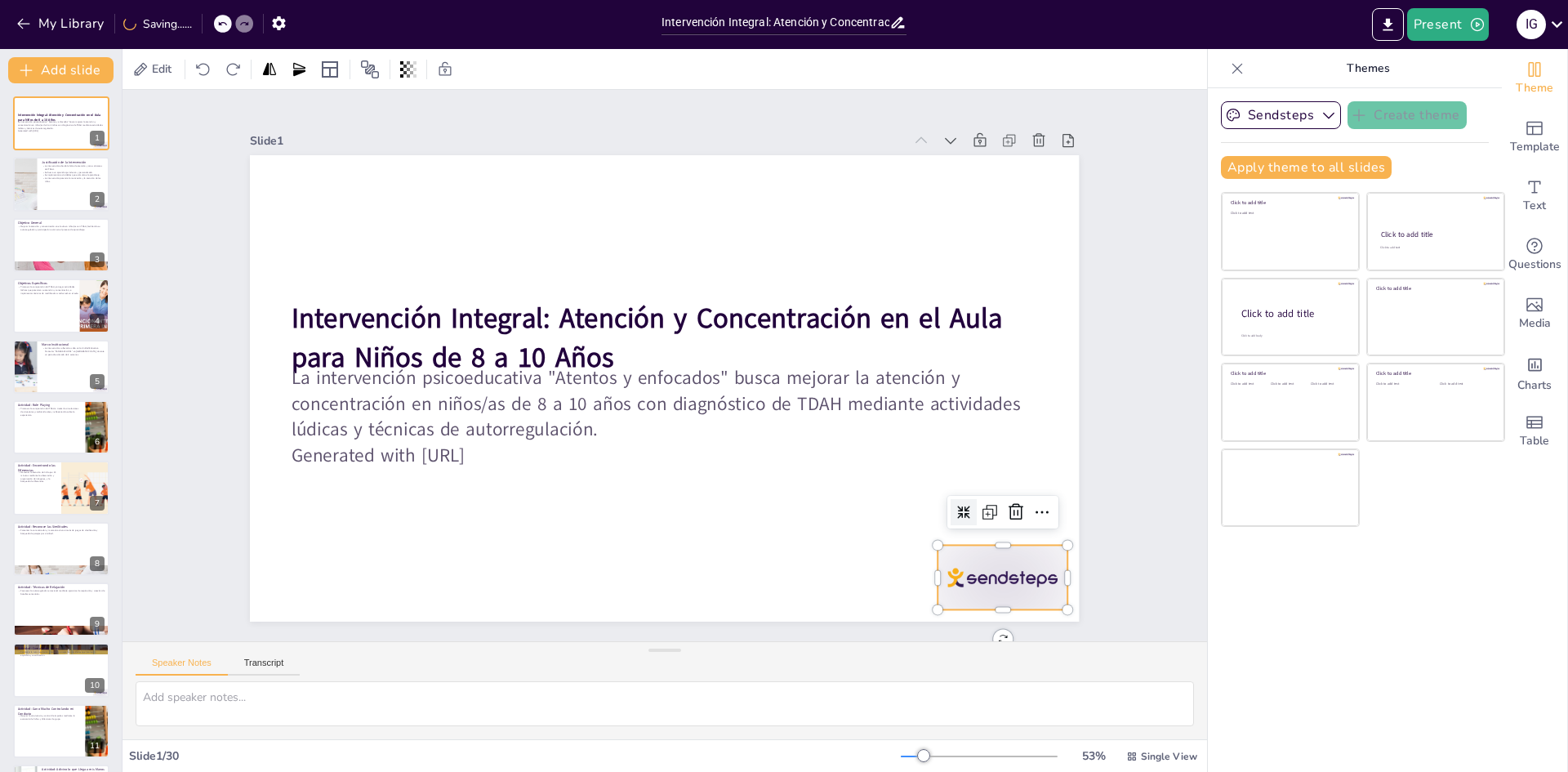
click at [1023, 571] on div at bounding box center [1003, 577] width 130 height 65
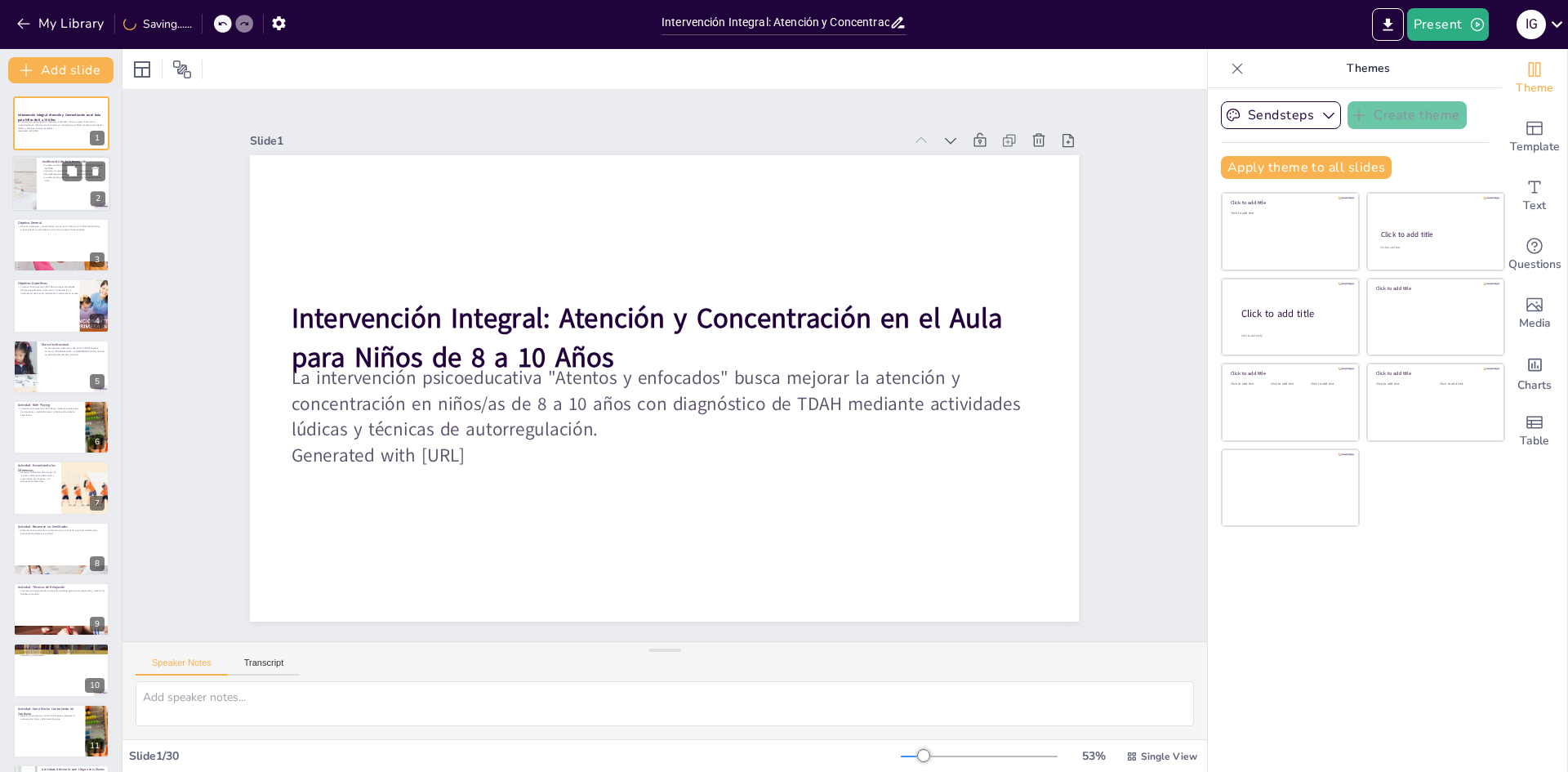
click at [62, 192] on div at bounding box center [62, 185] width 98 height 56
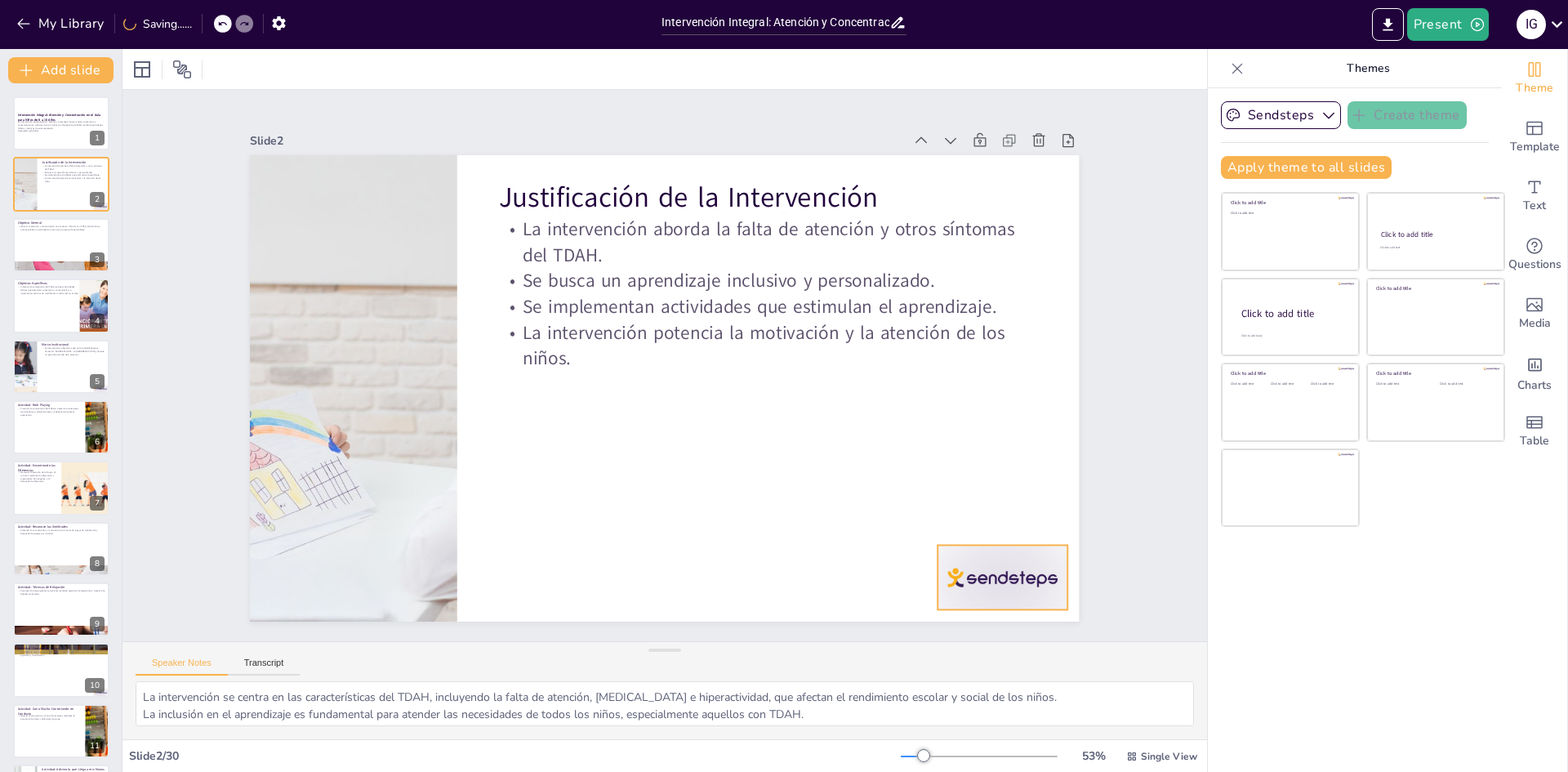
click at [989, 581] on div at bounding box center [978, 611] width 135 height 78
click at [54, 240] on div at bounding box center [62, 245] width 98 height 56
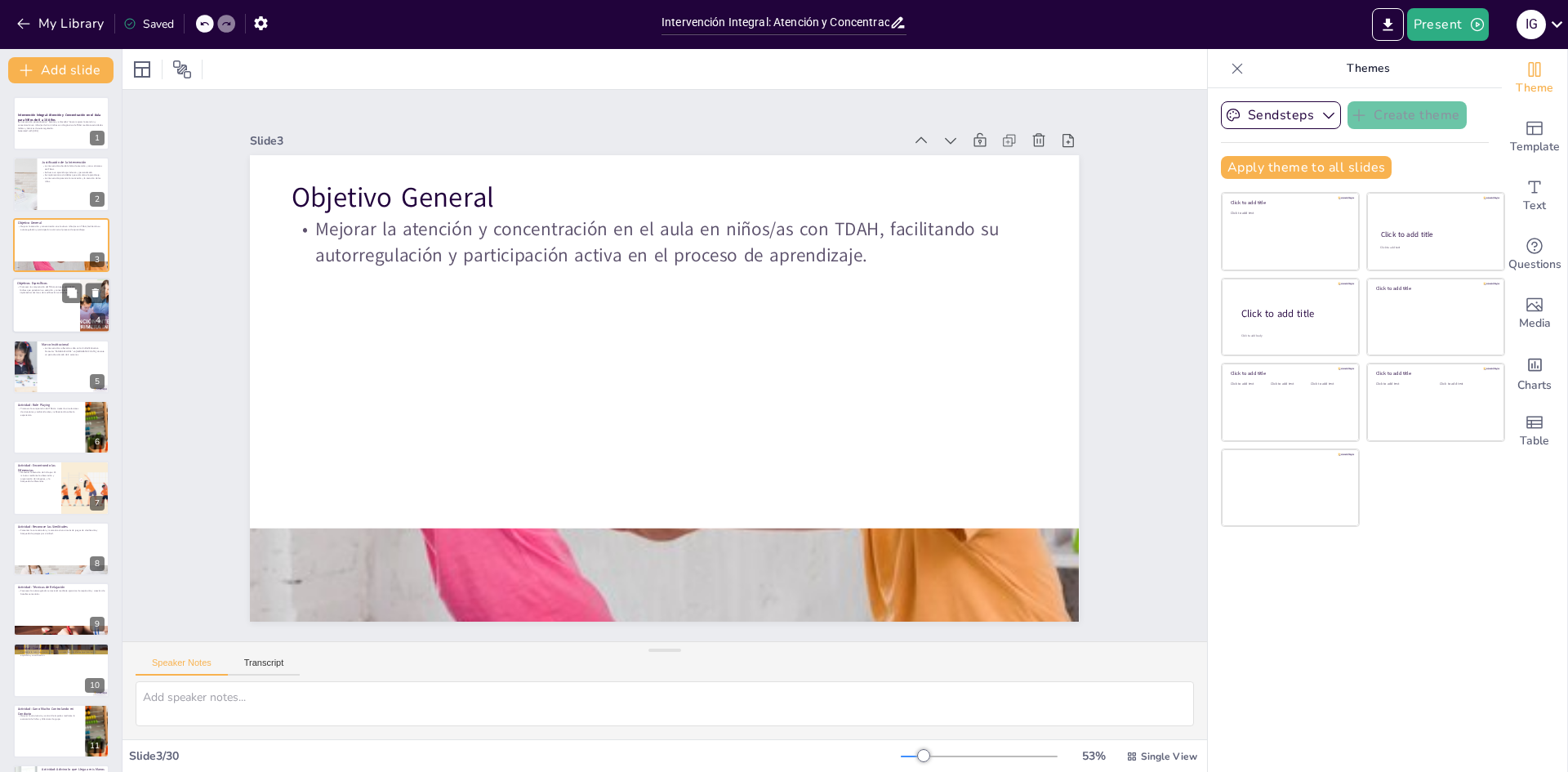
click at [55, 326] on div at bounding box center [62, 306] width 98 height 56
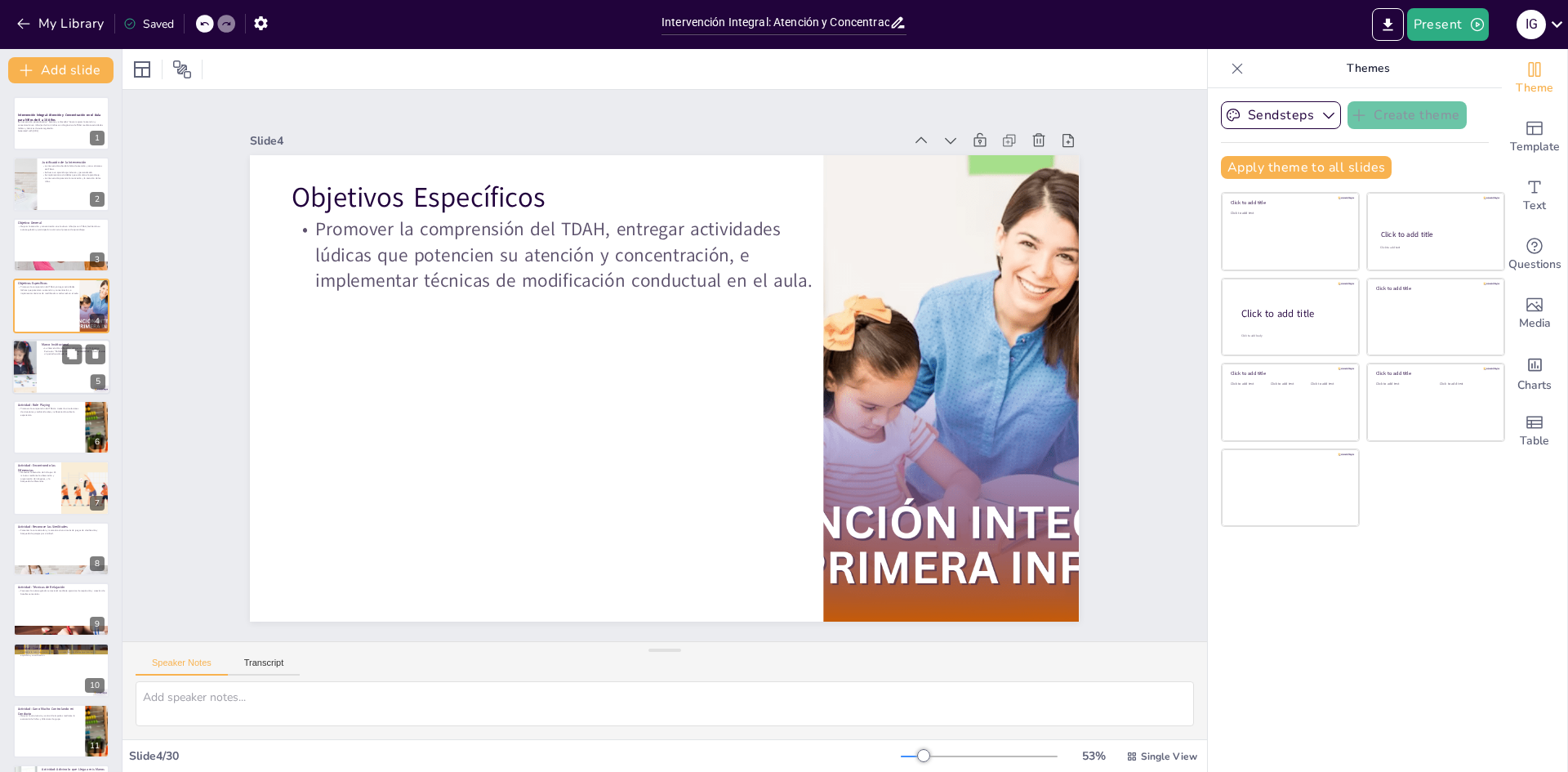
click at [45, 380] on div at bounding box center [62, 367] width 98 height 56
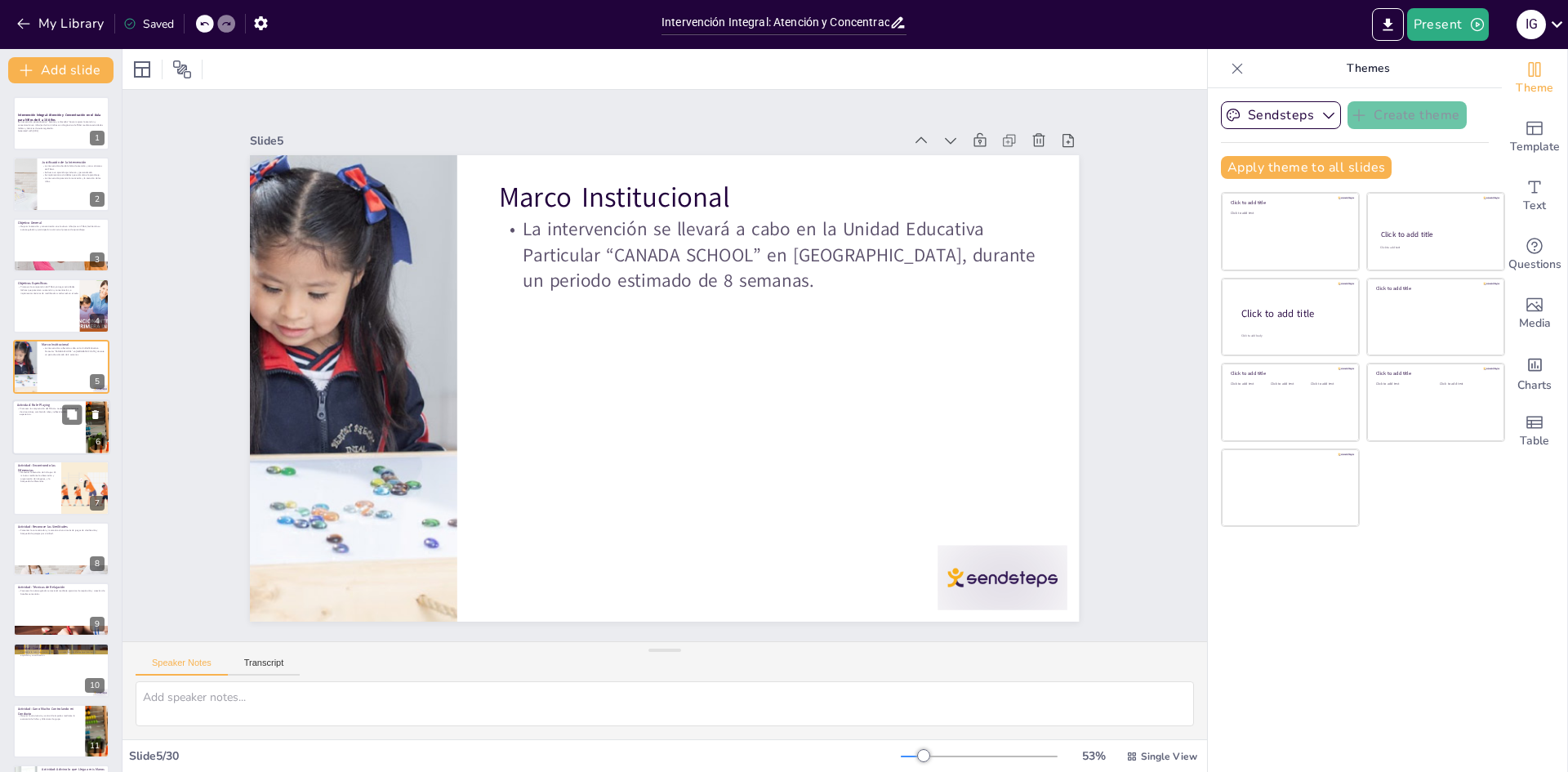
click at [46, 419] on div at bounding box center [62, 427] width 98 height 56
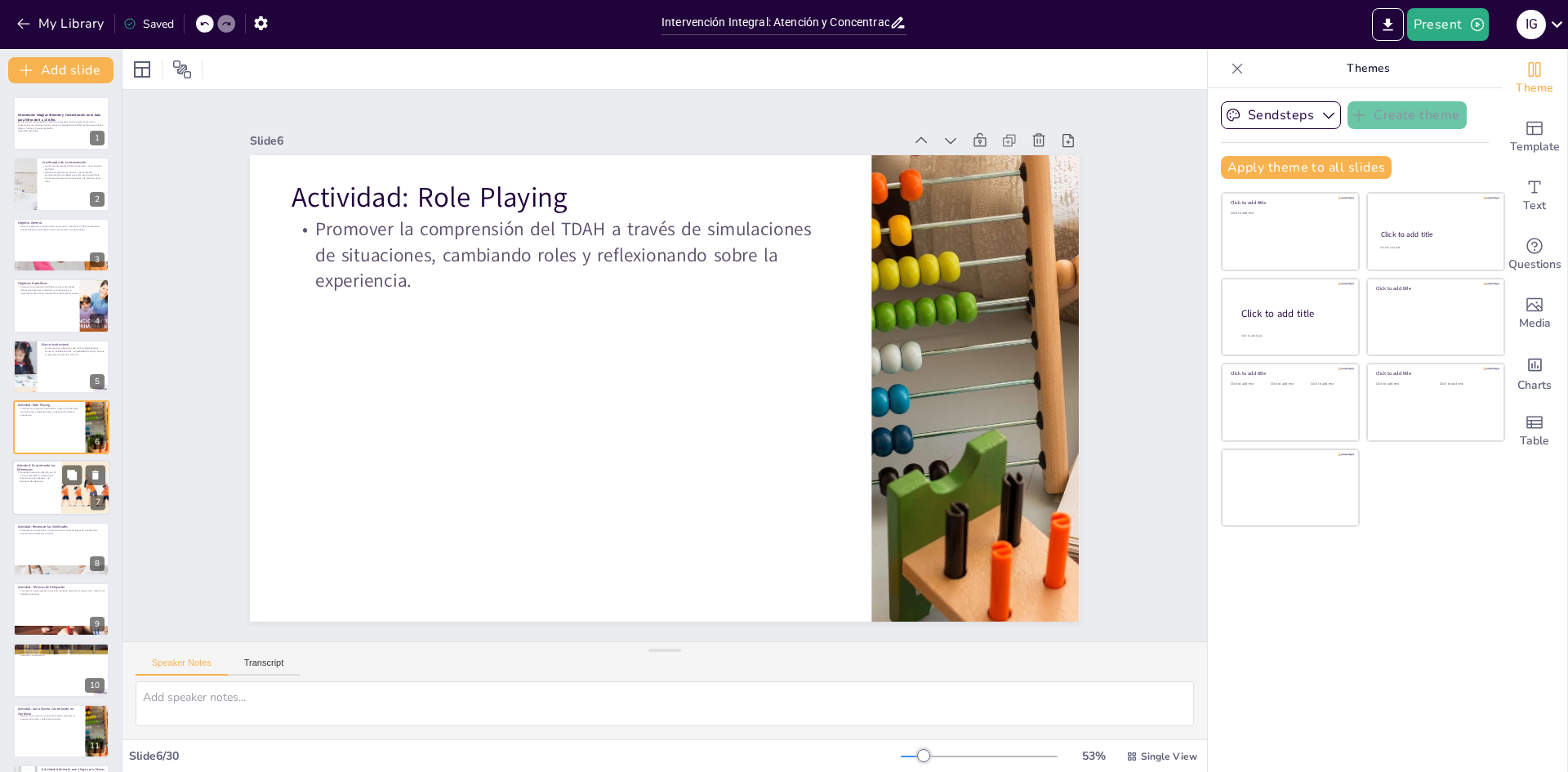
click at [34, 473] on p "Mantener la atención del niño por 25 minutos mediante la observación y organiza…" at bounding box center [37, 477] width 39 height 12
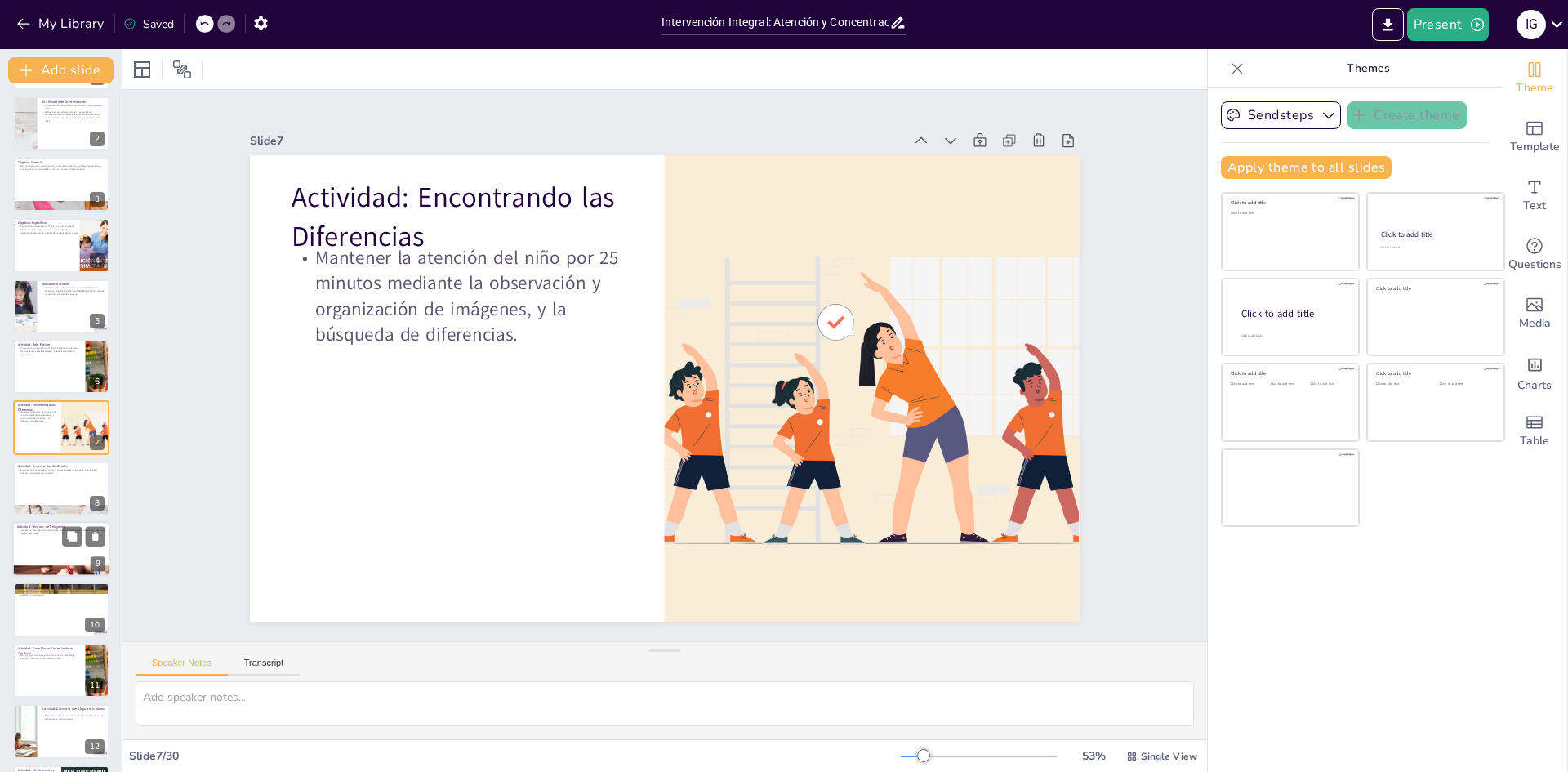
click at [53, 550] on div at bounding box center [62, 549] width 98 height 56
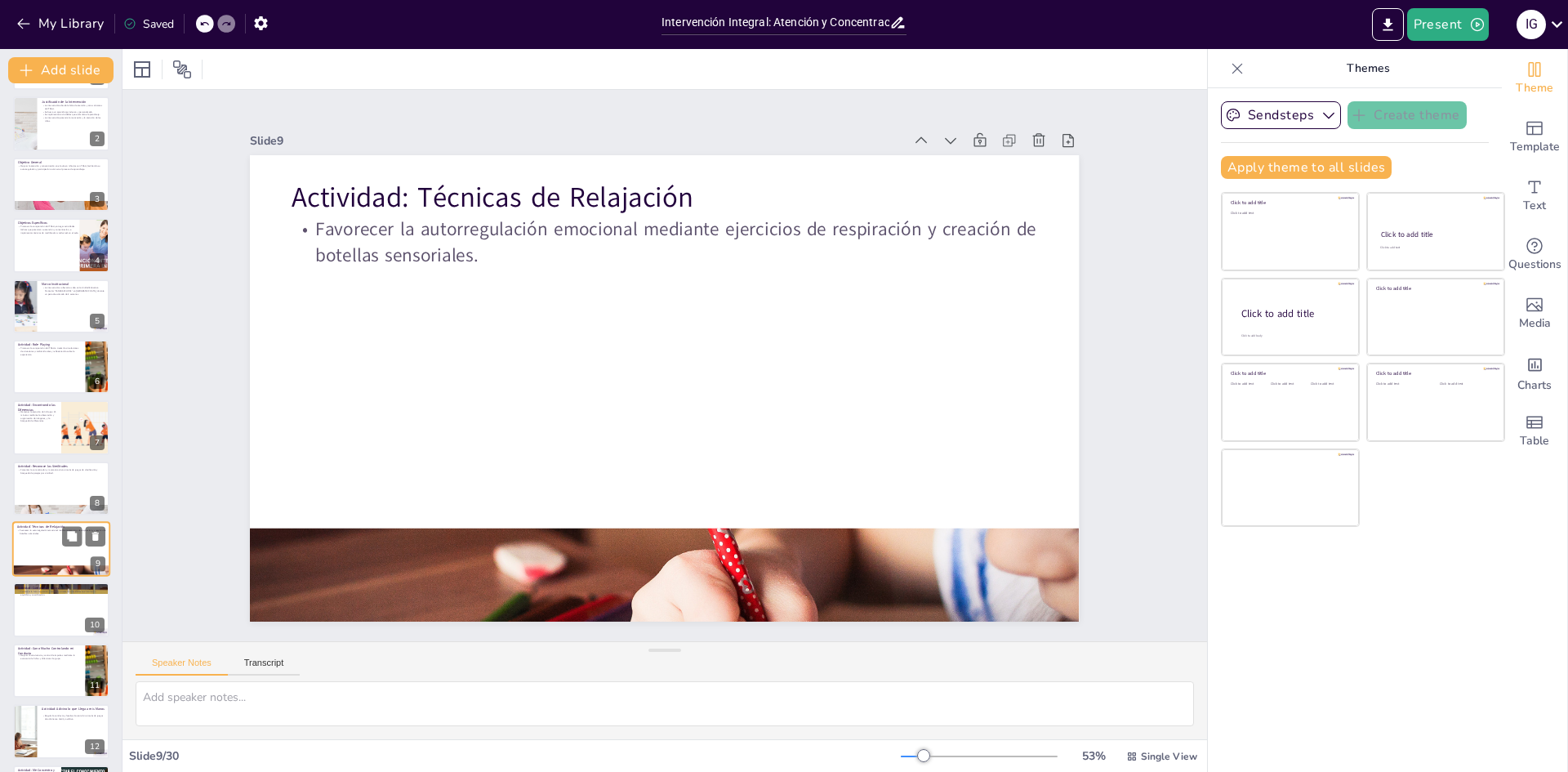
scroll to position [182, 0]
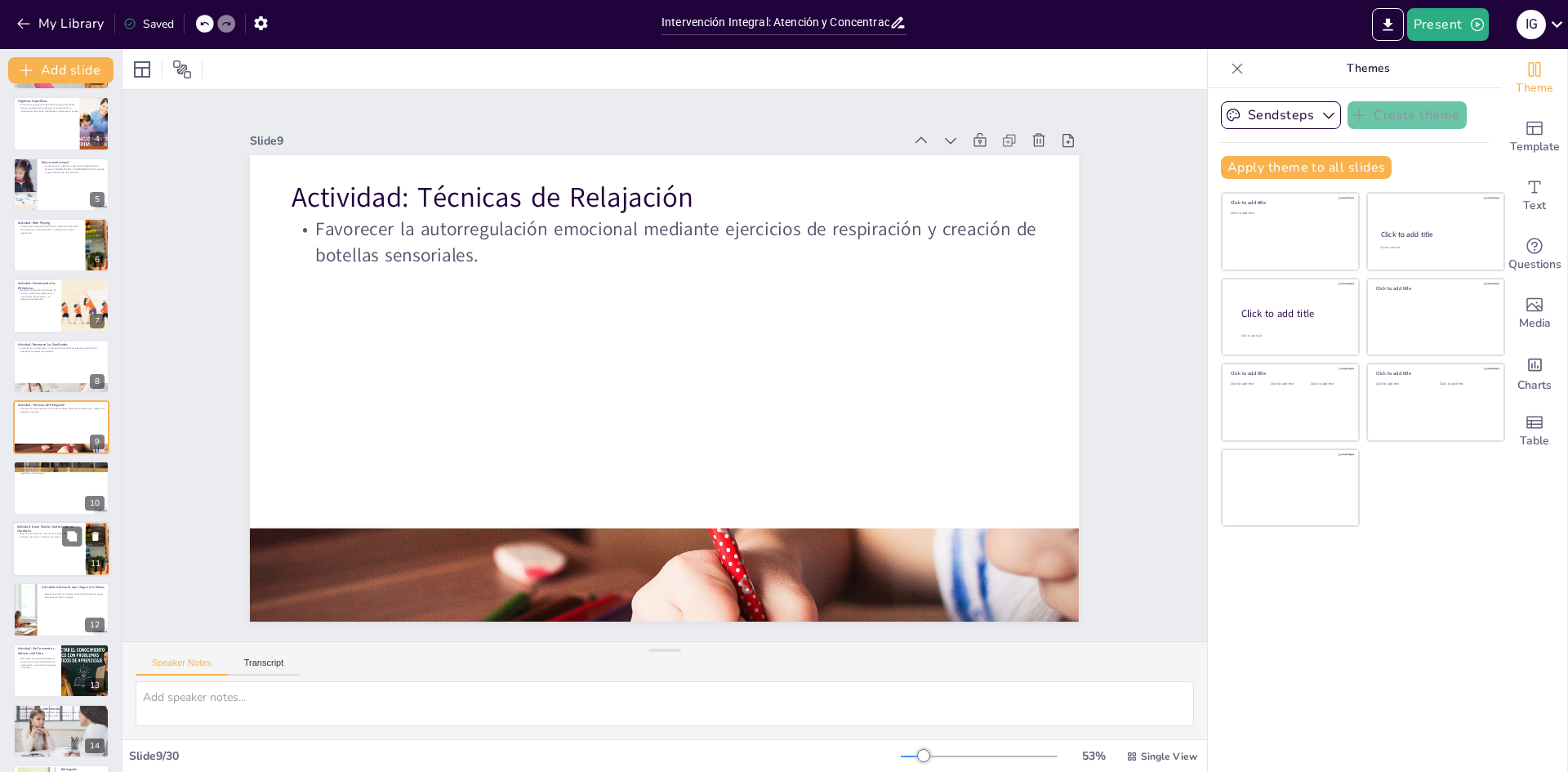
click at [44, 545] on div at bounding box center [62, 549] width 98 height 56
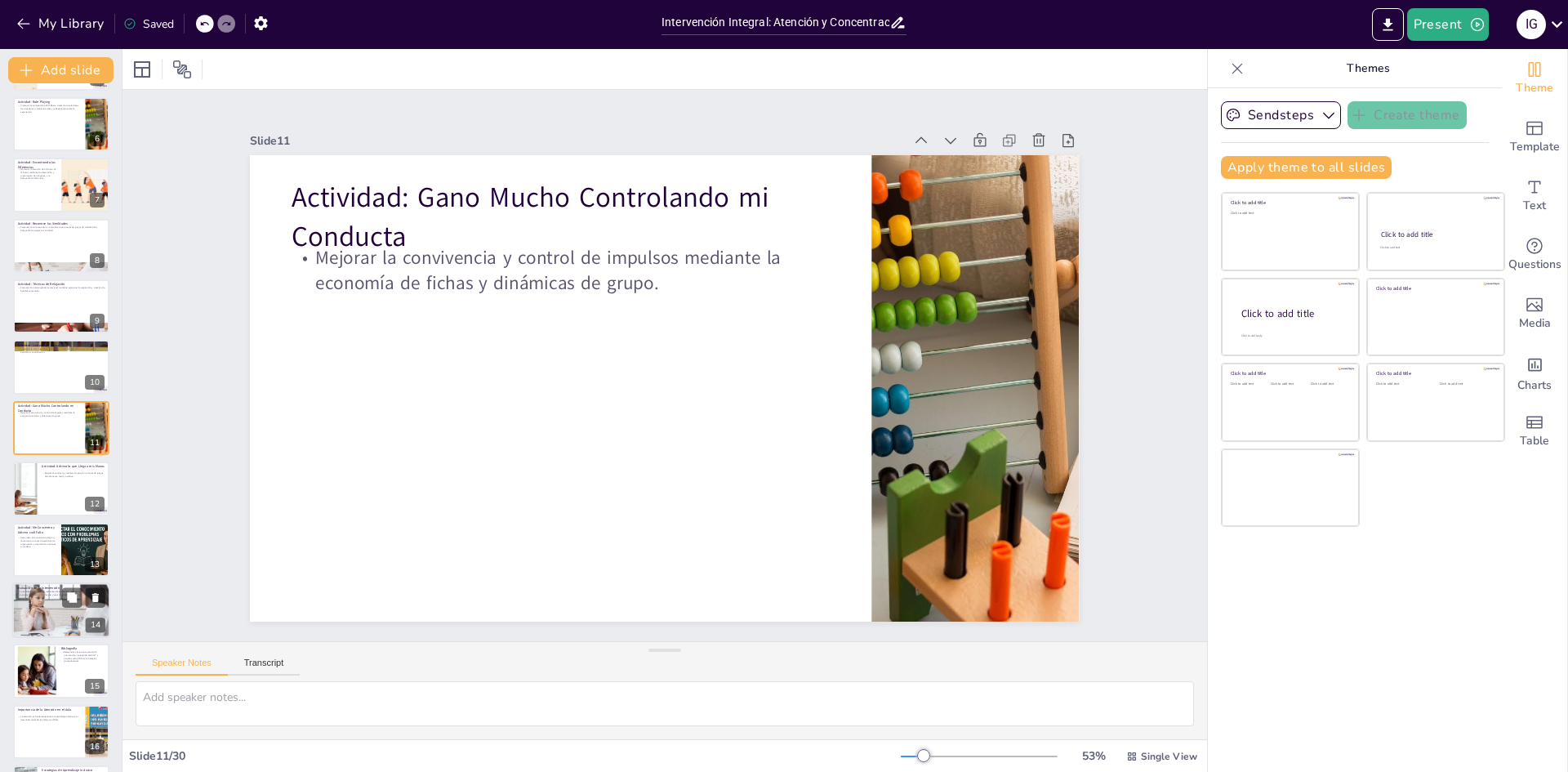
click at [57, 624] on div at bounding box center [62, 610] width 98 height 66
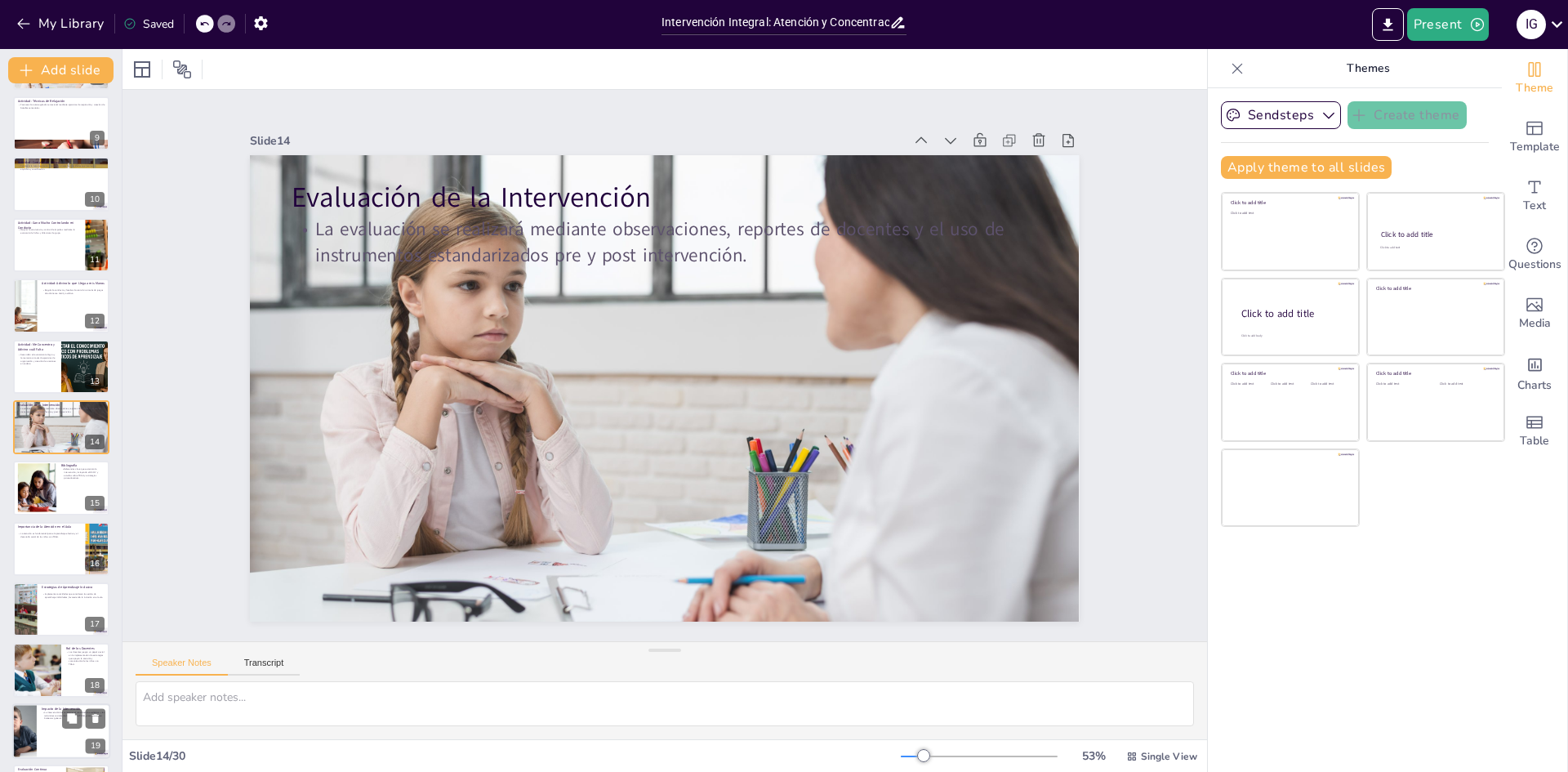
click at [46, 704] on div "Intervención Integral: Atención y Concentración en el Aula para Niños de 8 a 10…" at bounding box center [61, 518] width 121 height 1816
click at [25, 619] on div at bounding box center [25, 610] width 98 height 56
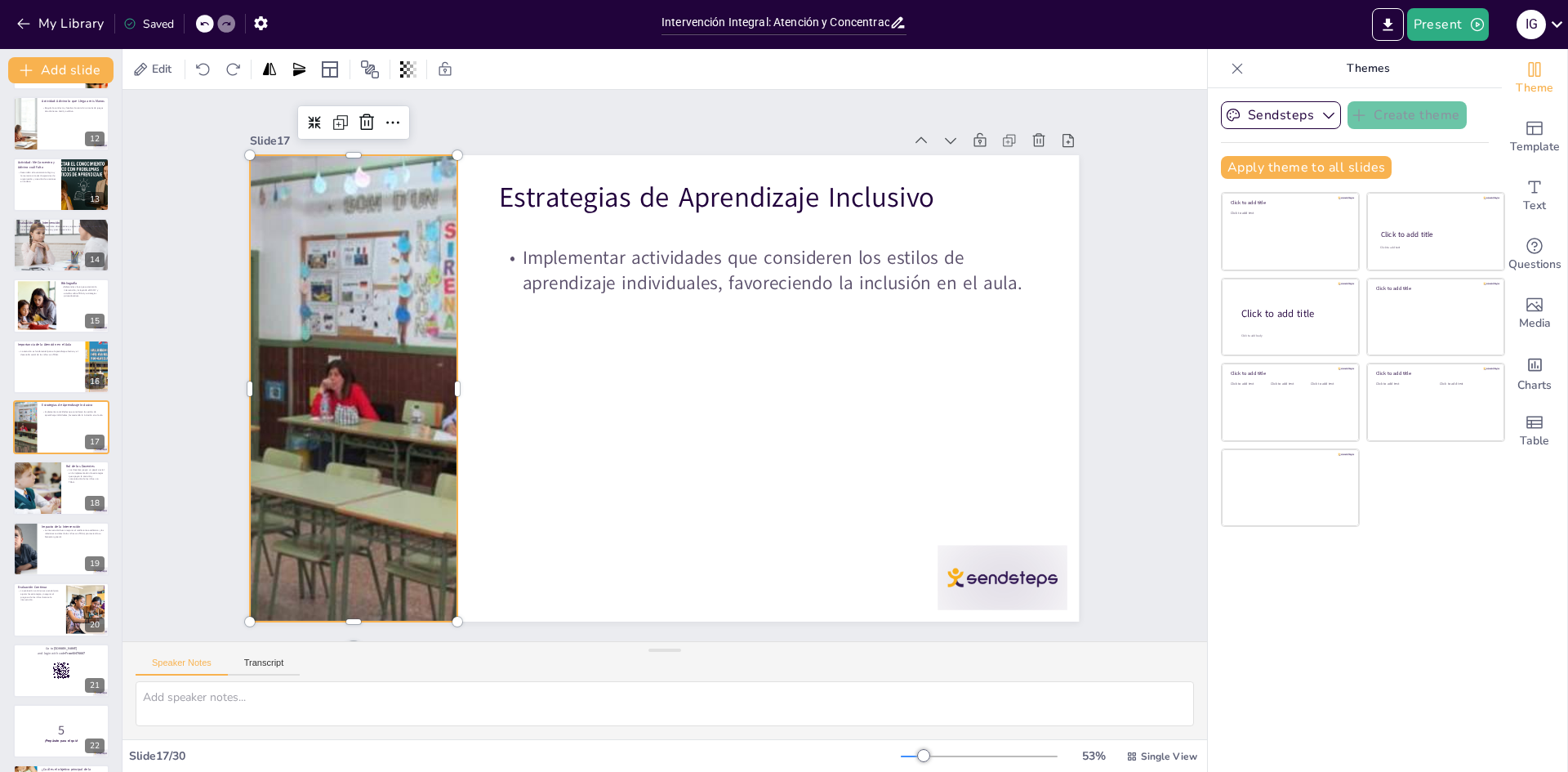
click at [313, 461] on div at bounding box center [353, 356] width 873 height 550
click at [55, 117] on div at bounding box center [62, 124] width 98 height 56
